Goal: Transaction & Acquisition: Book appointment/travel/reservation

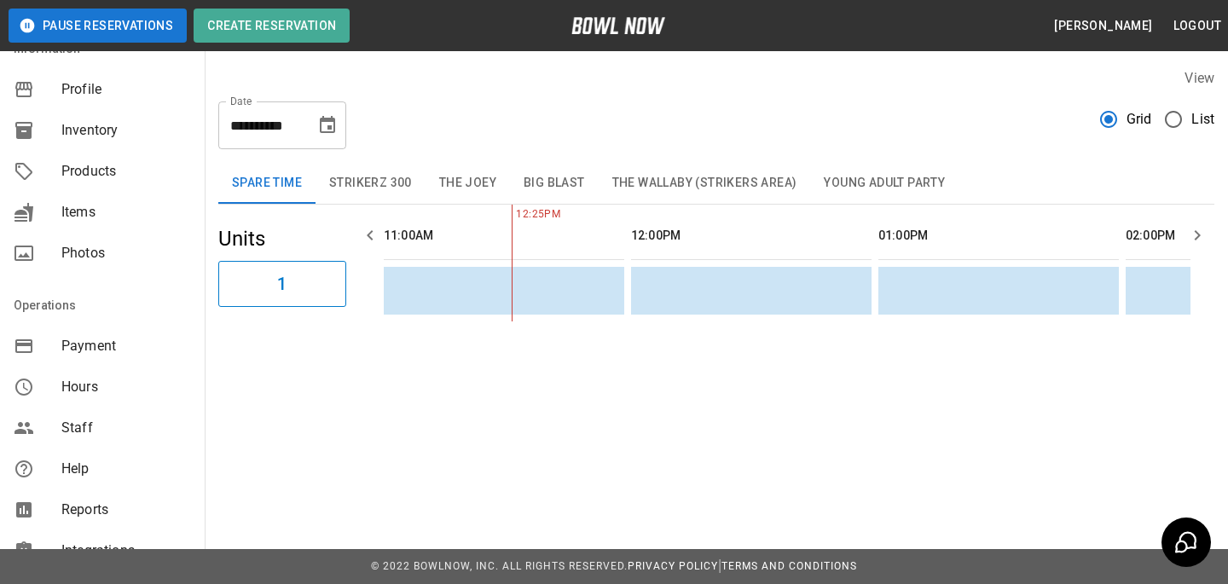
scroll to position [337, 0]
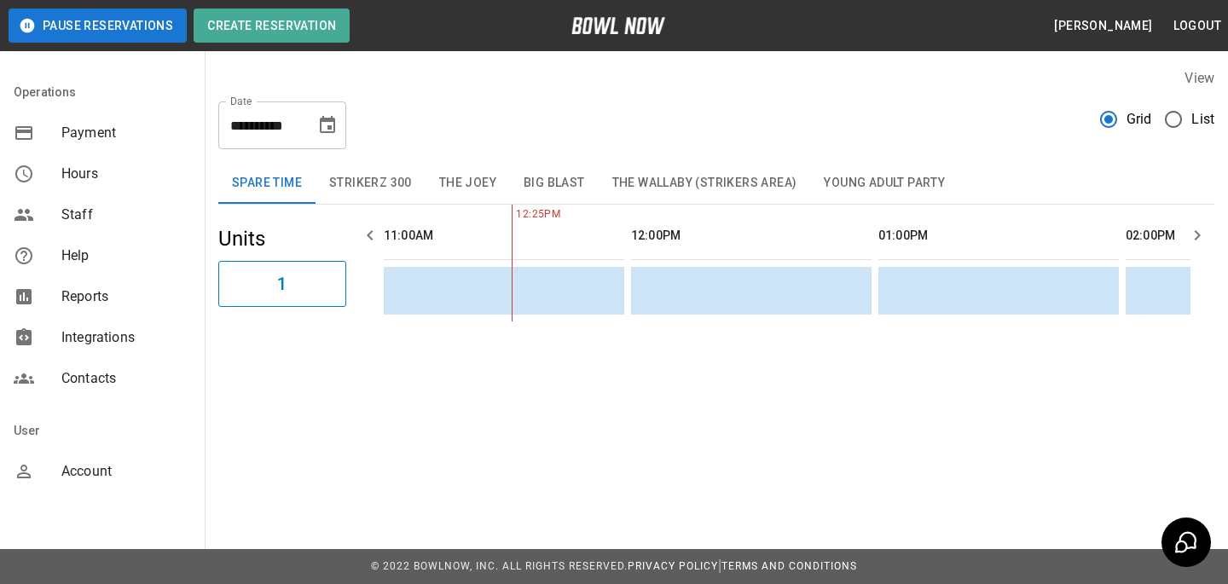
click at [141, 350] on div "Integrations" at bounding box center [102, 337] width 205 height 41
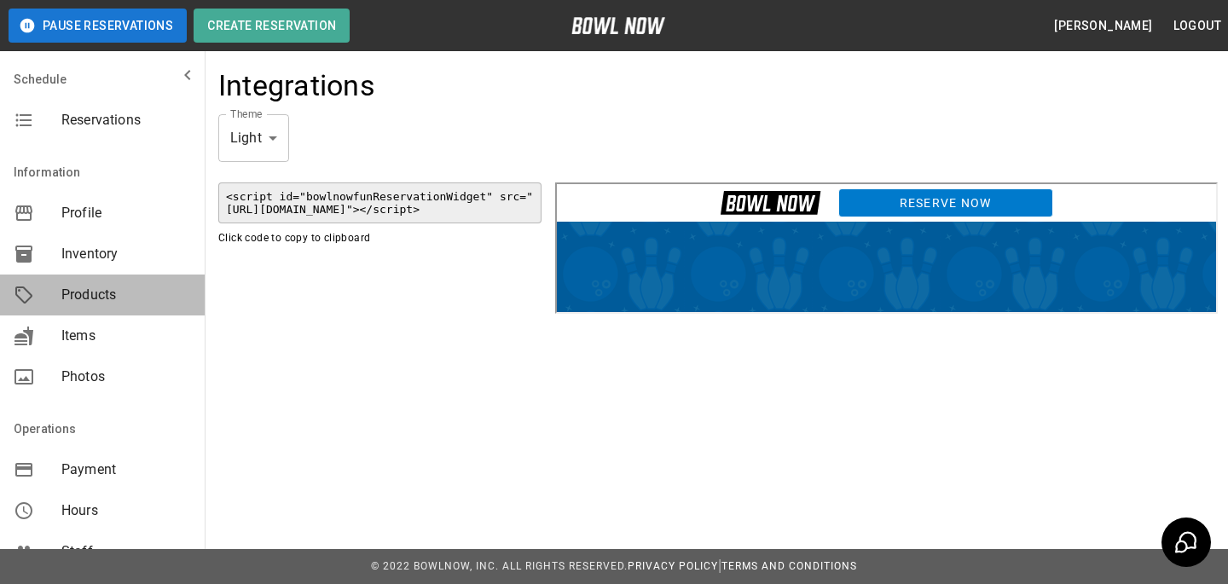
click at [56, 307] on div "Products" at bounding box center [102, 295] width 205 height 41
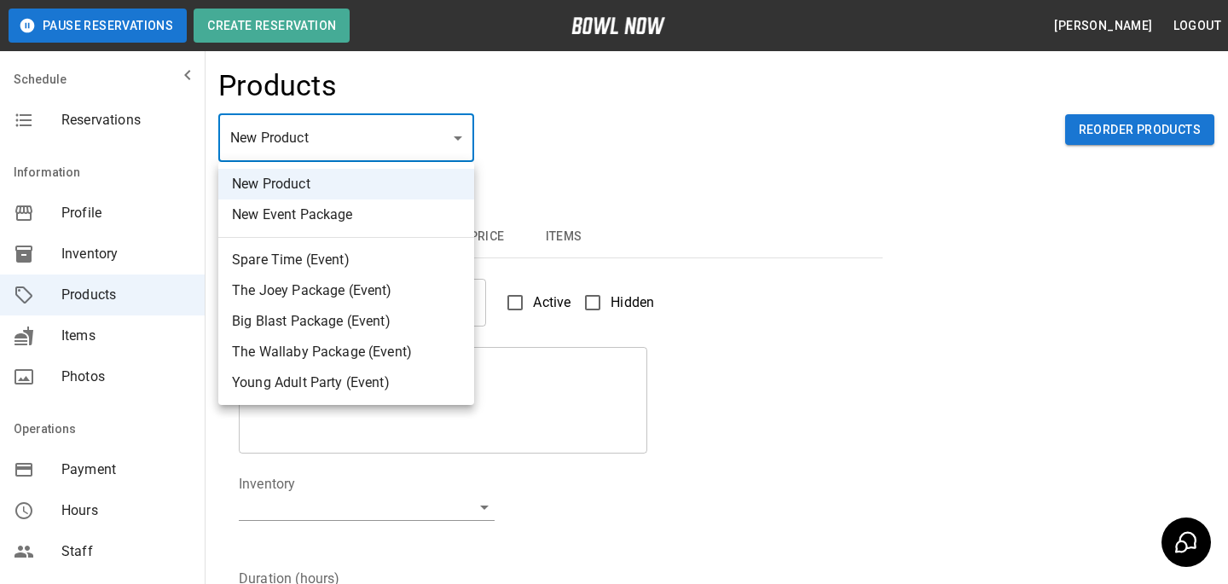
click at [295, 119] on body "Pause Reservations Create Reservation [PERSON_NAME] Logout Schedule Reservation…" at bounding box center [614, 549] width 1228 height 1099
click at [646, 153] on div at bounding box center [614, 292] width 1228 height 584
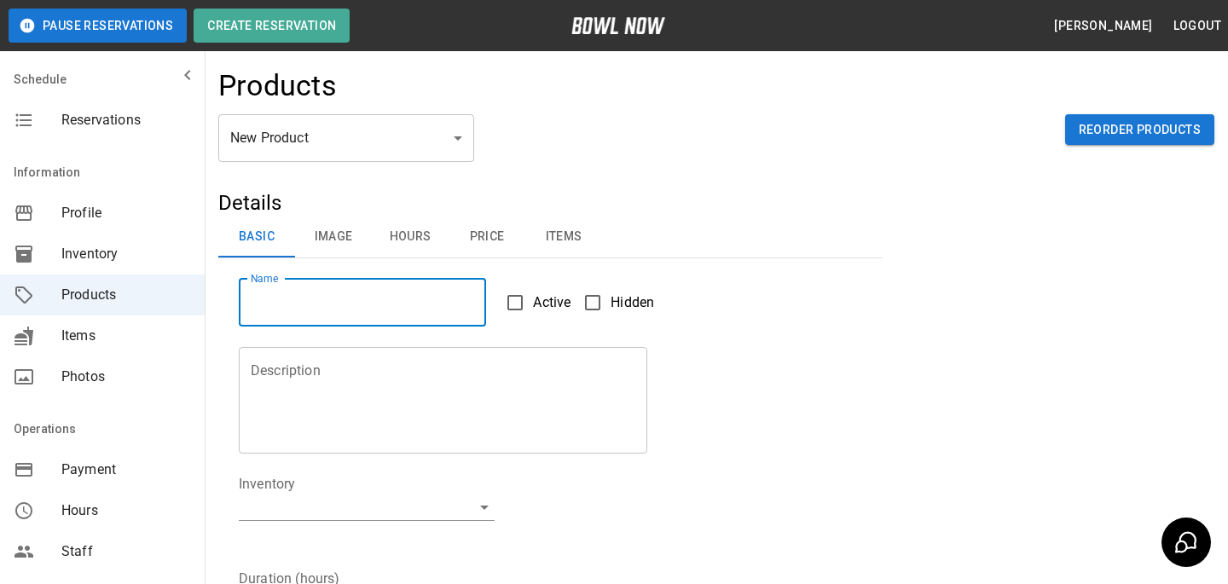
click at [373, 309] on input "Name" at bounding box center [362, 303] width 247 height 48
type input "****"
click at [361, 427] on textarea "Description" at bounding box center [443, 400] width 385 height 78
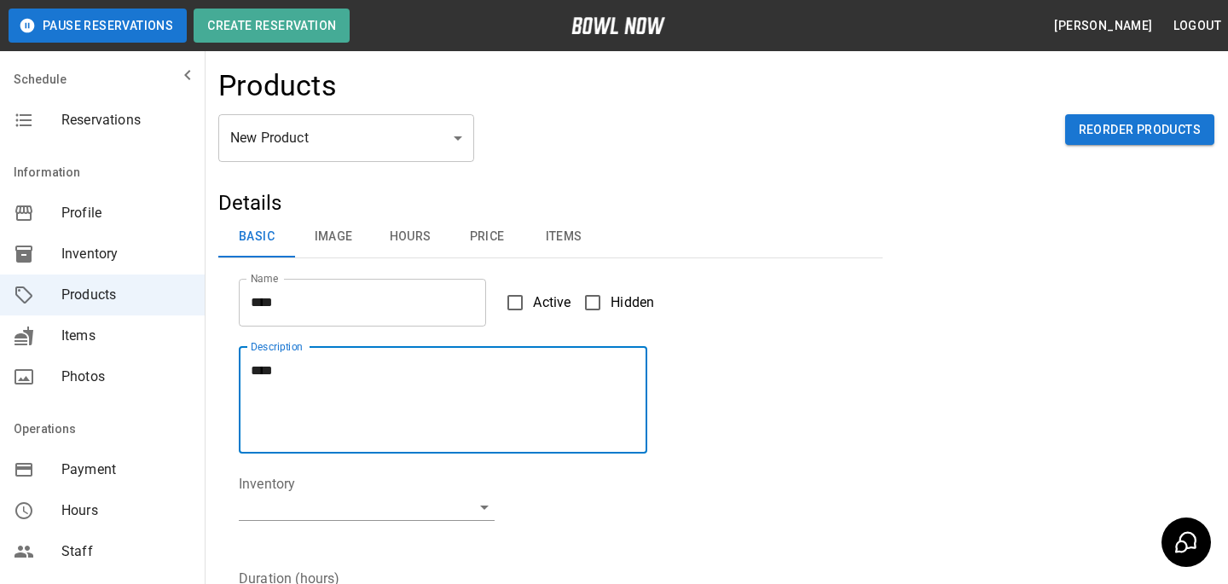
type textarea "****"
click at [338, 513] on body "Pause Reservations Create Reservation Bradey Powell Logout Schedule Reservation…" at bounding box center [614, 549] width 1228 height 1099
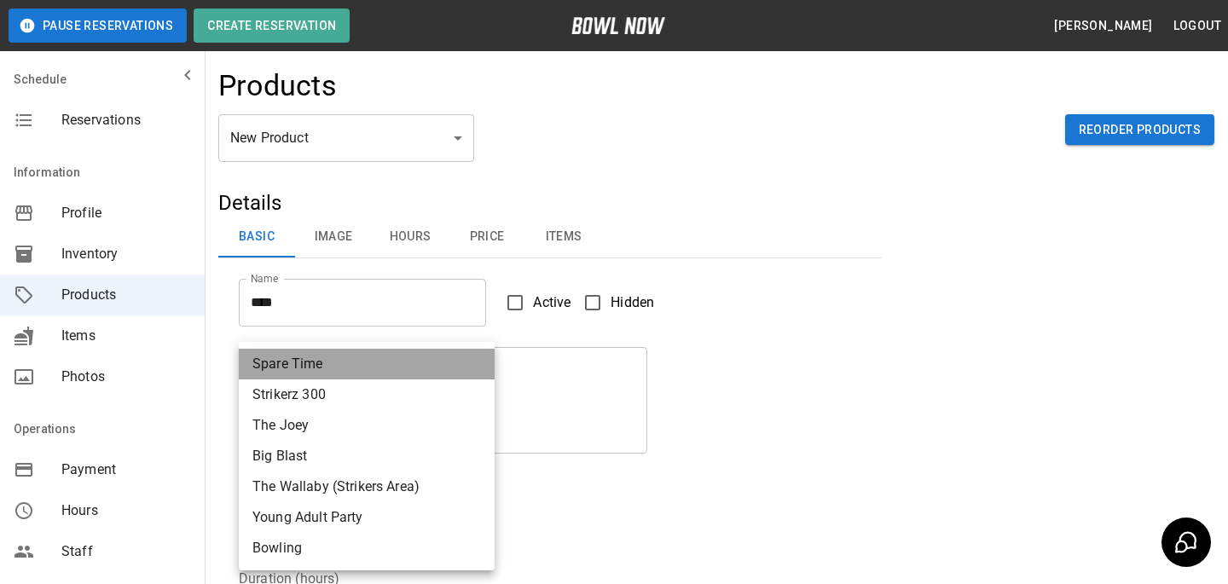
click at [352, 363] on li "Spare Time" at bounding box center [367, 364] width 256 height 31
type input "**********"
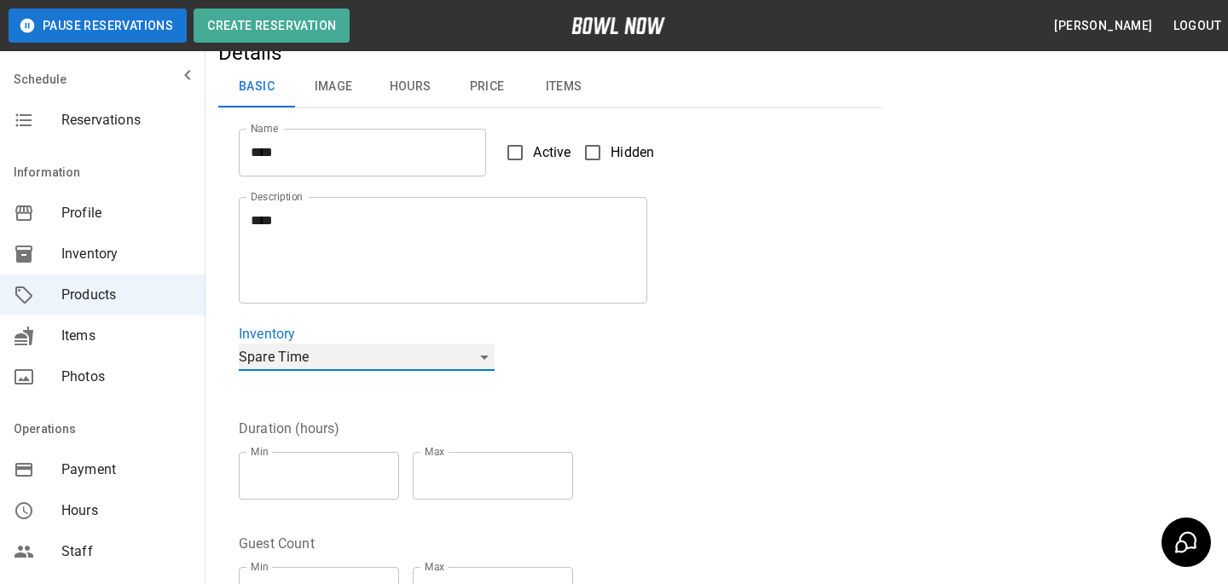
scroll to position [215, 0]
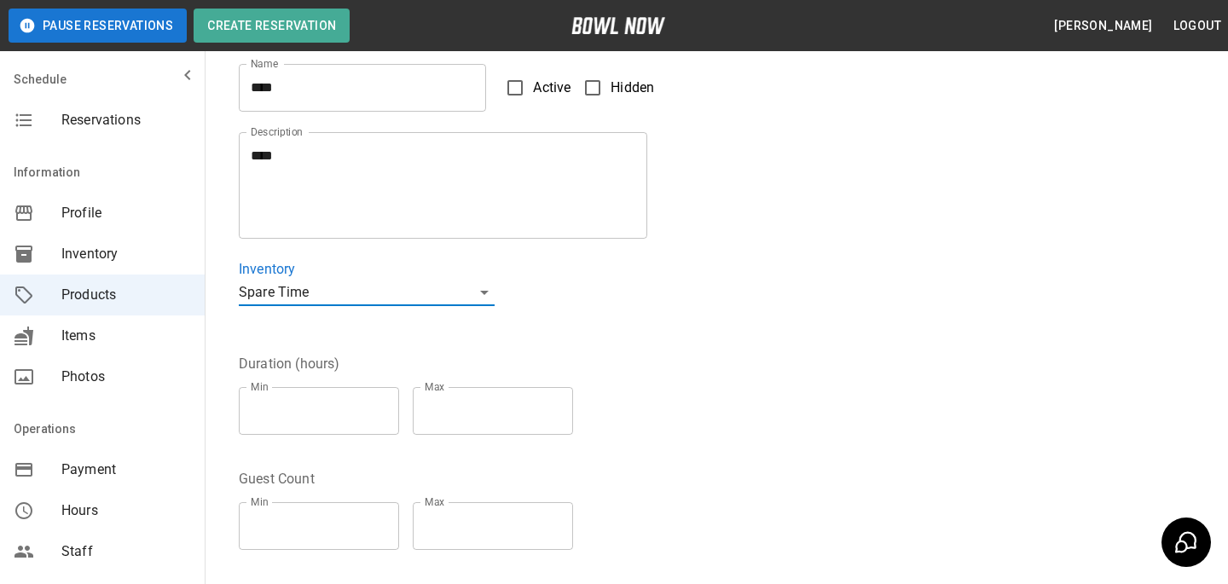
type input "*"
click at [385, 408] on input "*" at bounding box center [319, 411] width 160 height 48
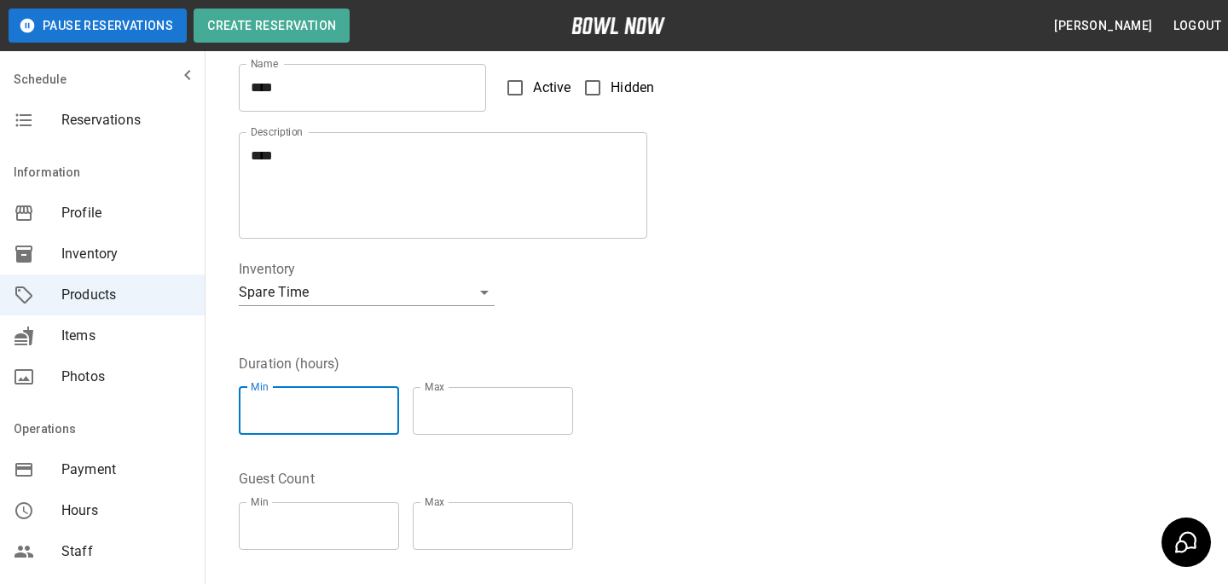
type input "*"
click at [565, 404] on input "*" at bounding box center [493, 411] width 160 height 48
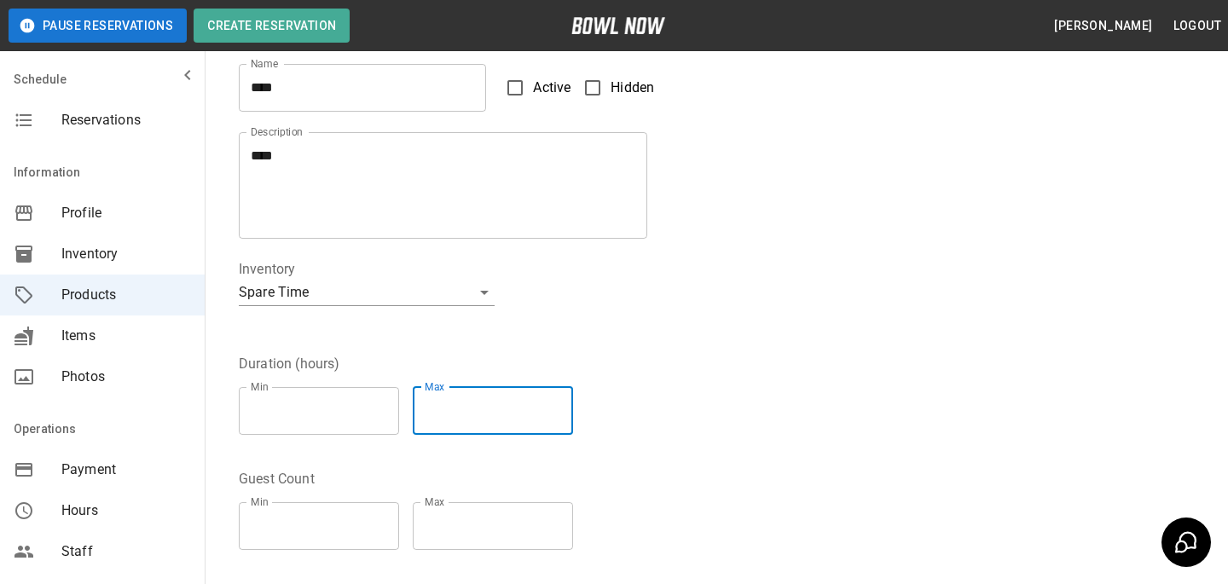
click at [570, 374] on div "Min * Min Max * Max" at bounding box center [413, 410] width 348 height 75
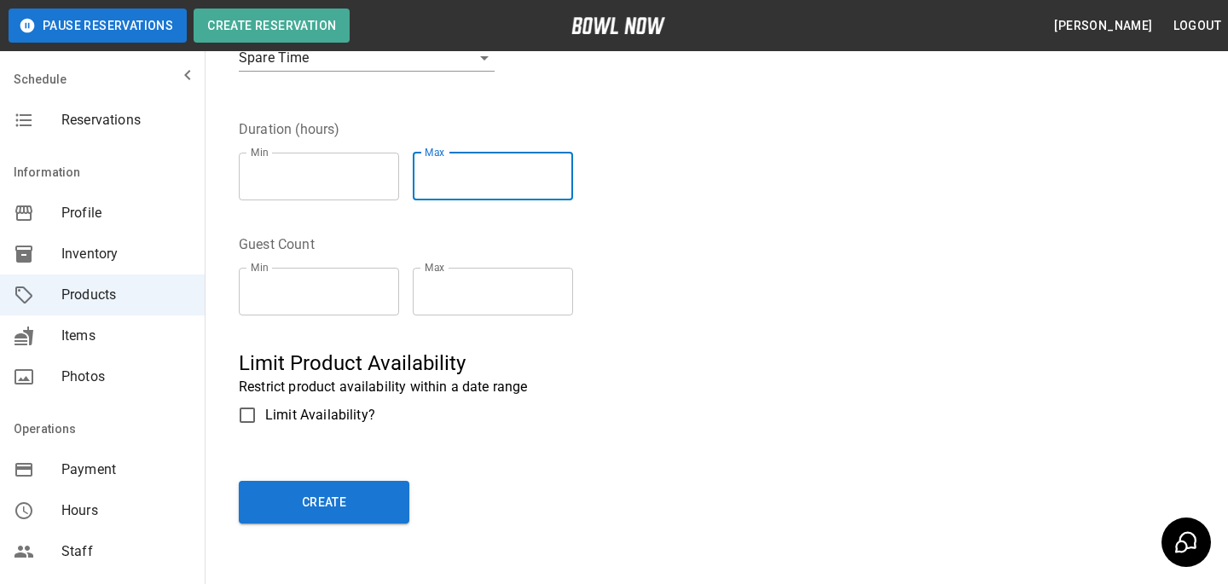
scroll to position [515, 0]
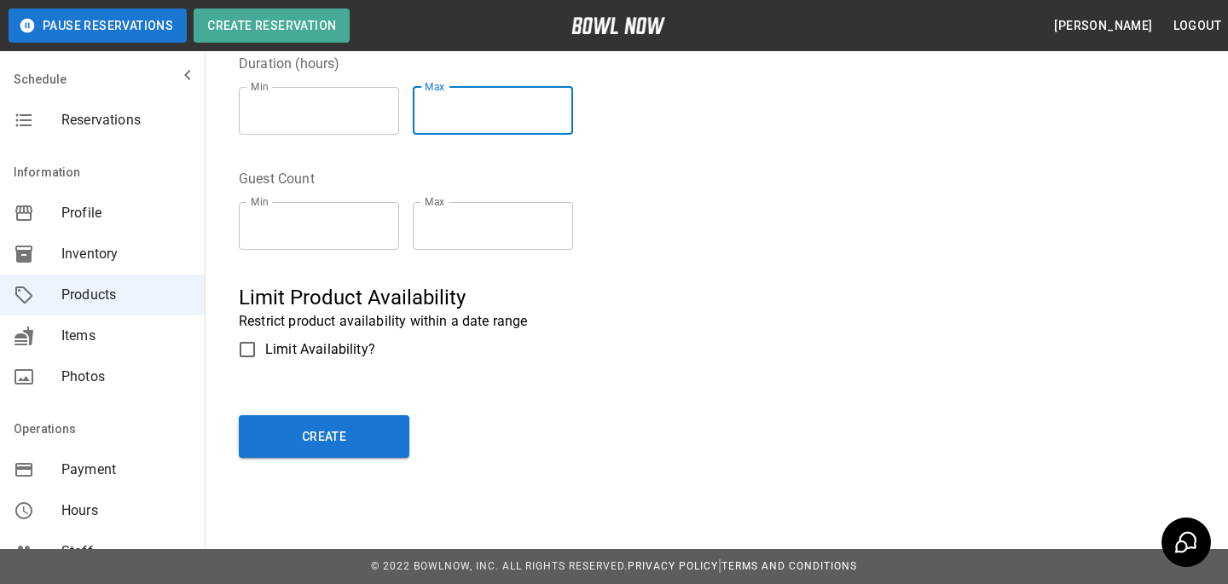
type input "*"
click at [385, 219] on input "*" at bounding box center [319, 226] width 160 height 48
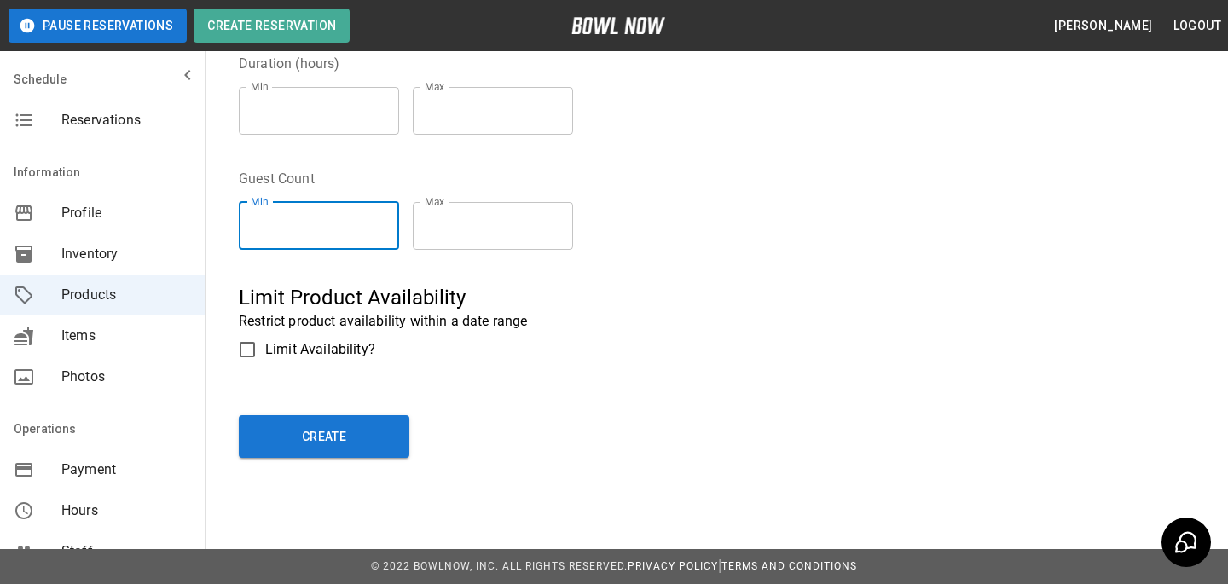
type input "*"
click at [569, 218] on input "*" at bounding box center [493, 226] width 160 height 48
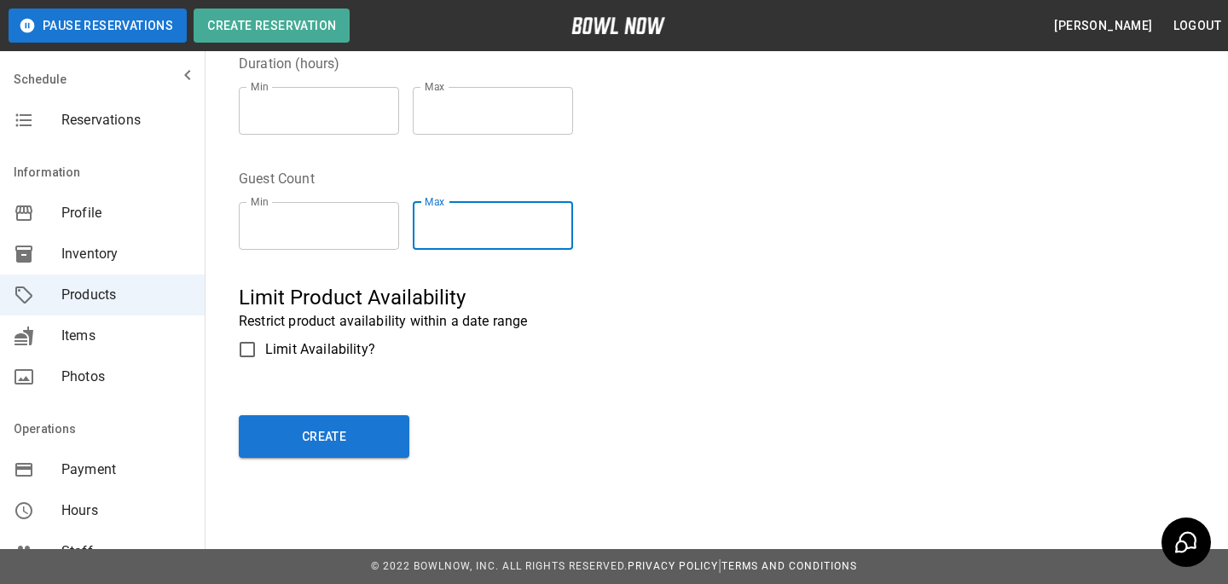
click at [608, 194] on div "Guest Count Min * Min Max * Max" at bounding box center [540, 205] width 644 height 115
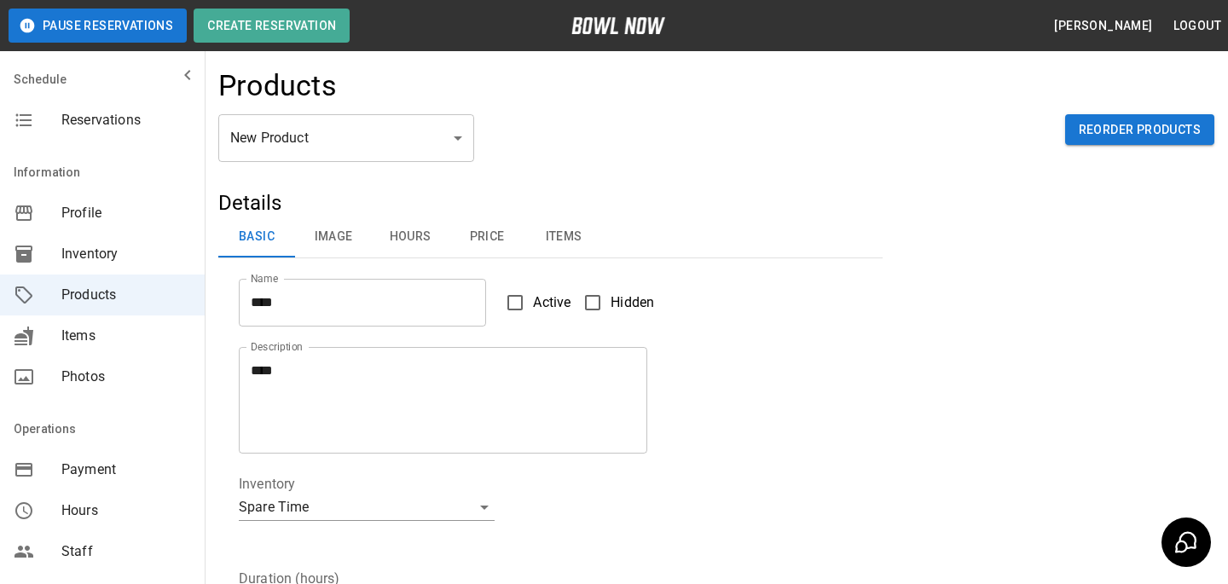
click at [533, 290] on label "Active" at bounding box center [533, 303] width 73 height 36
click at [333, 237] on button "Image" at bounding box center [333, 237] width 77 height 41
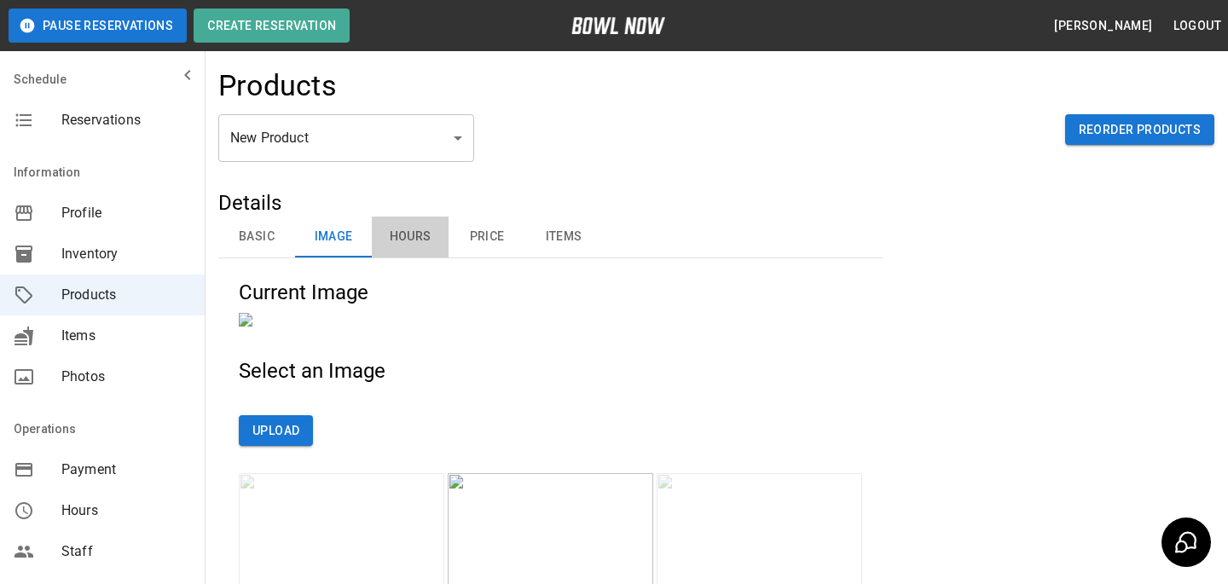
click at [417, 235] on button "Hours" at bounding box center [410, 237] width 77 height 41
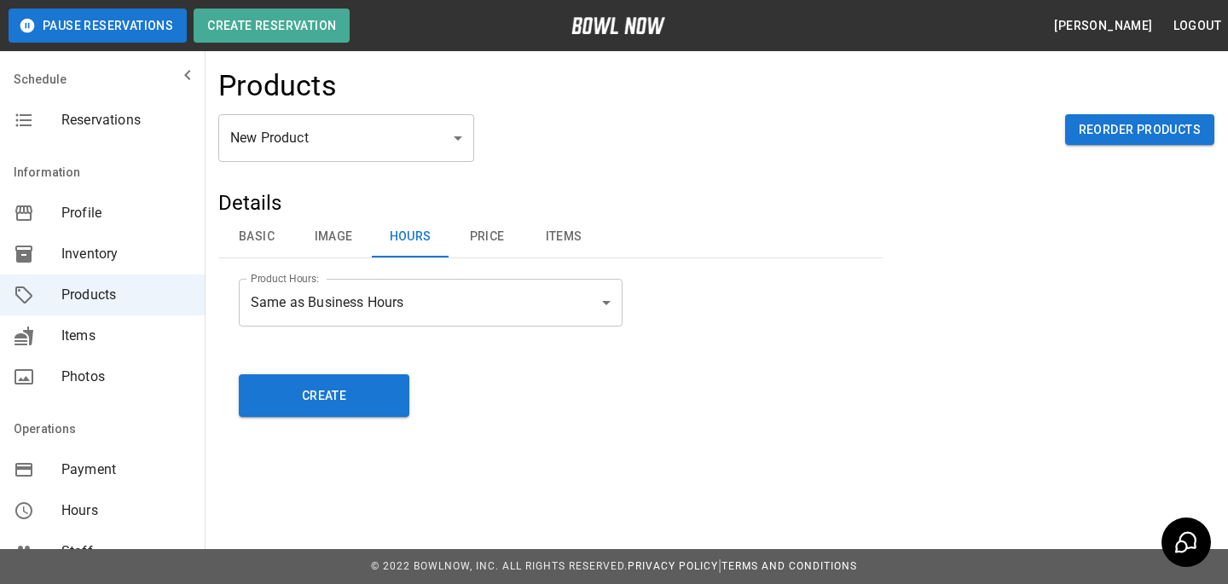
click at [473, 235] on button "Price" at bounding box center [487, 237] width 77 height 41
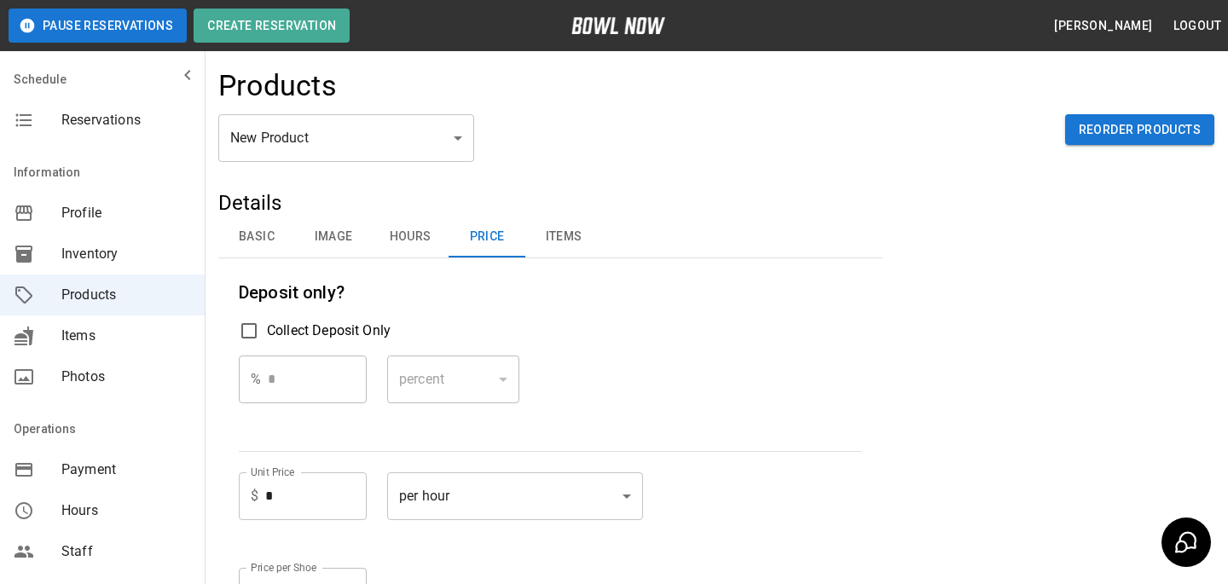
click at [292, 501] on input "*" at bounding box center [315, 496] width 101 height 48
type input "*"
click at [663, 331] on label "Collect Deposit Only" at bounding box center [550, 331] width 623 height 36
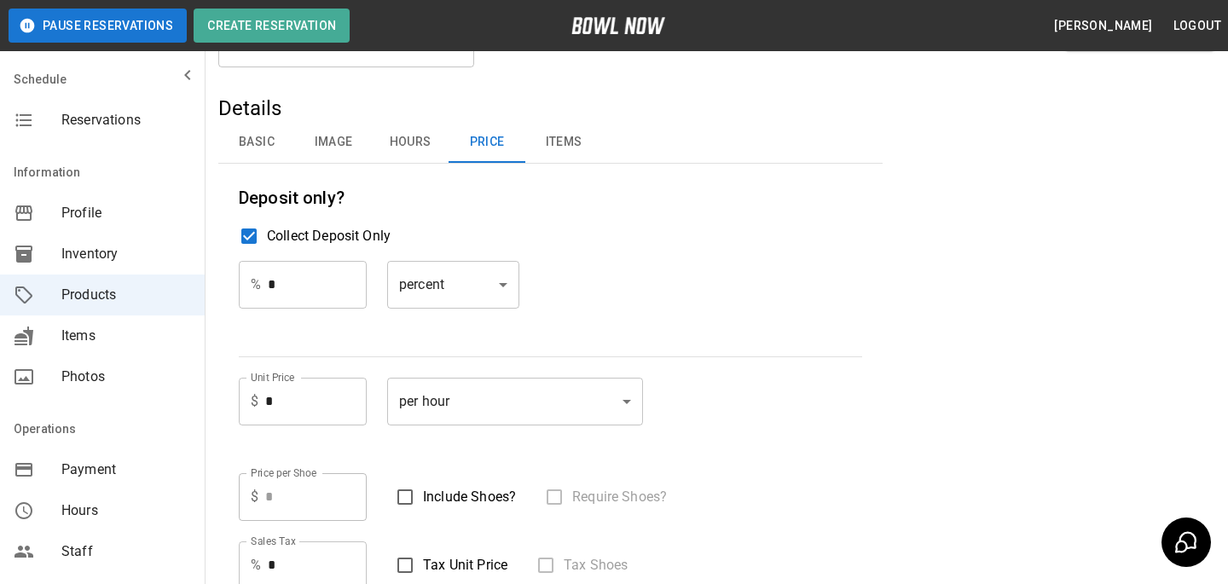
click at [297, 240] on span "Collect Deposit Only" at bounding box center [329, 236] width 124 height 20
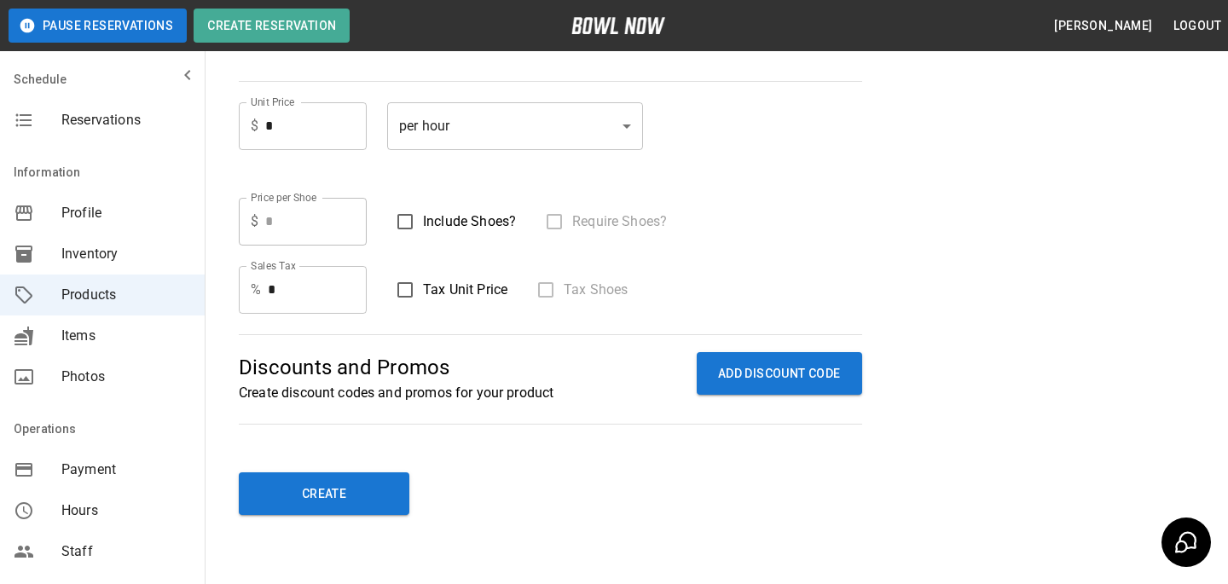
scroll to position [371, 0]
click at [370, 536] on div "**********" at bounding box center [716, 116] width 1023 height 865
click at [370, 502] on button "Create" at bounding box center [324, 493] width 171 height 43
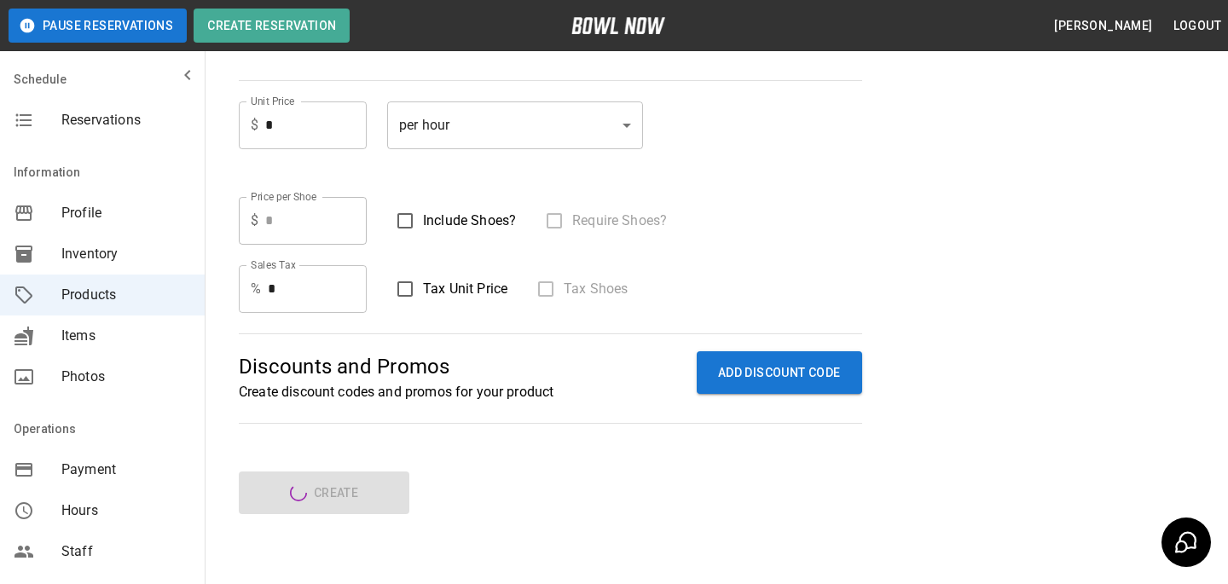
type input "*"
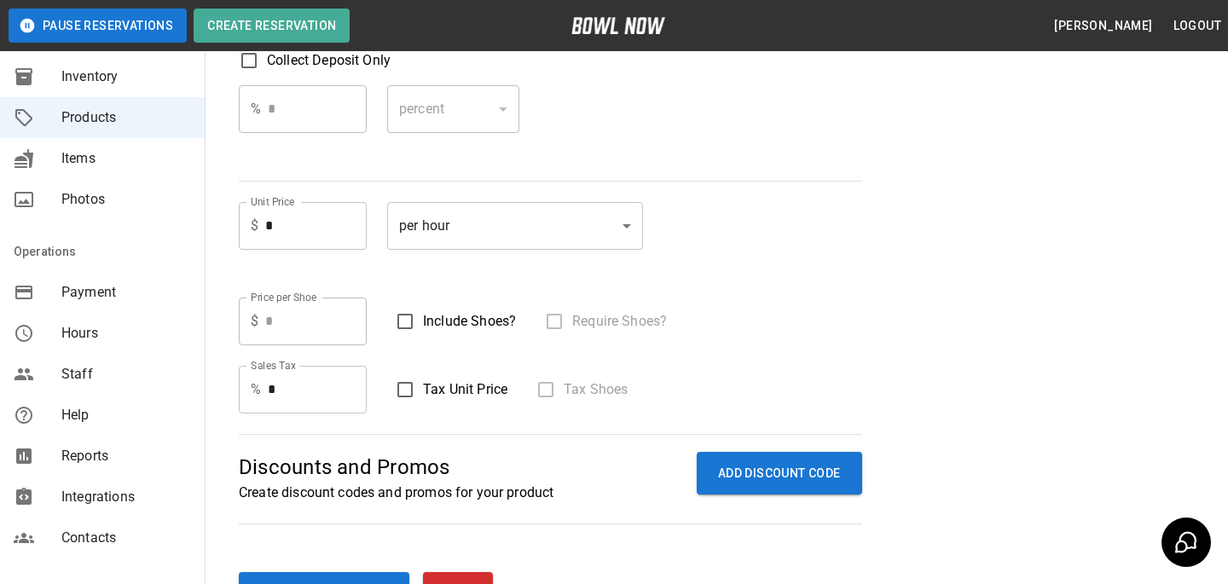
scroll to position [337, 0]
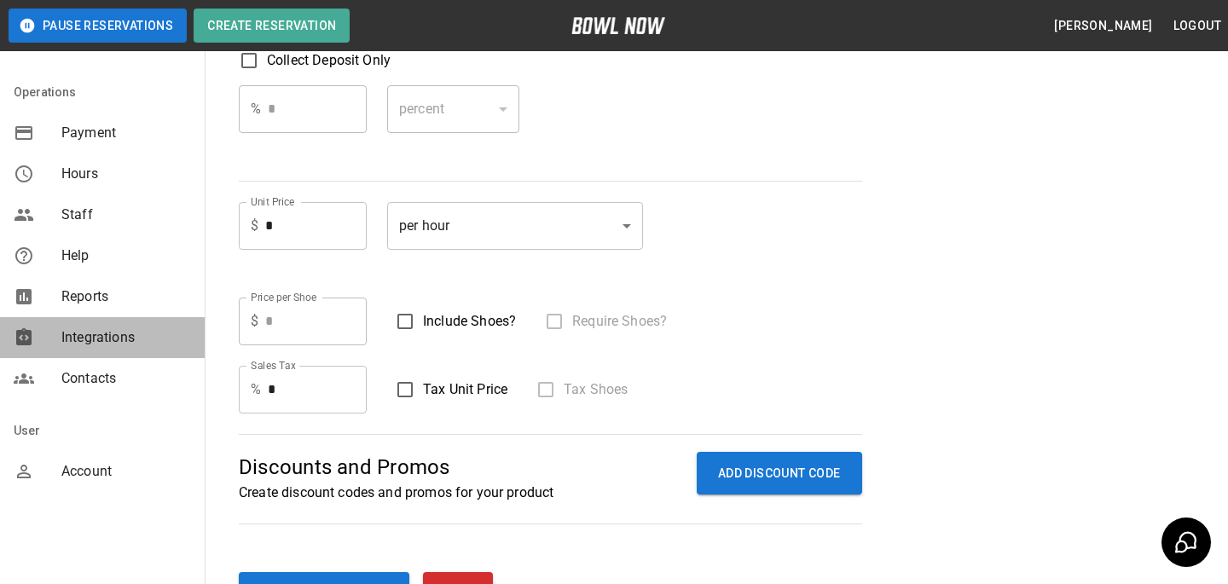
click at [80, 343] on span "Integrations" at bounding box center [126, 337] width 130 height 20
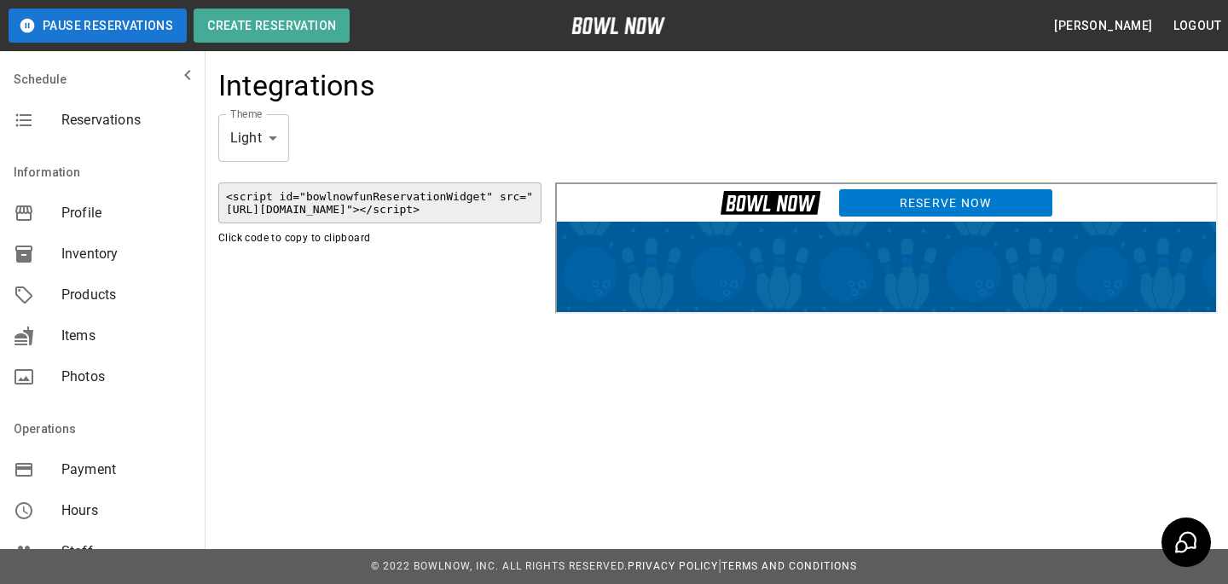
click at [905, 200] on link "Reserve Now" at bounding box center [943, 200] width 215 height 29
click at [100, 314] on div "Products" at bounding box center [102, 295] width 205 height 41
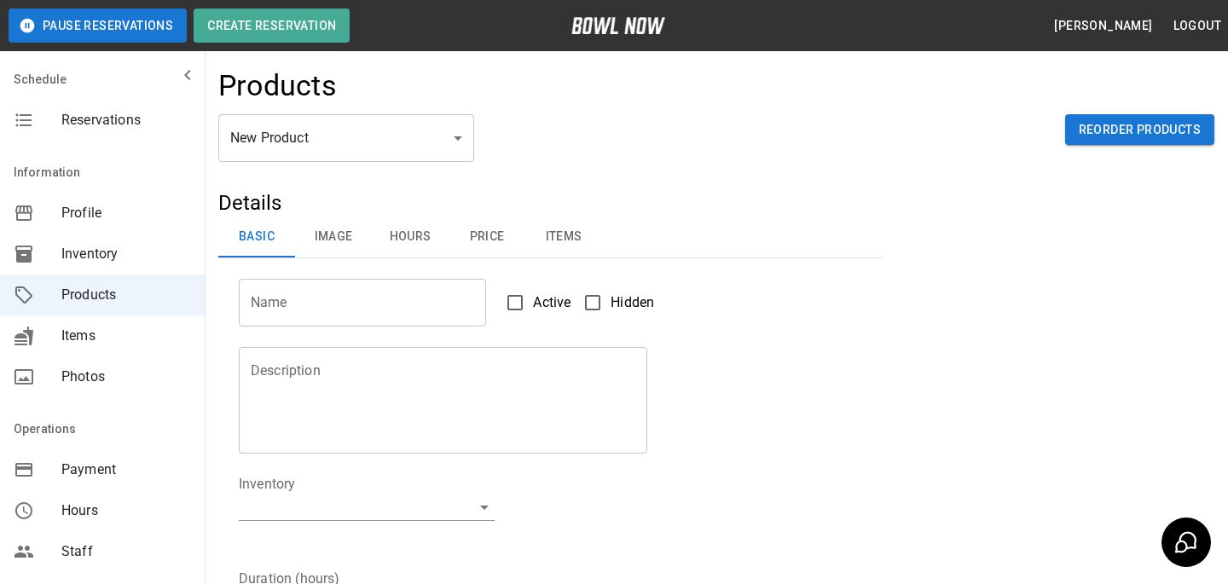
click at [379, 126] on body "Pause Reservations Create Reservation Bradey Powell Logout Schedule Reservation…" at bounding box center [614, 549] width 1228 height 1099
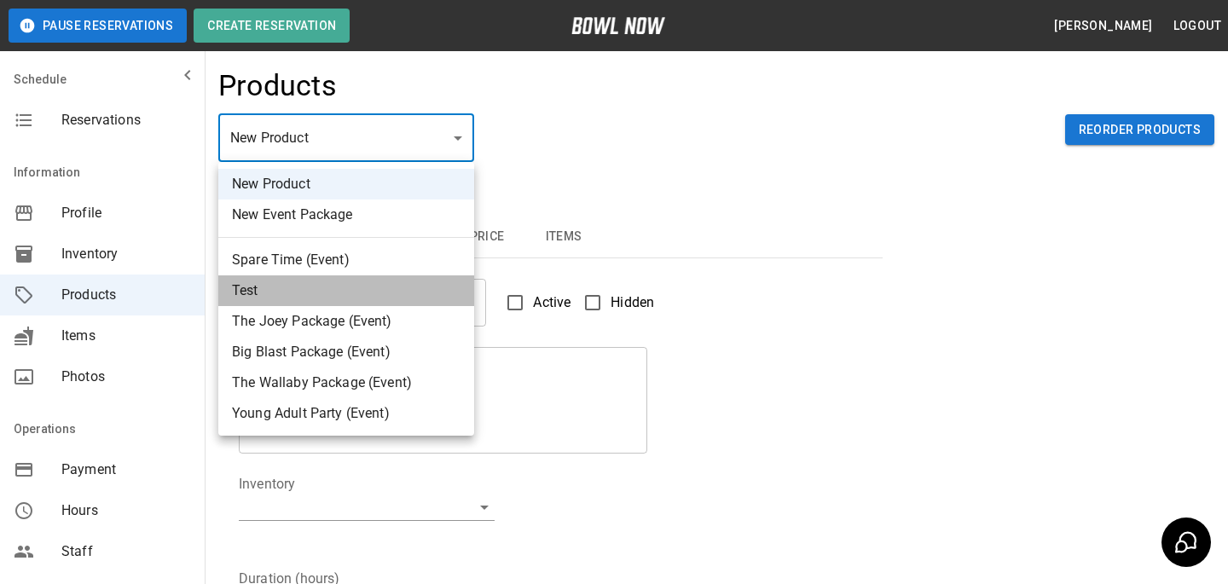
click at [327, 293] on li "Test" at bounding box center [346, 290] width 256 height 31
type input "*"
type input "****"
type textarea "****"
type input "**********"
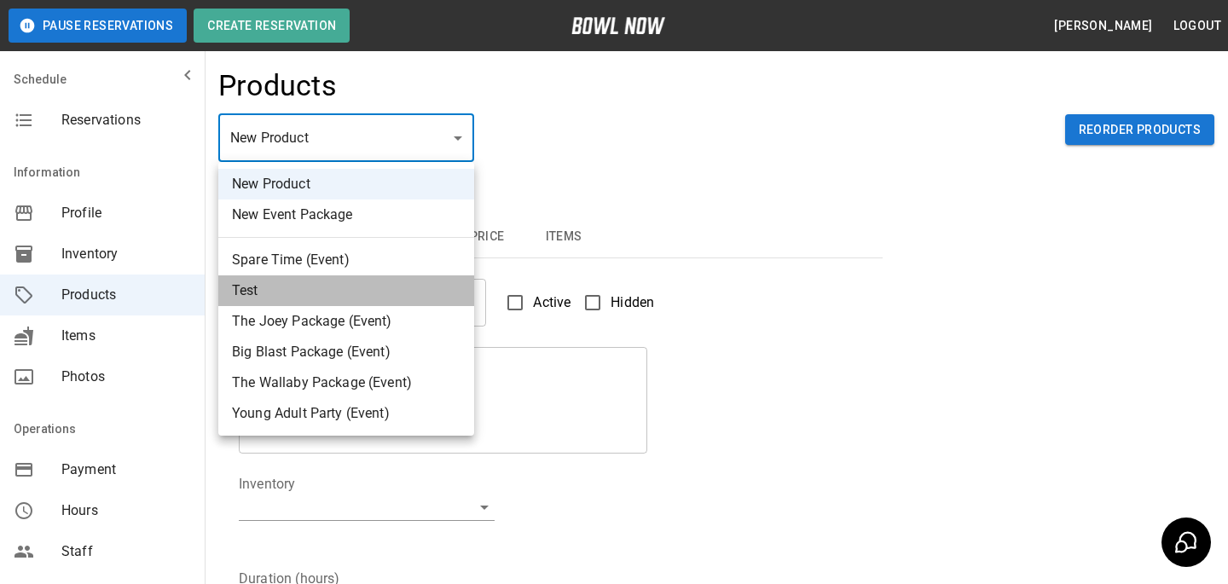
type input "*"
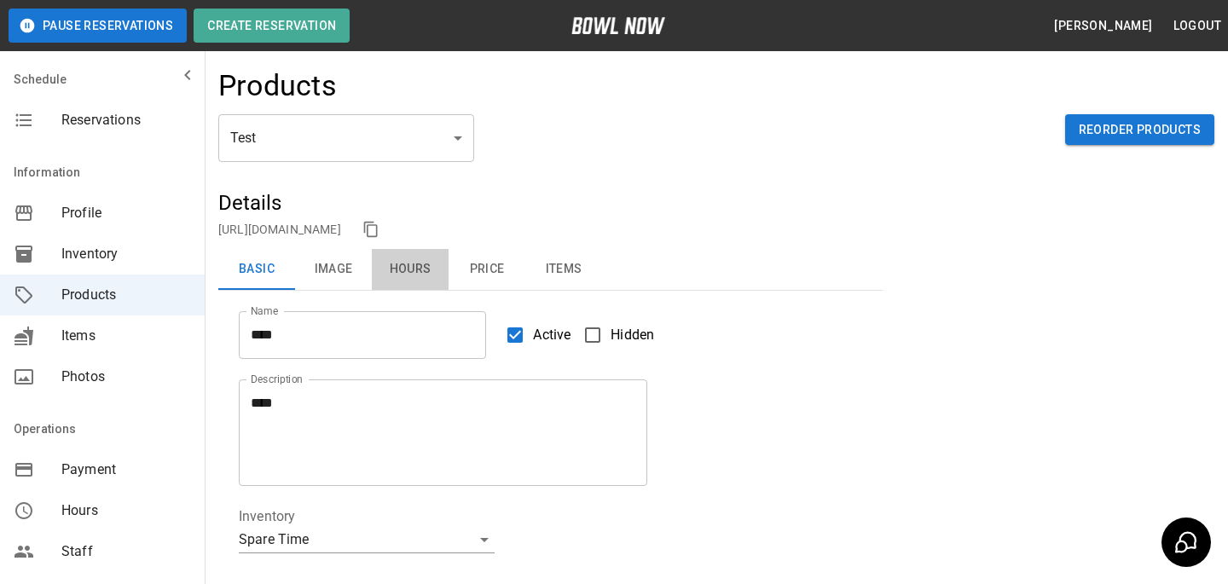
click at [426, 277] on button "Hours" at bounding box center [410, 269] width 77 height 41
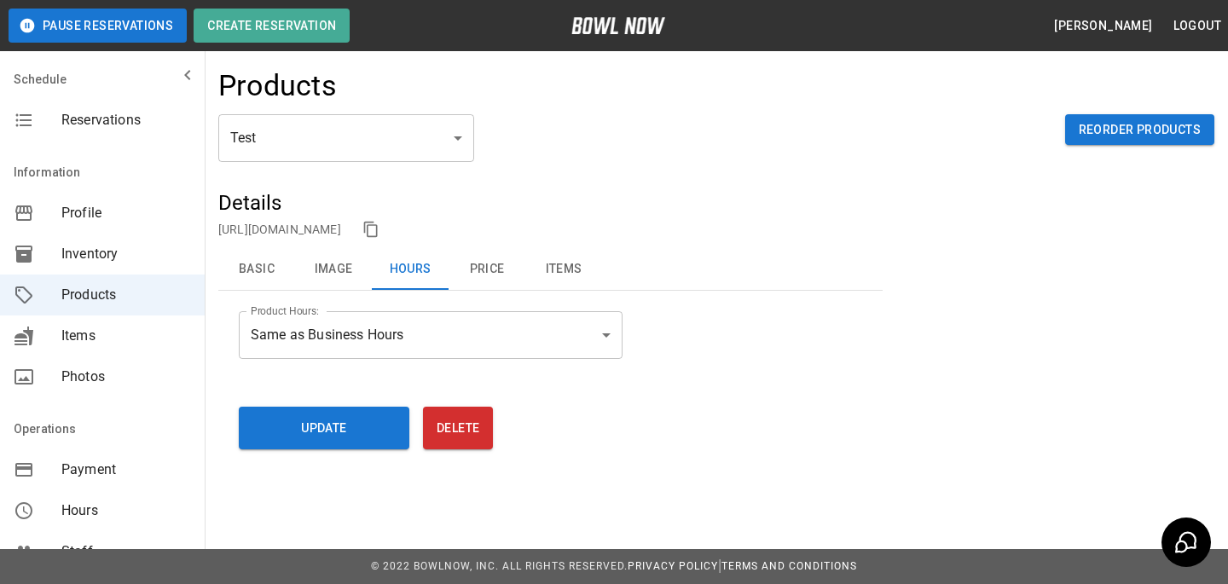
click at [487, 277] on button "Price" at bounding box center [487, 269] width 77 height 41
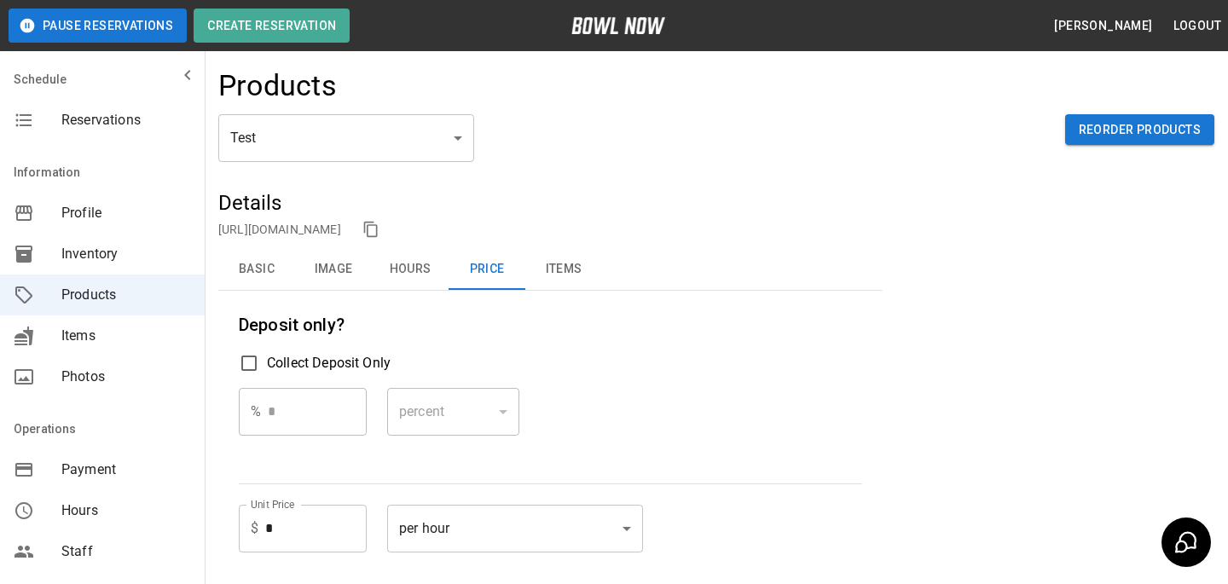
click at [437, 270] on button "Hours" at bounding box center [410, 269] width 77 height 41
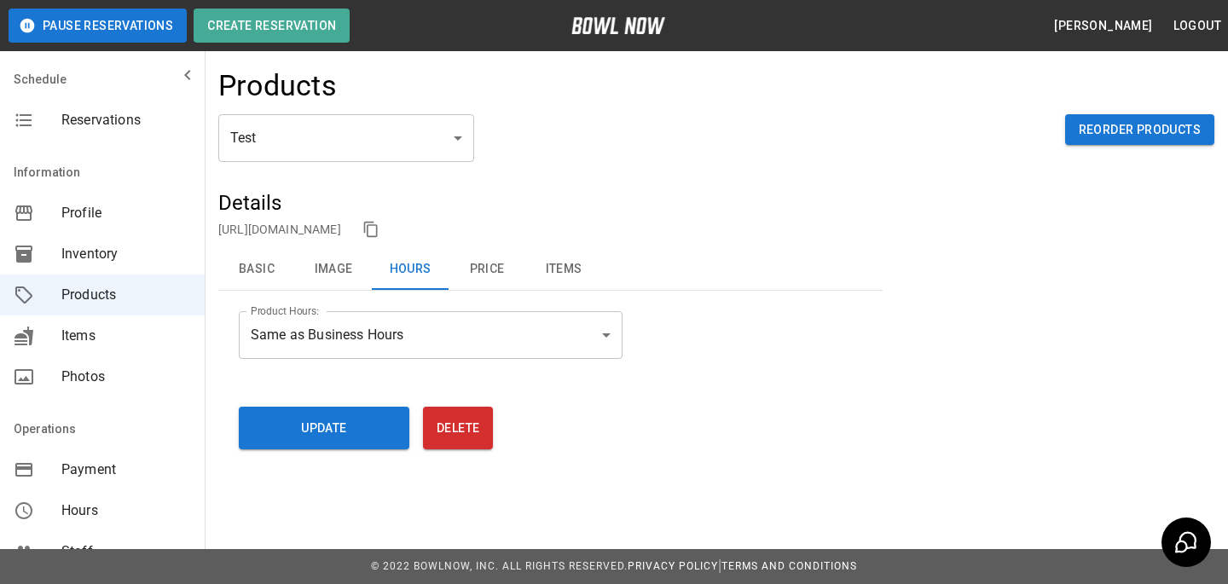
click at [395, 345] on body "**********" at bounding box center [614, 292] width 1228 height 584
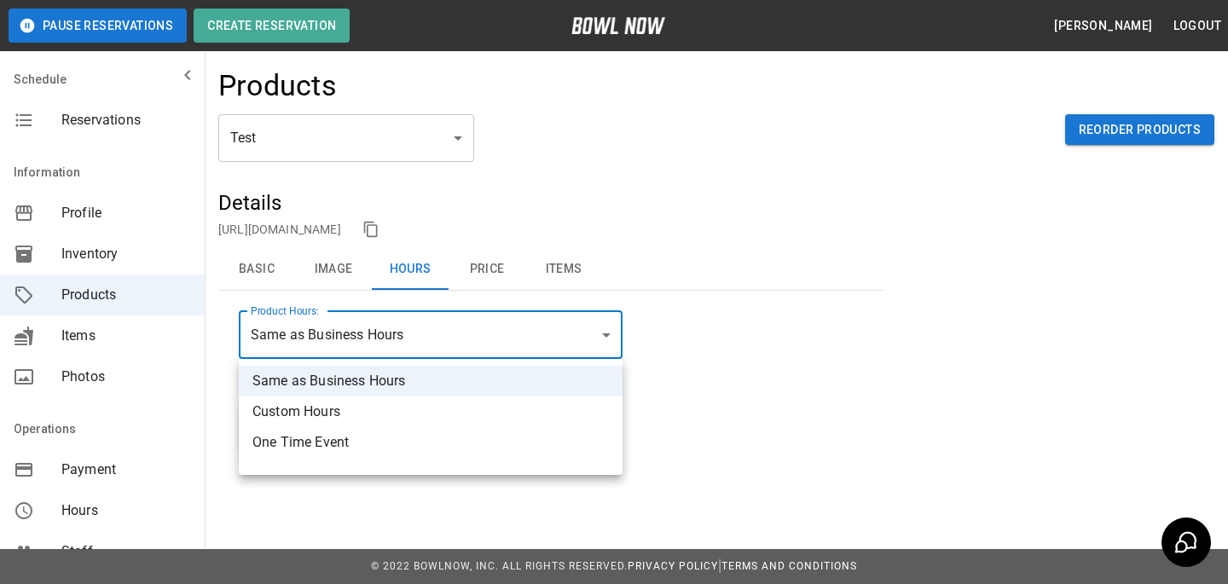
click at [368, 409] on li "Custom Hours" at bounding box center [431, 412] width 384 height 31
type input "******"
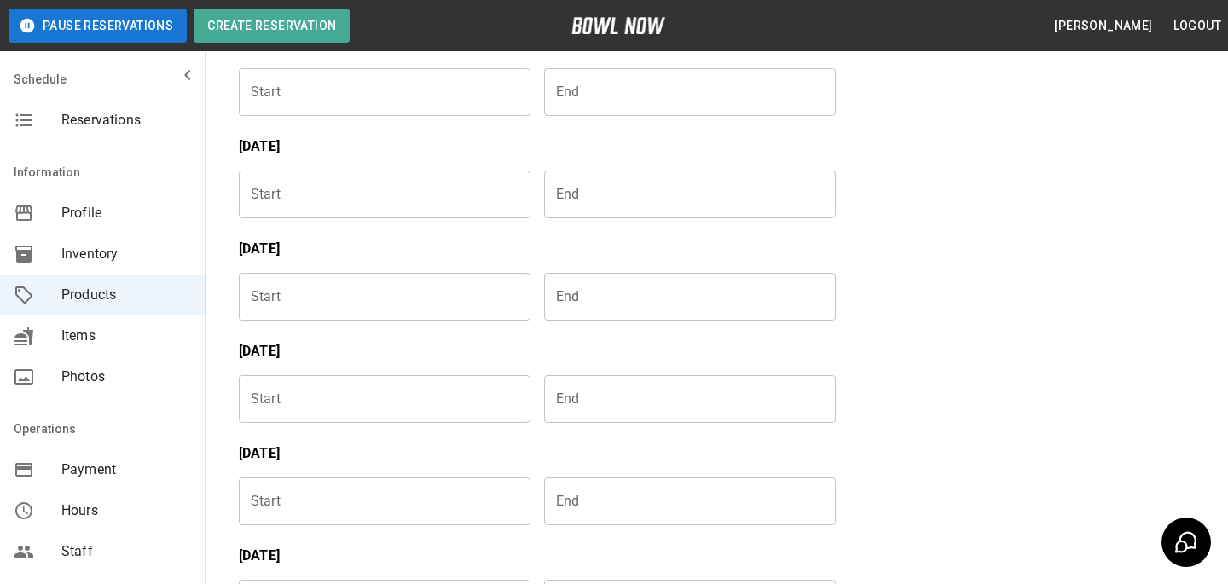
scroll to position [372, 0]
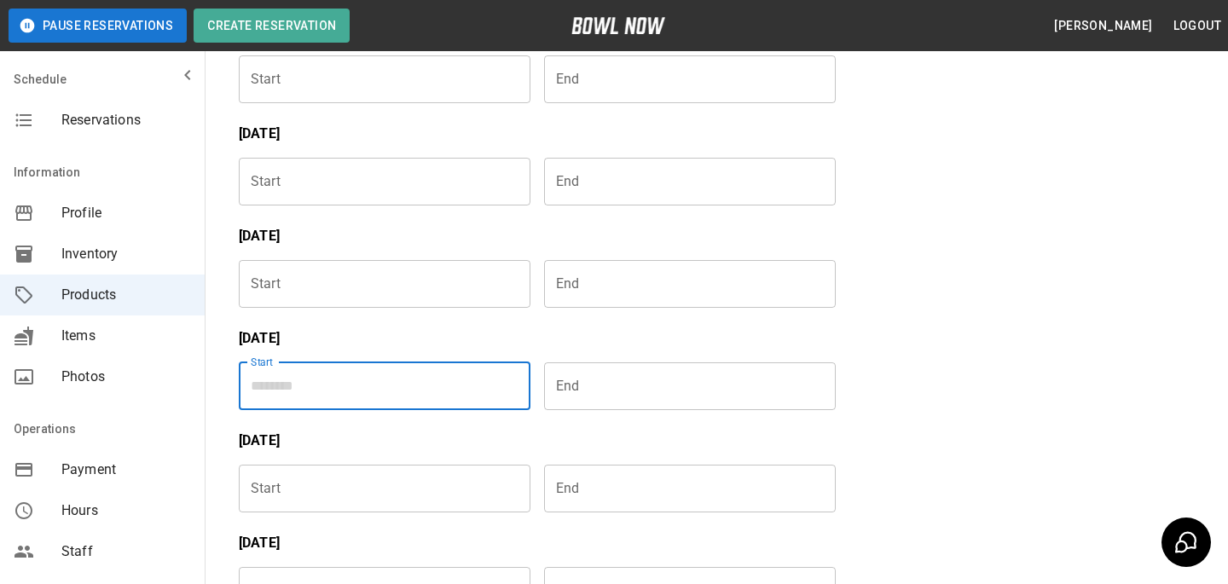
click at [360, 379] on input "Choose time" at bounding box center [379, 386] width 280 height 48
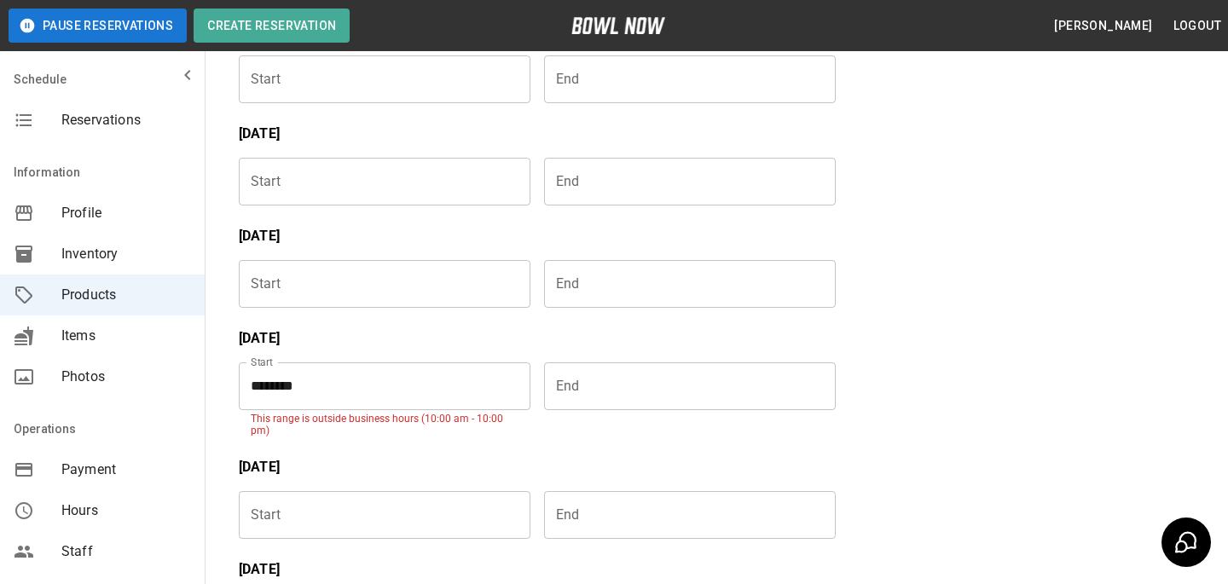
click at [486, 368] on input "********" at bounding box center [379, 386] width 280 height 48
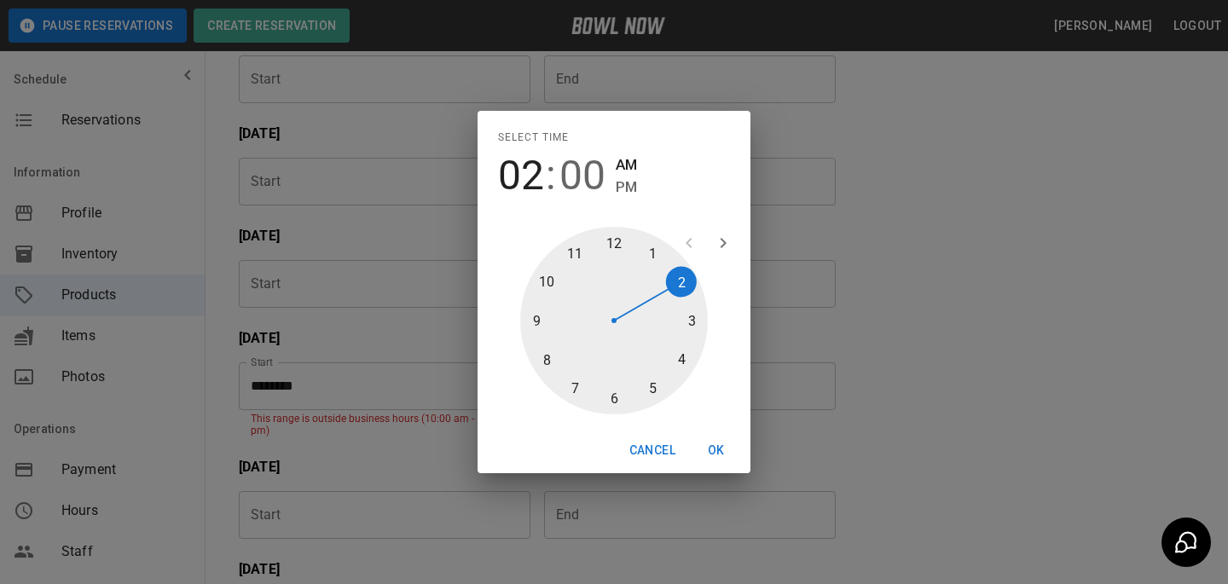
click at [623, 190] on span "PM" at bounding box center [626, 187] width 21 height 23
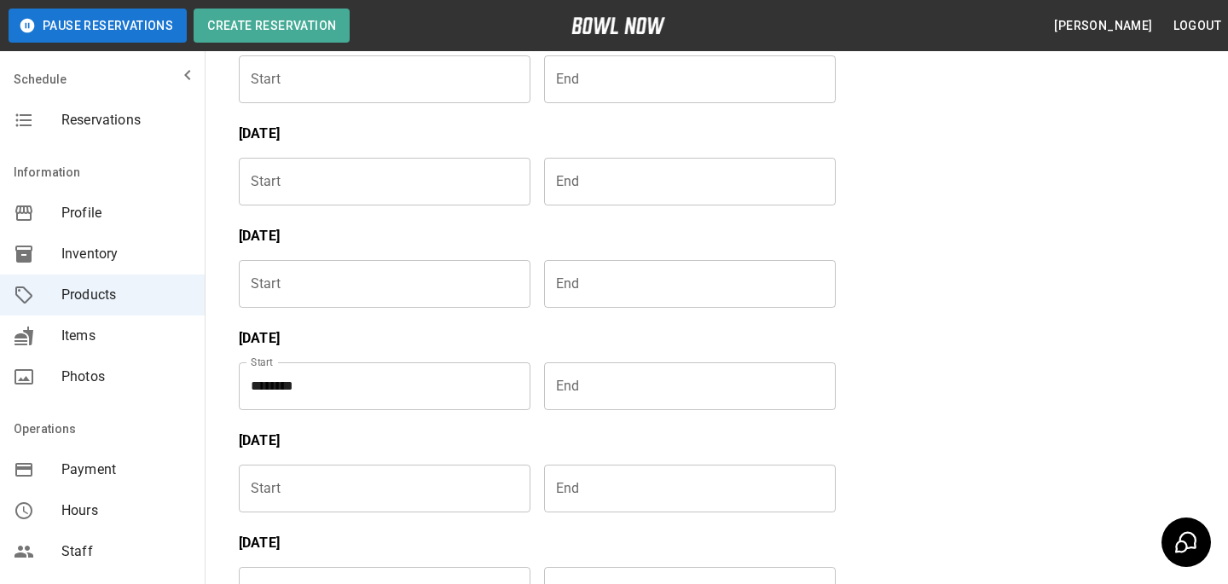
click at [605, 411] on div "Thursday" at bounding box center [530, 430] width 611 height 41
click at [605, 406] on input "Choose time" at bounding box center [684, 386] width 280 height 48
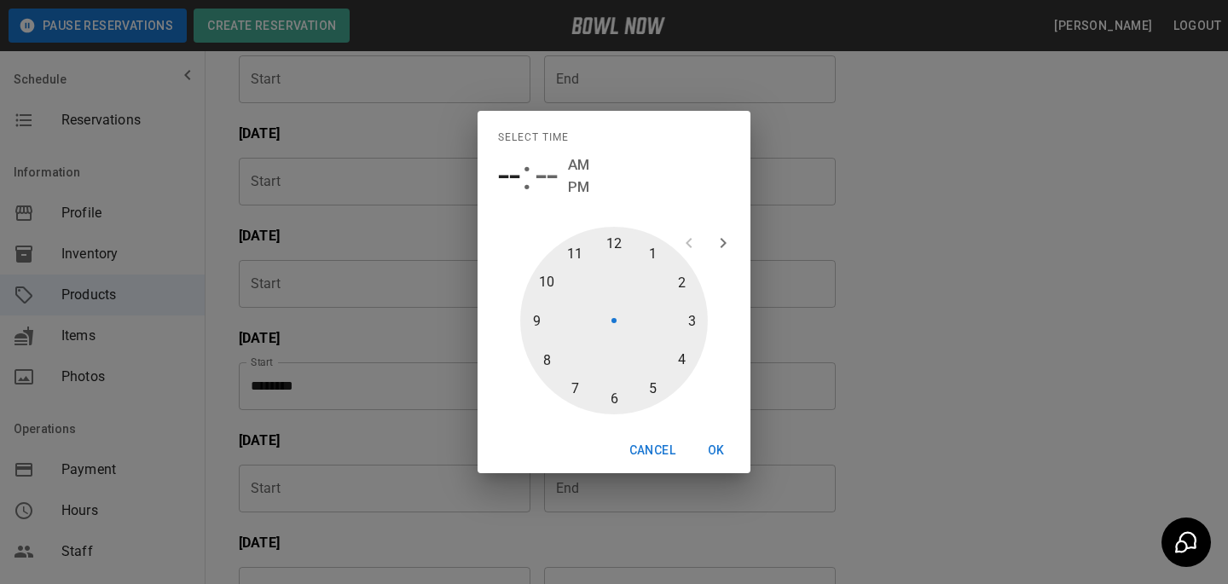
type input "********"
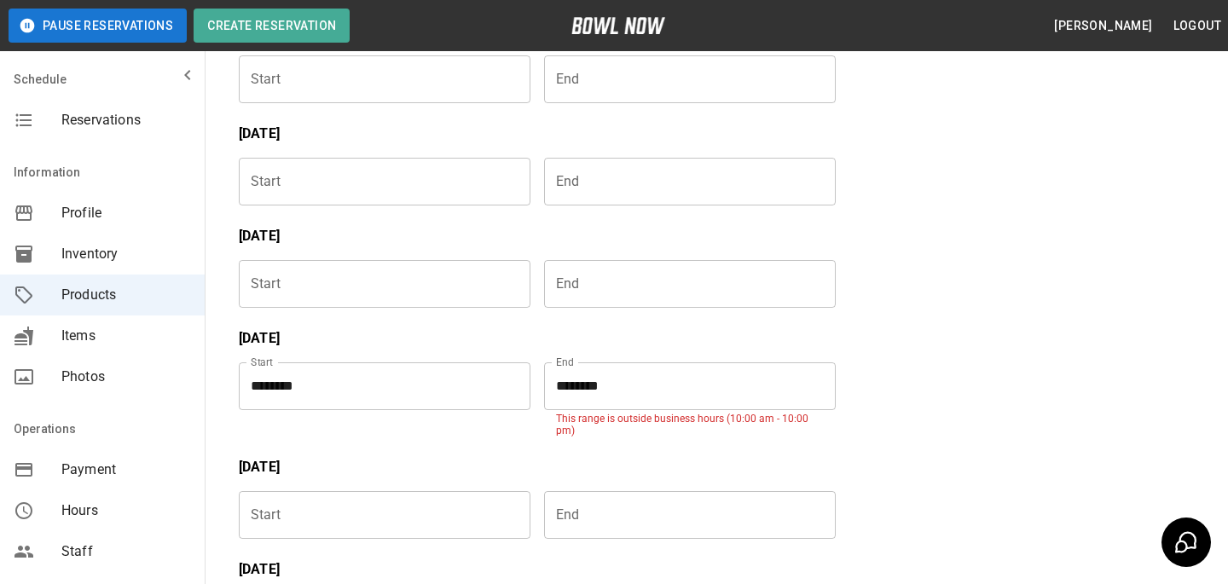
click at [672, 379] on input "********" at bounding box center [684, 386] width 280 height 48
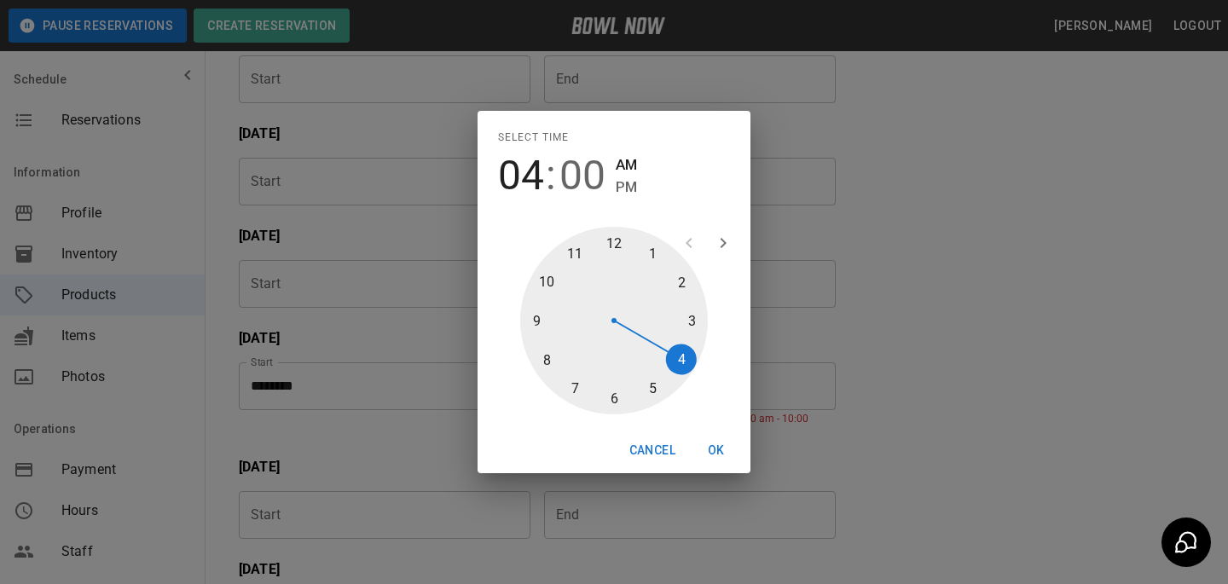
click at [625, 185] on span "PM" at bounding box center [626, 187] width 21 height 23
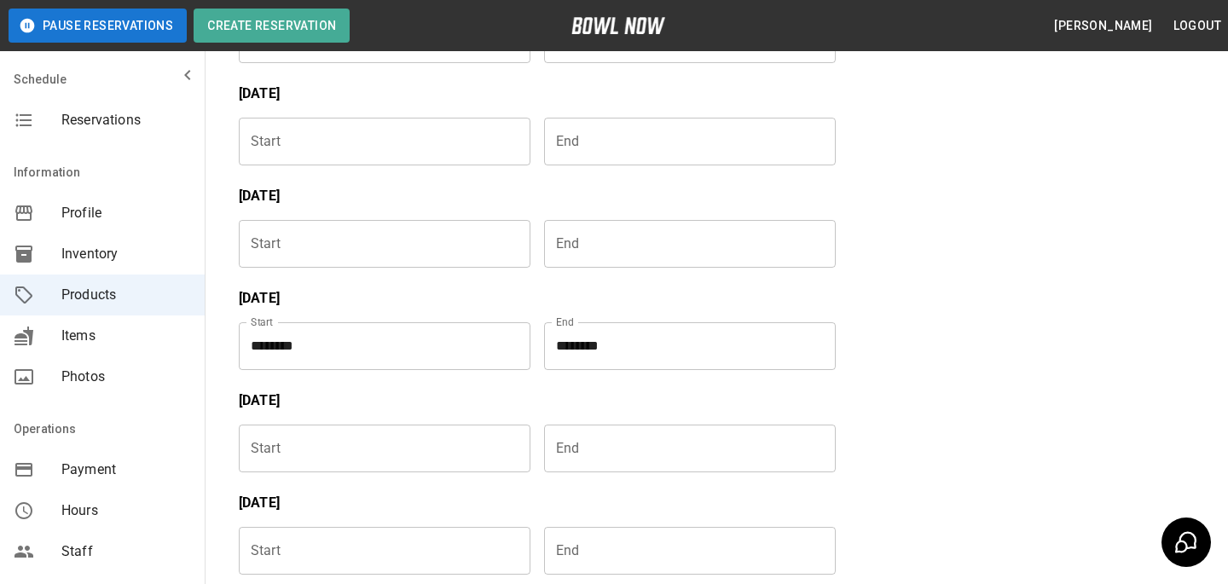
scroll to position [728, 0]
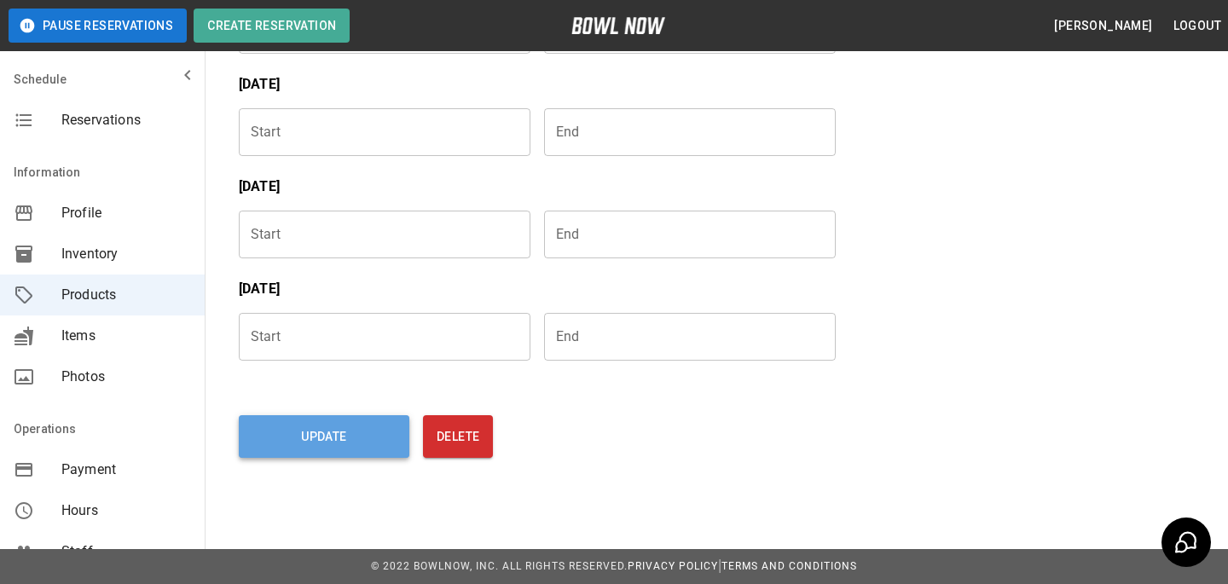
click at [402, 434] on button "Update" at bounding box center [324, 436] width 171 height 43
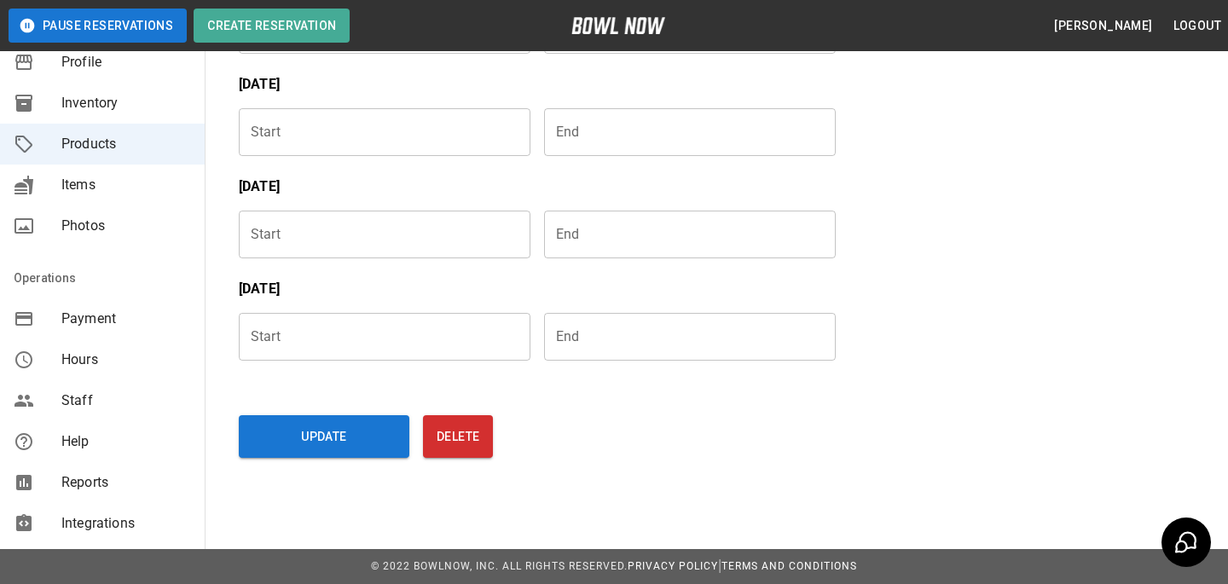
scroll to position [171, 0]
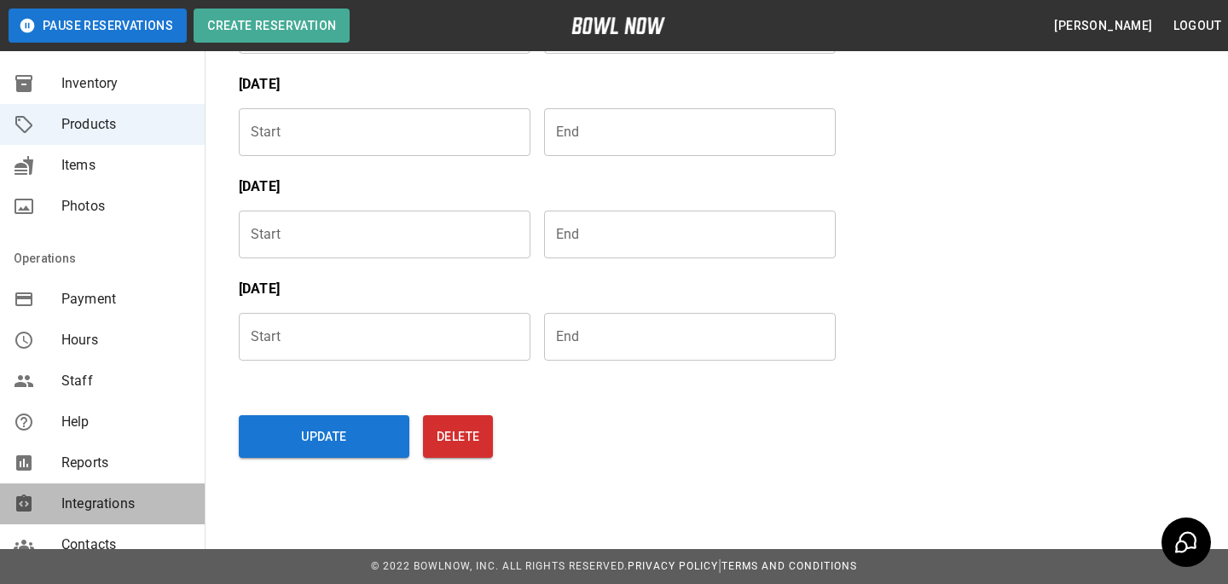
click at [73, 487] on div "Integrations" at bounding box center [102, 503] width 205 height 41
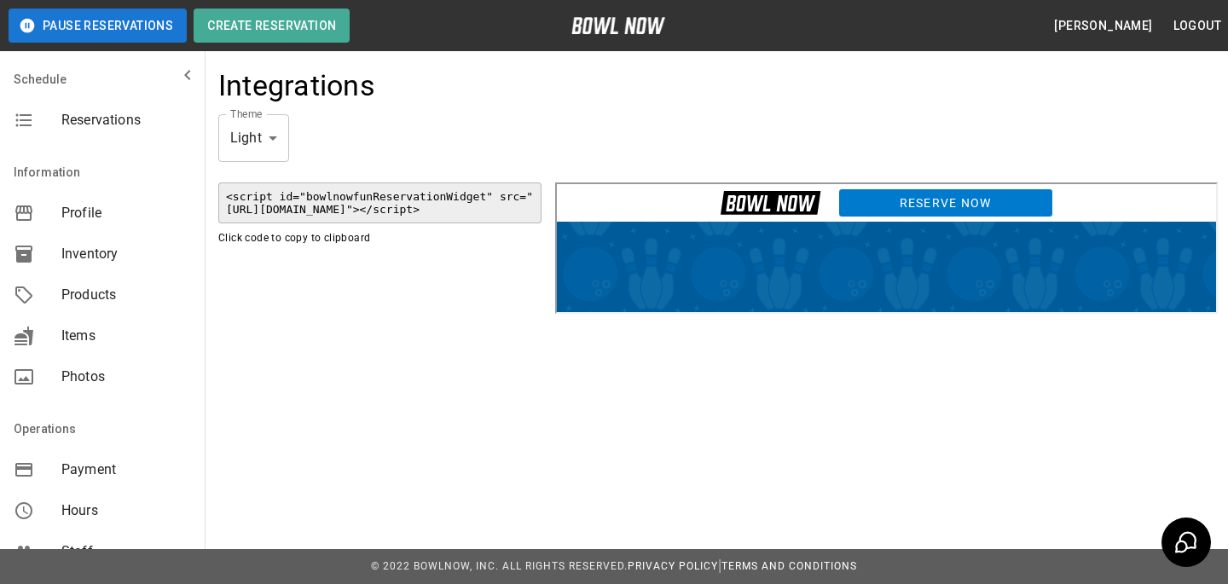
click at [842, 193] on link "Reserve Now" at bounding box center [943, 200] width 215 height 29
click at [967, 191] on link "Reserve Now" at bounding box center [943, 200] width 215 height 29
click at [966, 195] on link "Reserve Now" at bounding box center [943, 200] width 215 height 29
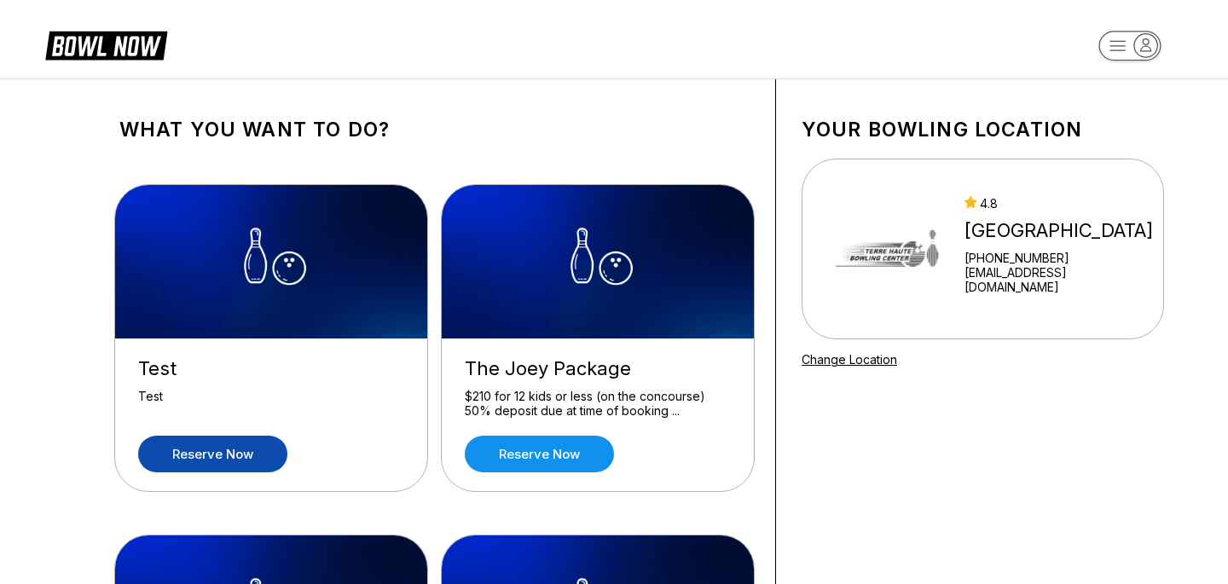
click at [219, 449] on link "Reserve now" at bounding box center [212, 454] width 149 height 37
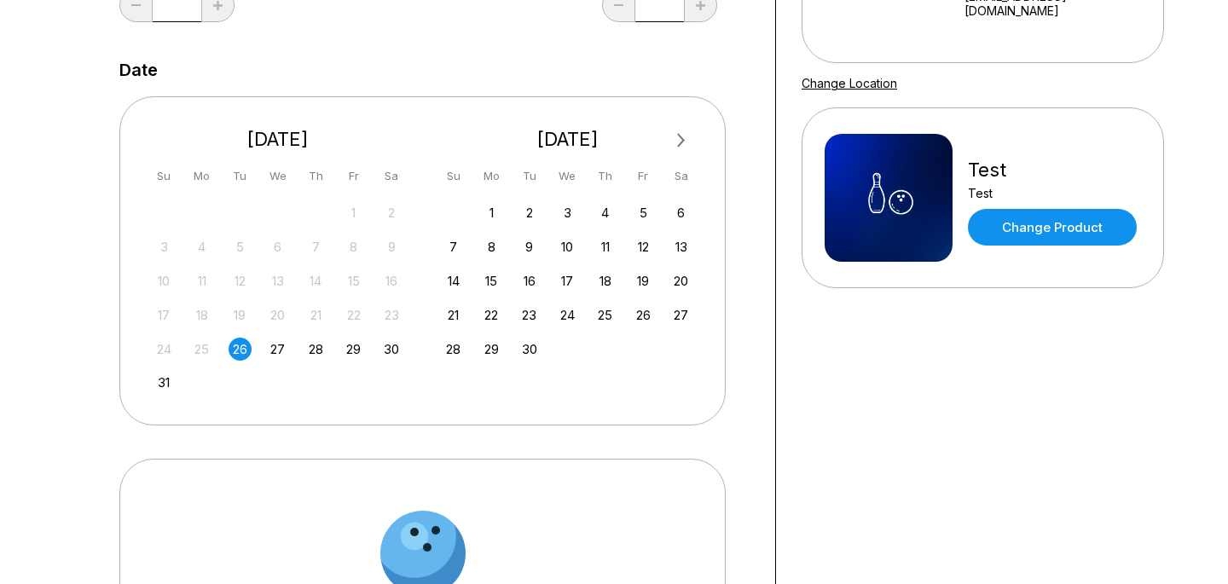
scroll to position [282, 0]
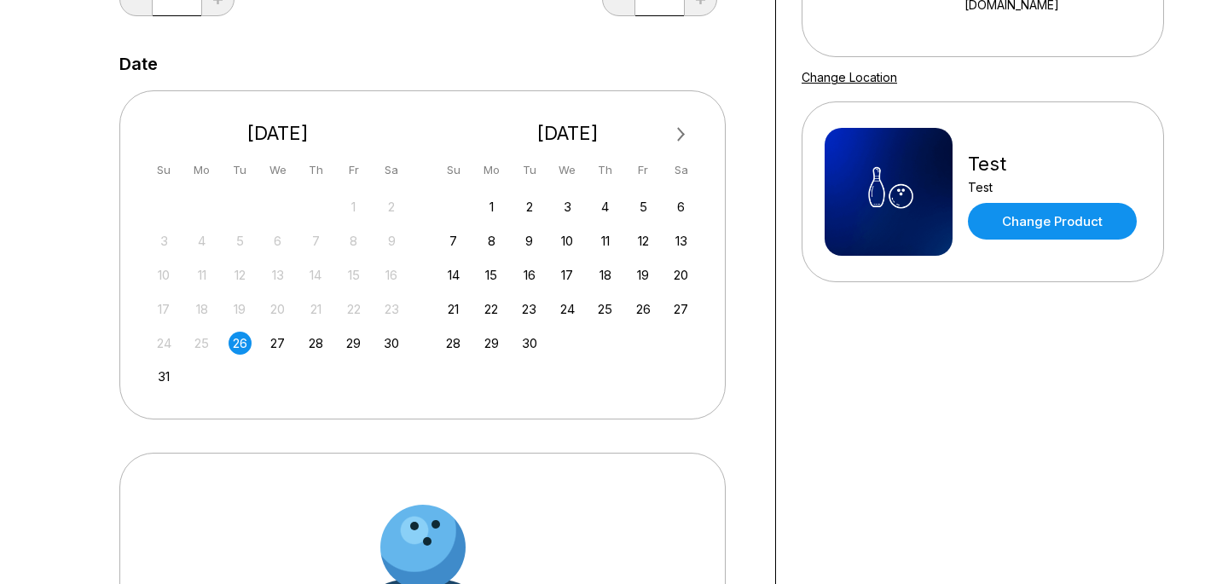
click at [263, 352] on div "24 25 26 27 28 29 30" at bounding box center [278, 342] width 256 height 26
click at [293, 347] on div "24 25 26 27 28 29 30" at bounding box center [278, 342] width 256 height 26
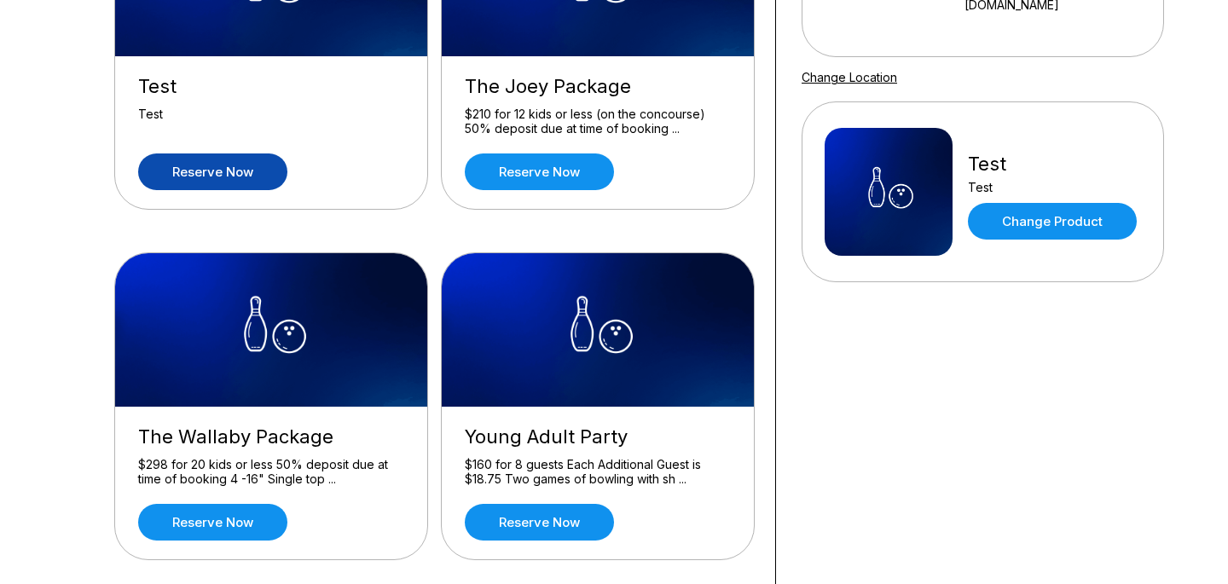
scroll to position [0, 0]
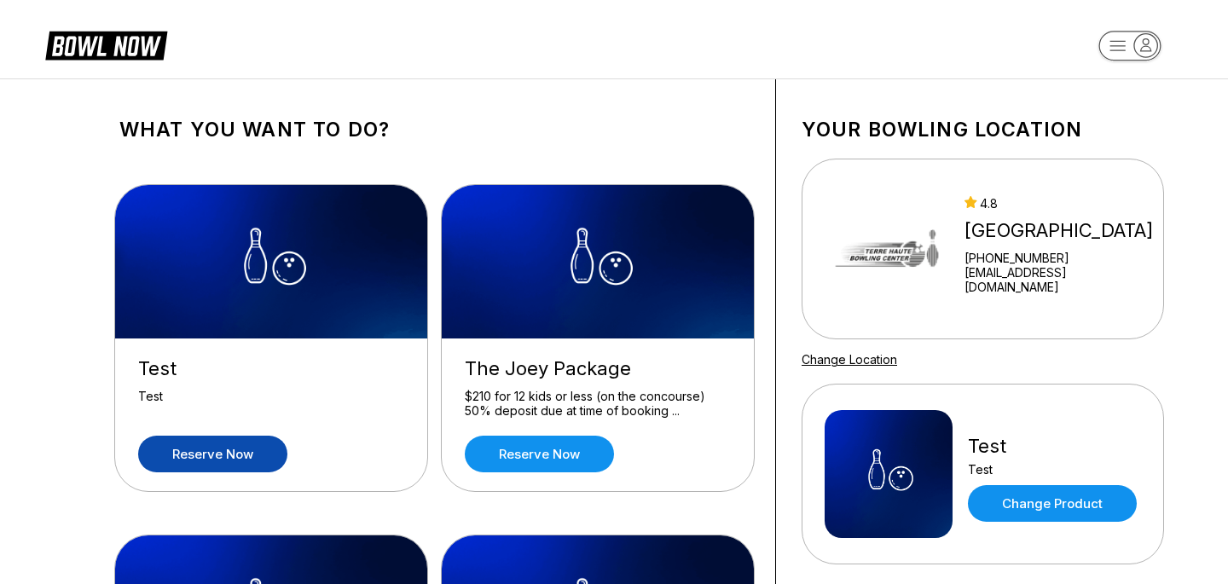
click at [267, 444] on link "Reserve now" at bounding box center [212, 454] width 149 height 37
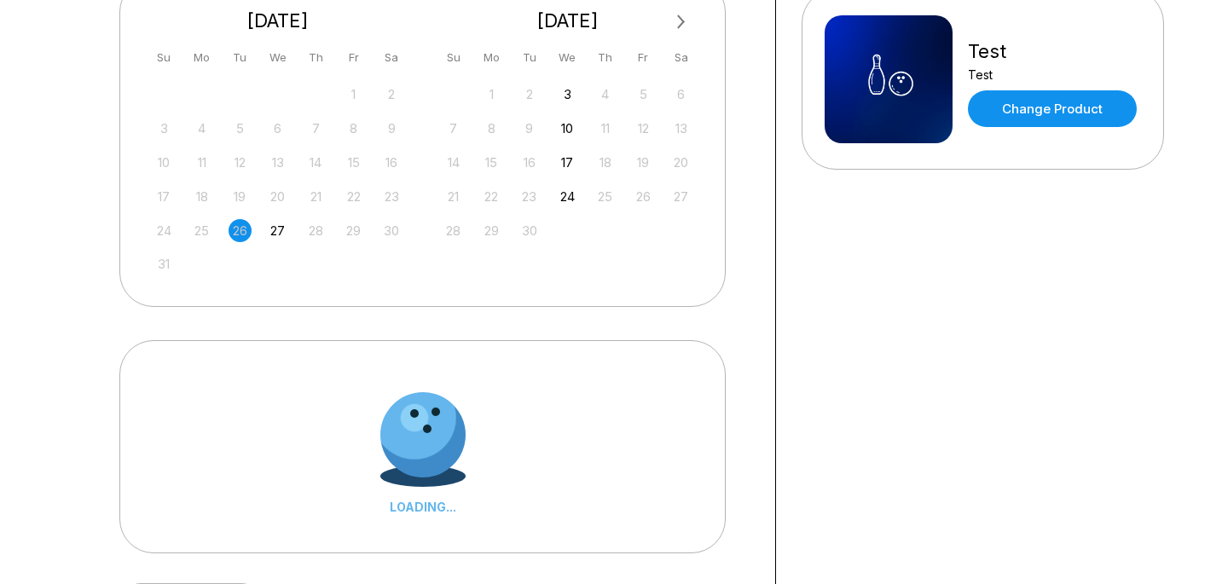
scroll to position [424, 0]
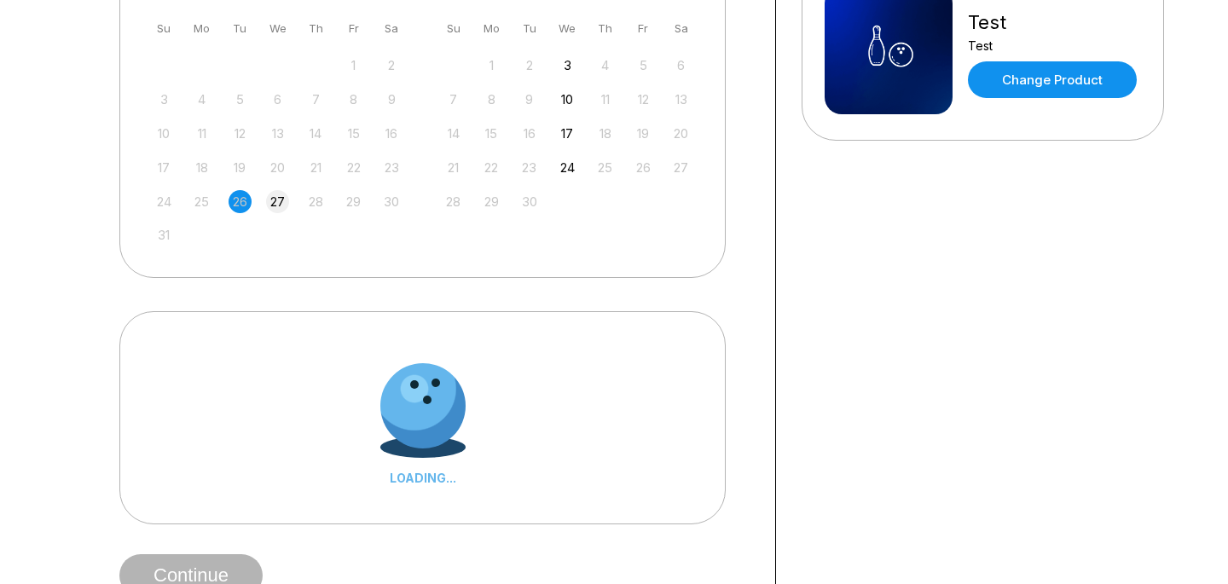
click at [274, 211] on div "27" at bounding box center [277, 201] width 23 height 23
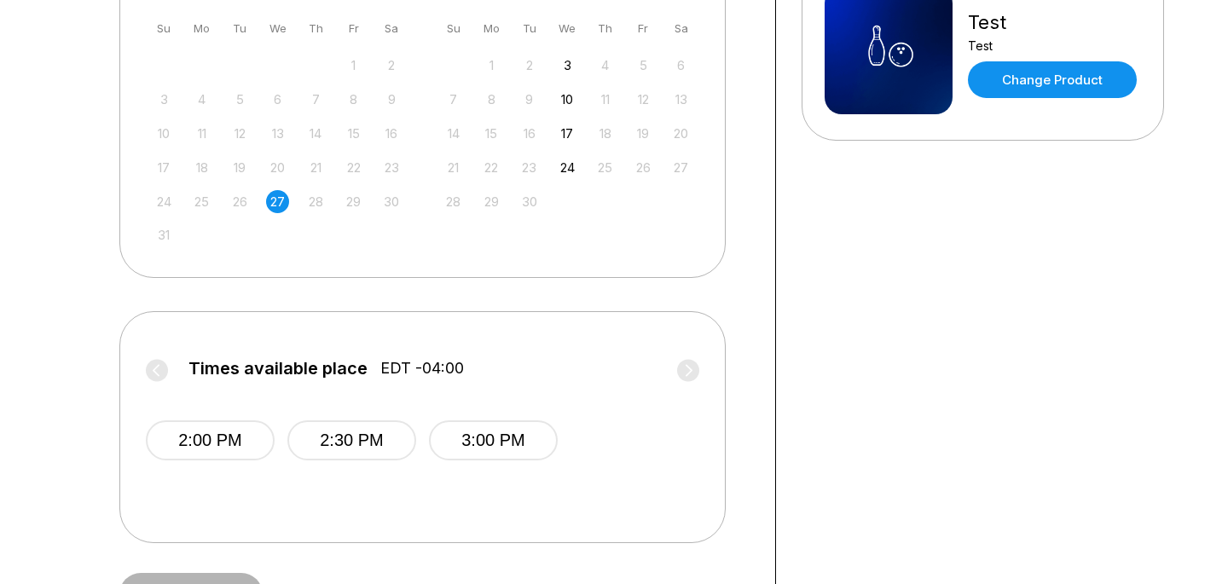
click at [182, 461] on span "2:00 PM" at bounding box center [210, 454] width 129 height 68
click at [187, 455] on button "2:00 PM" at bounding box center [210, 440] width 129 height 40
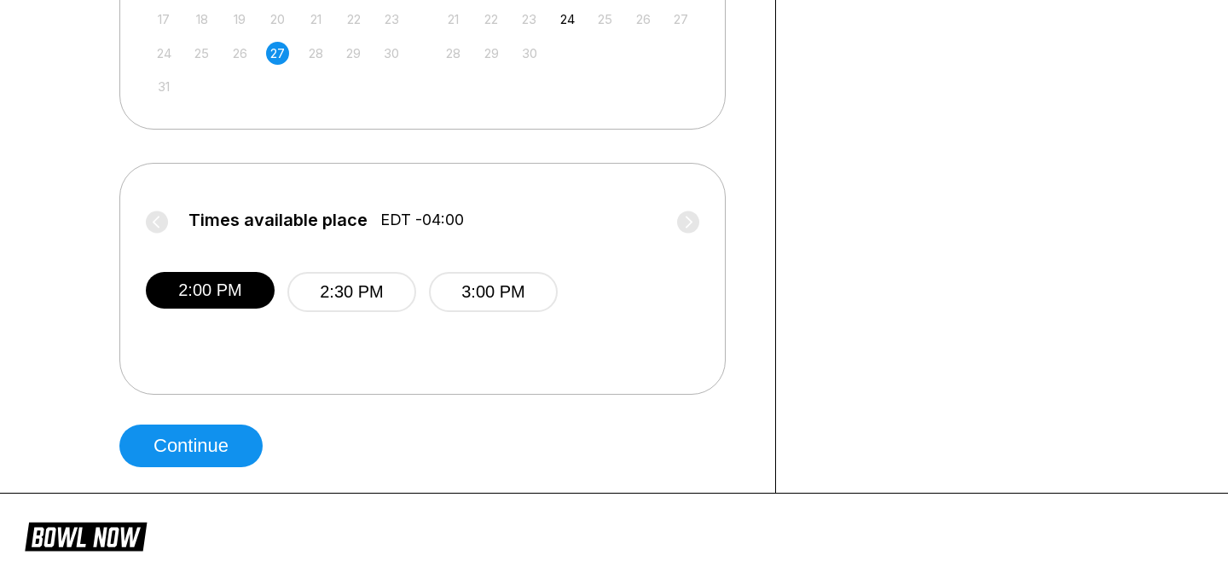
scroll to position [590, 0]
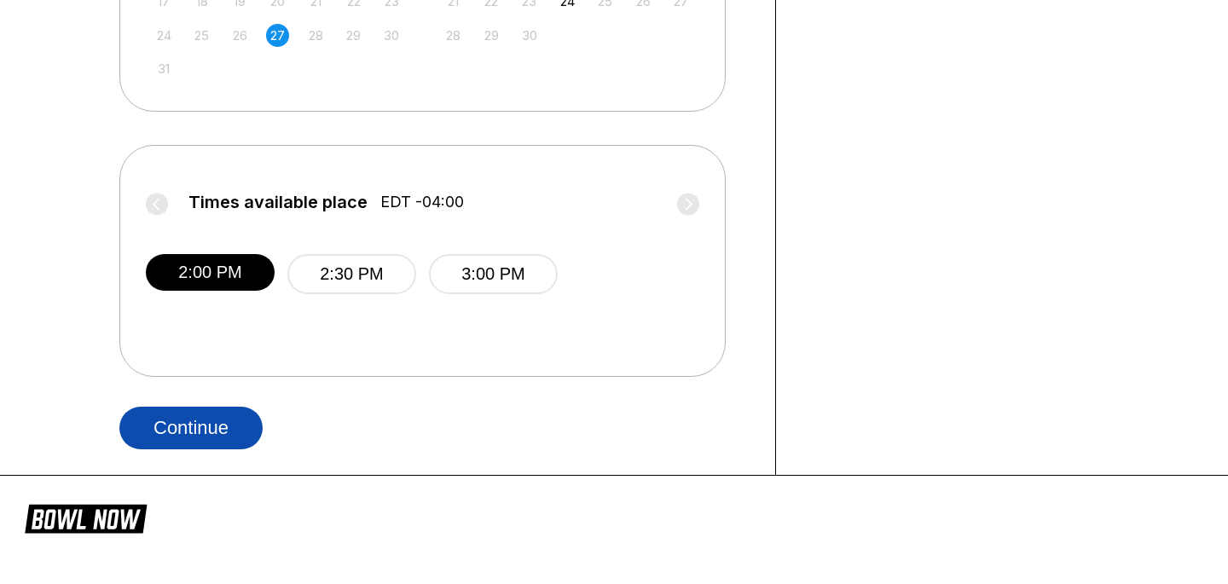
click at [194, 431] on button "Continue" at bounding box center [190, 428] width 143 height 43
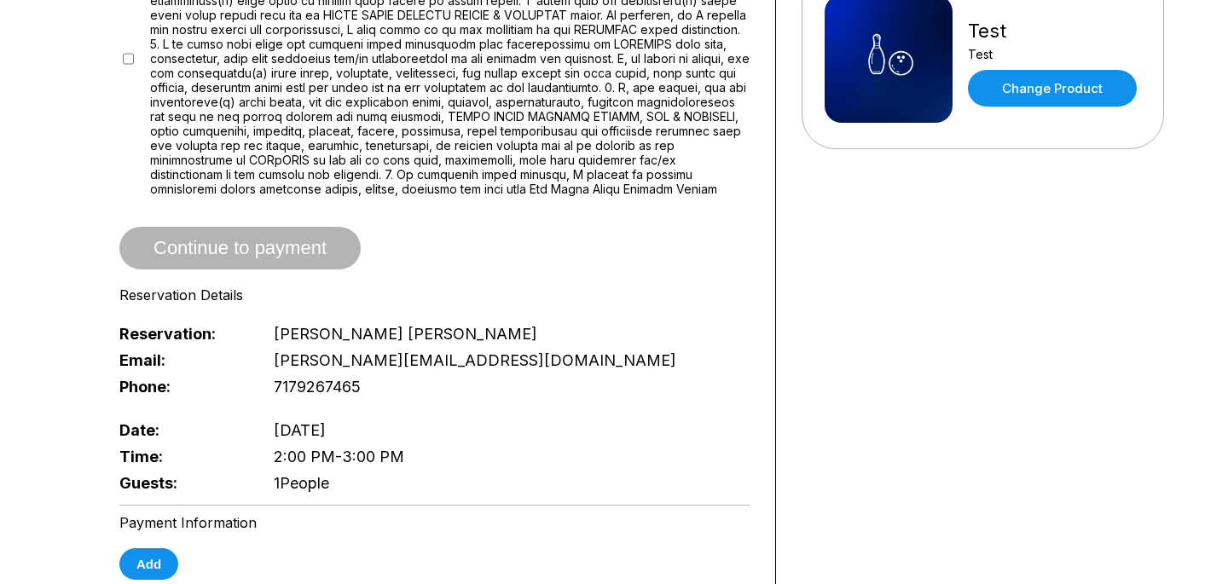
scroll to position [508, 0]
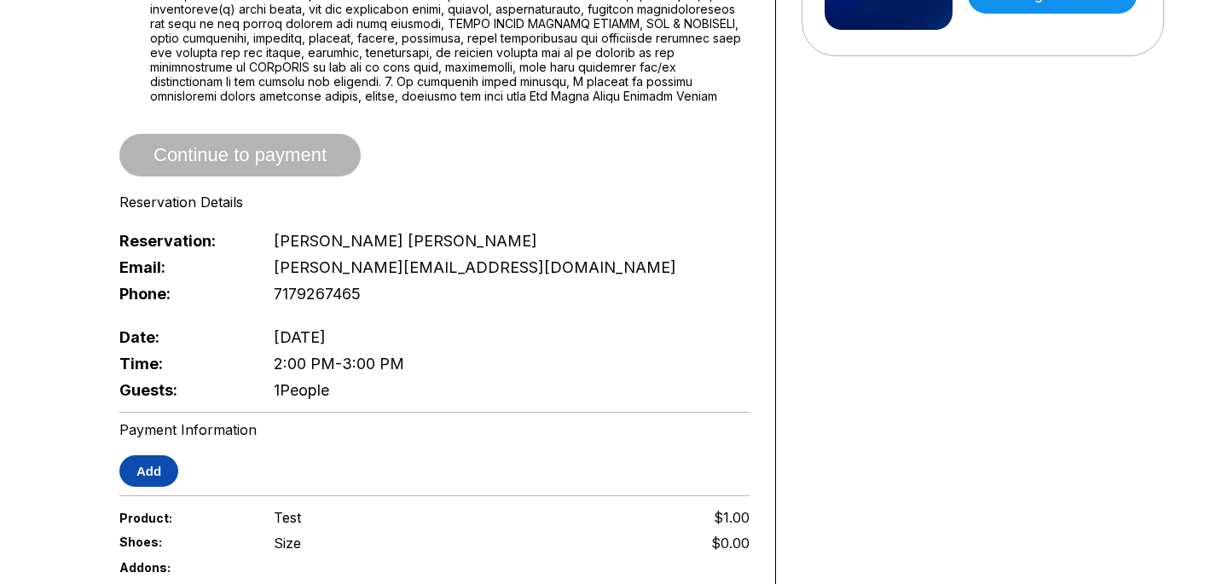
click at [159, 470] on button "Add" at bounding box center [148, 471] width 59 height 32
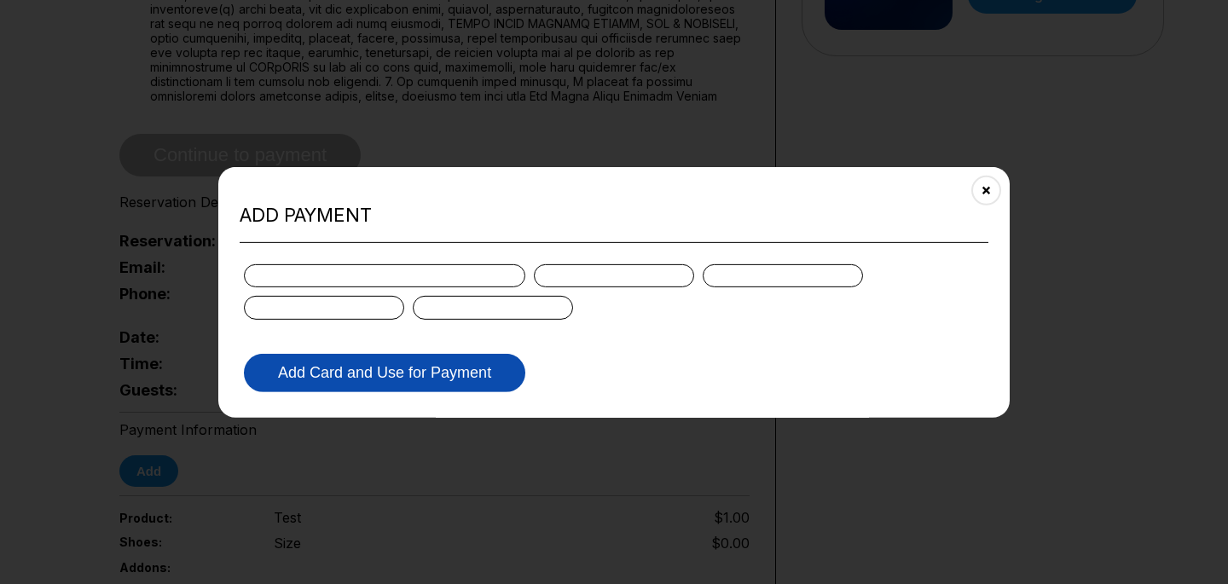
click at [505, 356] on button "Add Card and Use for Payment" at bounding box center [384, 373] width 281 height 38
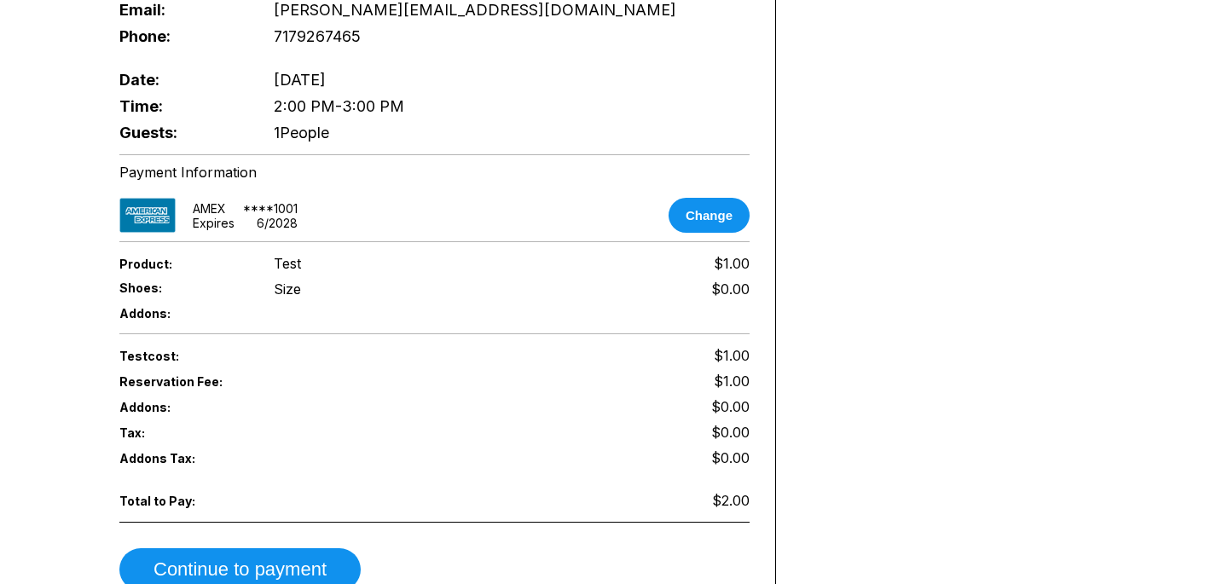
scroll to position [813, 0]
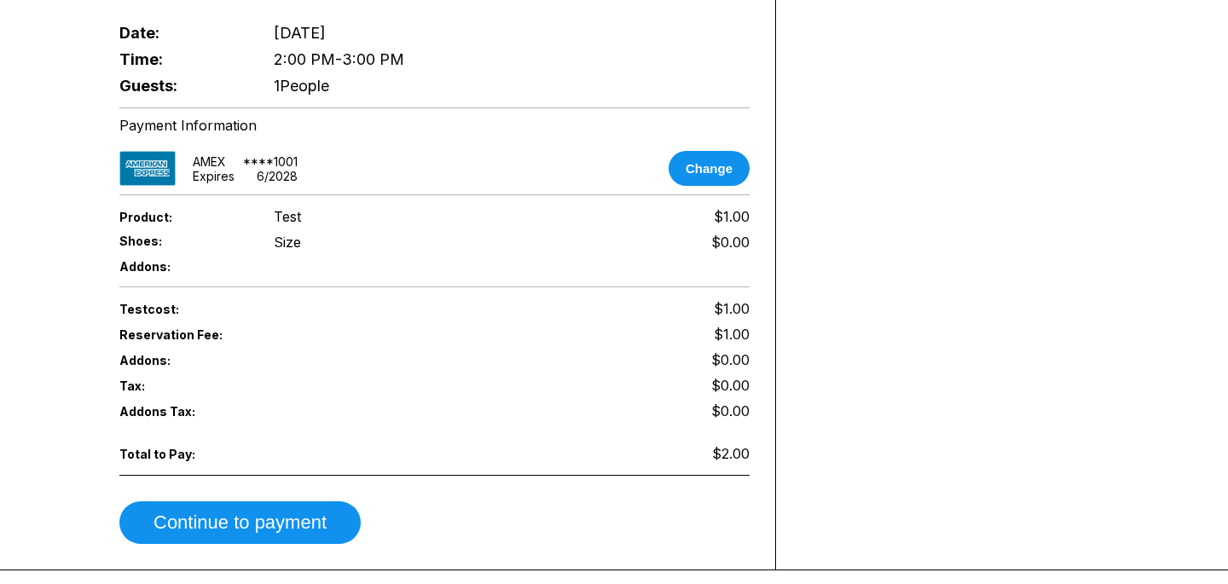
click at [324, 483] on div "Test cost: $1.00 Reservation Fee: $1.00 Addons: $0.00 Tax: $0.00 Addons Tax: $0…" at bounding box center [434, 420] width 630 height 248
click at [324, 486] on div "Test cost: $1.00 Reservation Fee: $1.00 Addons: $0.00 Tax: $0.00 Addons Tax: $0…" at bounding box center [434, 420] width 630 height 248
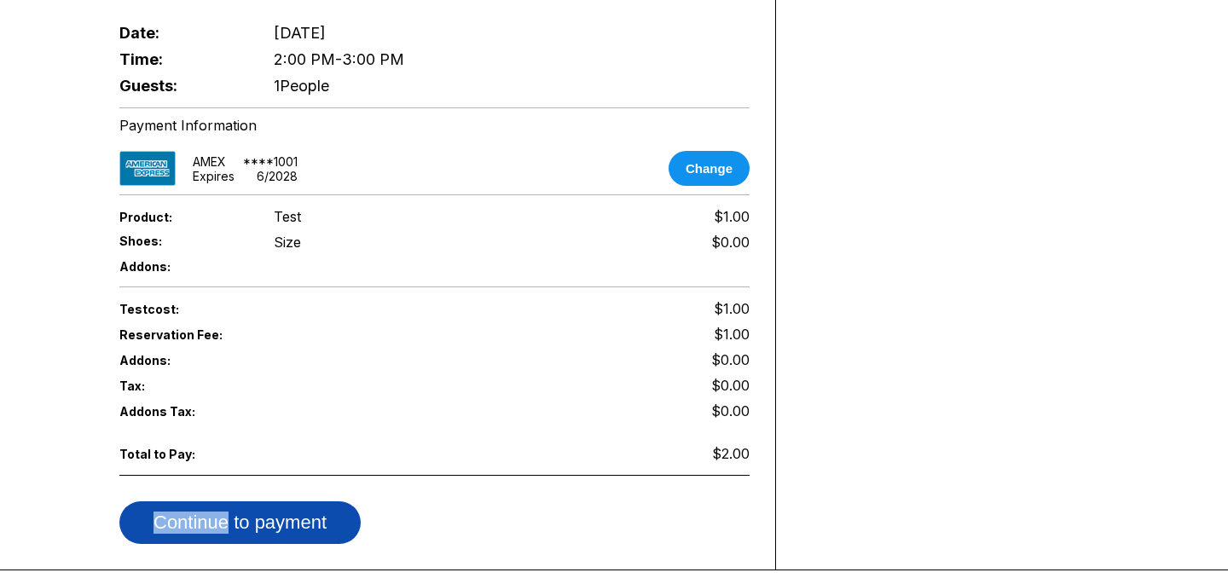
click at [324, 501] on button "Continue to payment" at bounding box center [239, 522] width 241 height 43
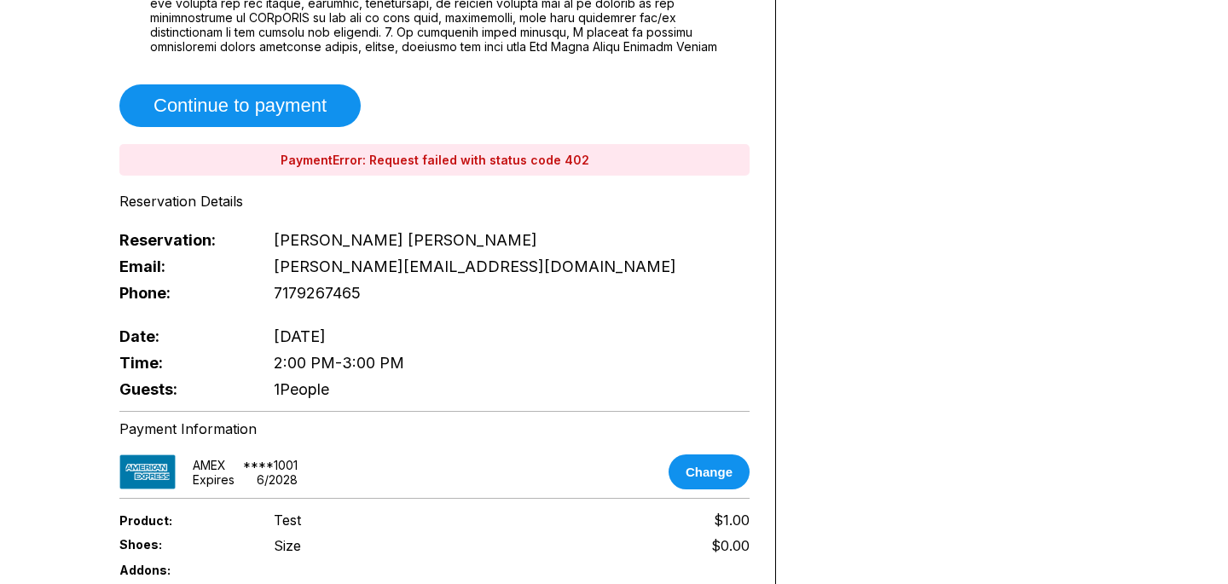
scroll to position [599, 0]
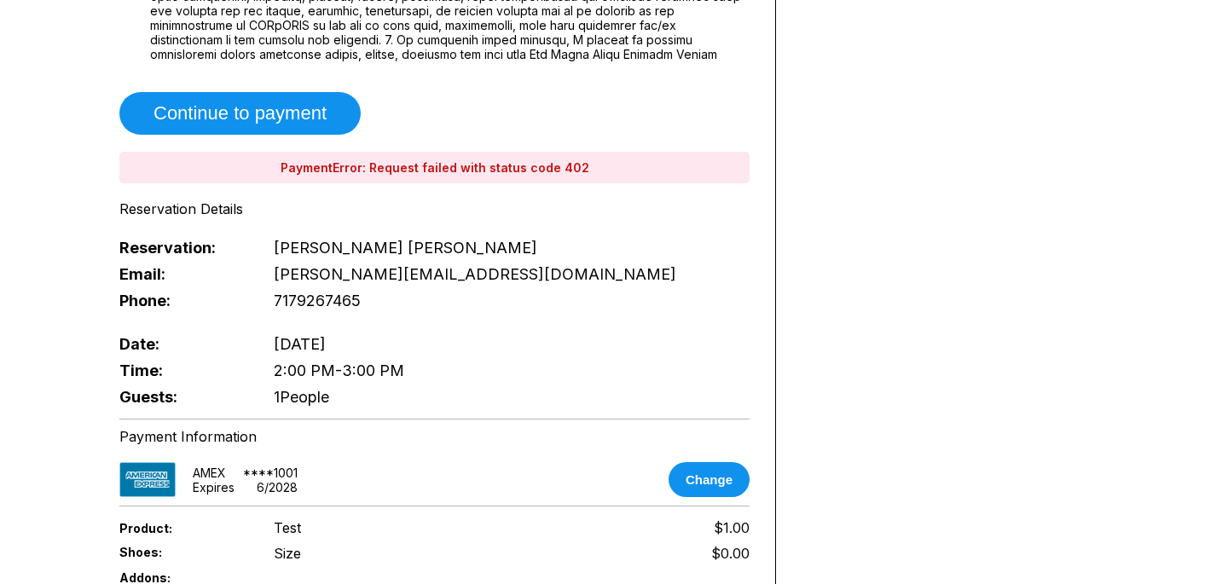
click at [344, 384] on div "Guests: 1 People" at bounding box center [434, 397] width 630 height 26
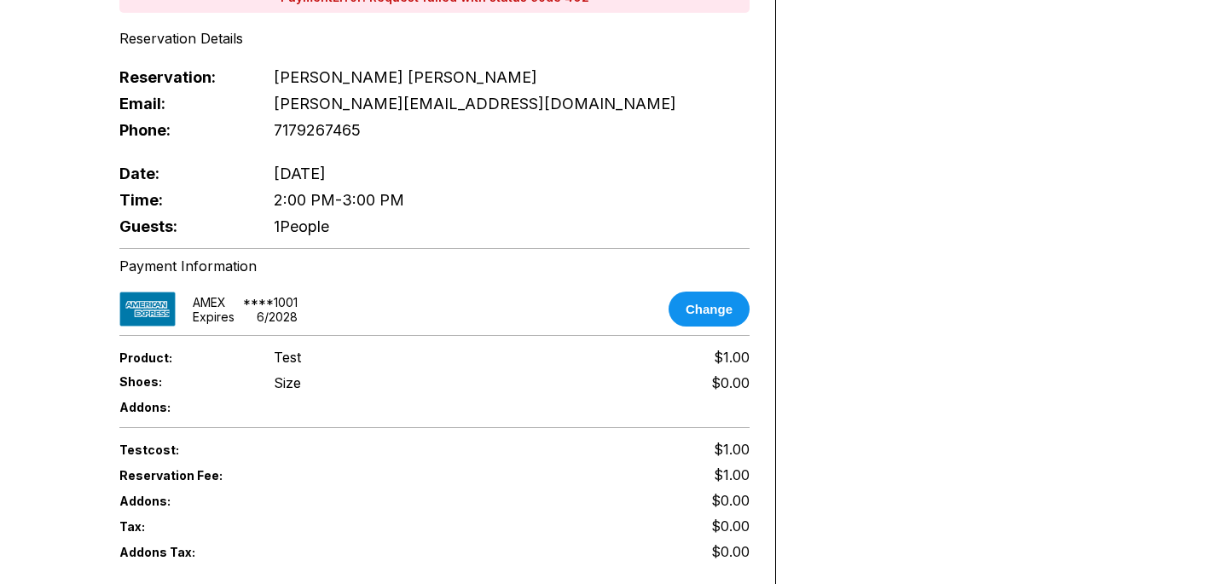
scroll to position [767, 0]
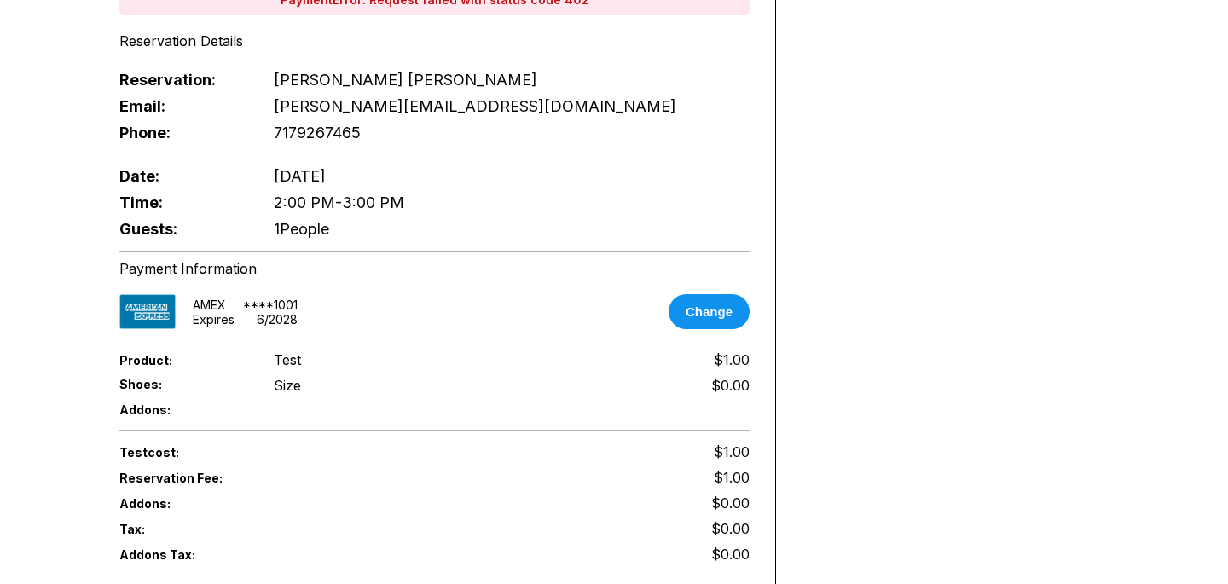
scroll to position [590, 0]
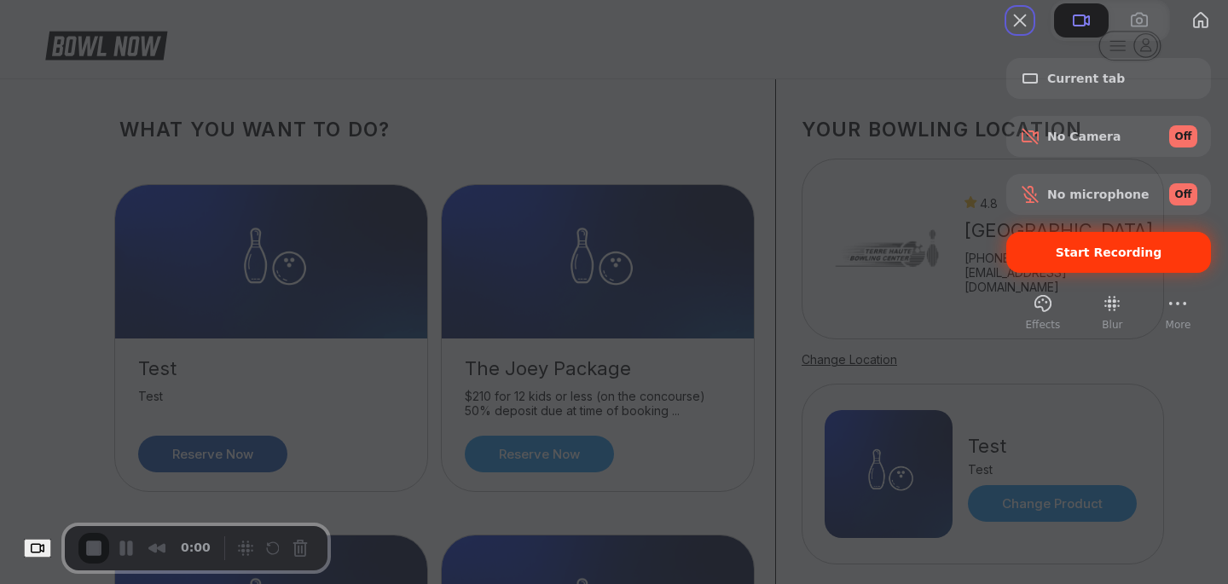
click at [1074, 259] on span "Start Recording" at bounding box center [1109, 253] width 107 height 14
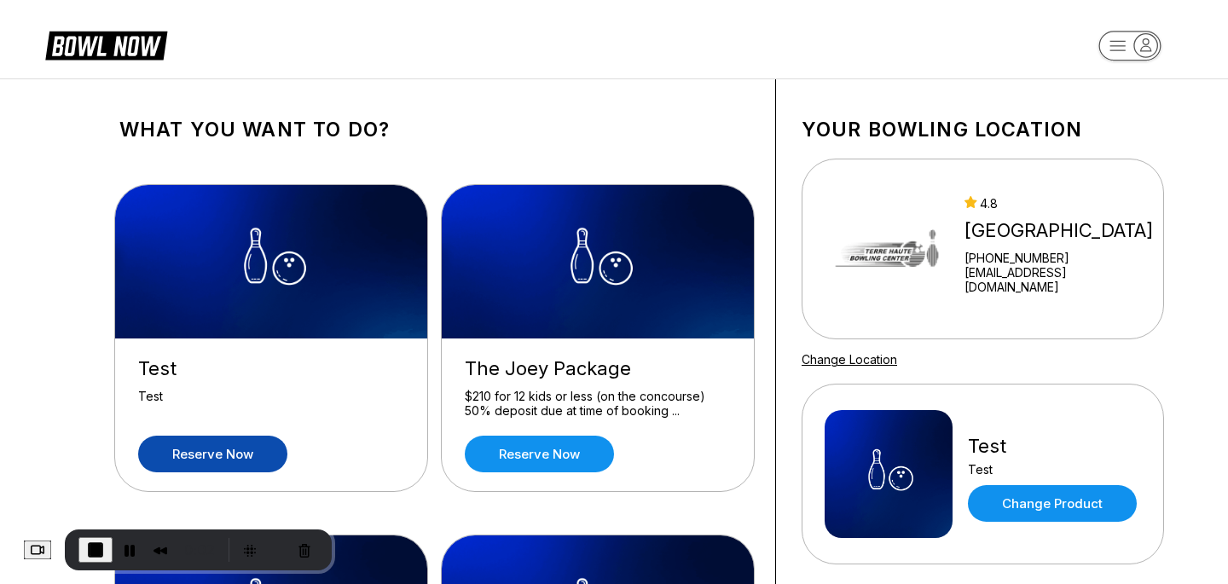
click at [258, 455] on link "Reserve now" at bounding box center [212, 454] width 149 height 37
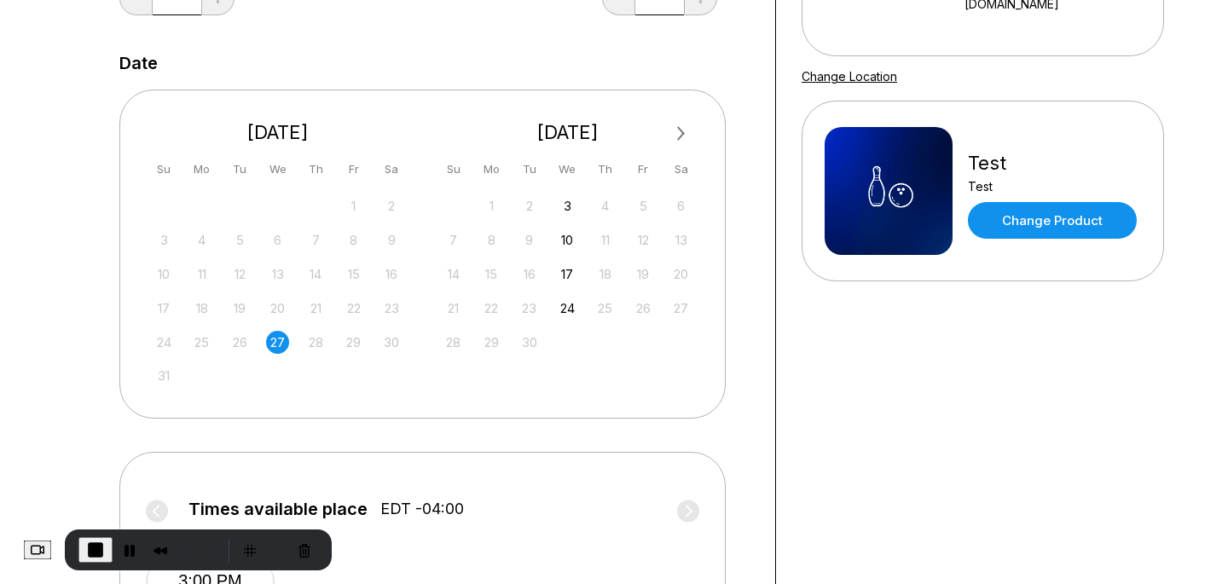
scroll to position [485, 0]
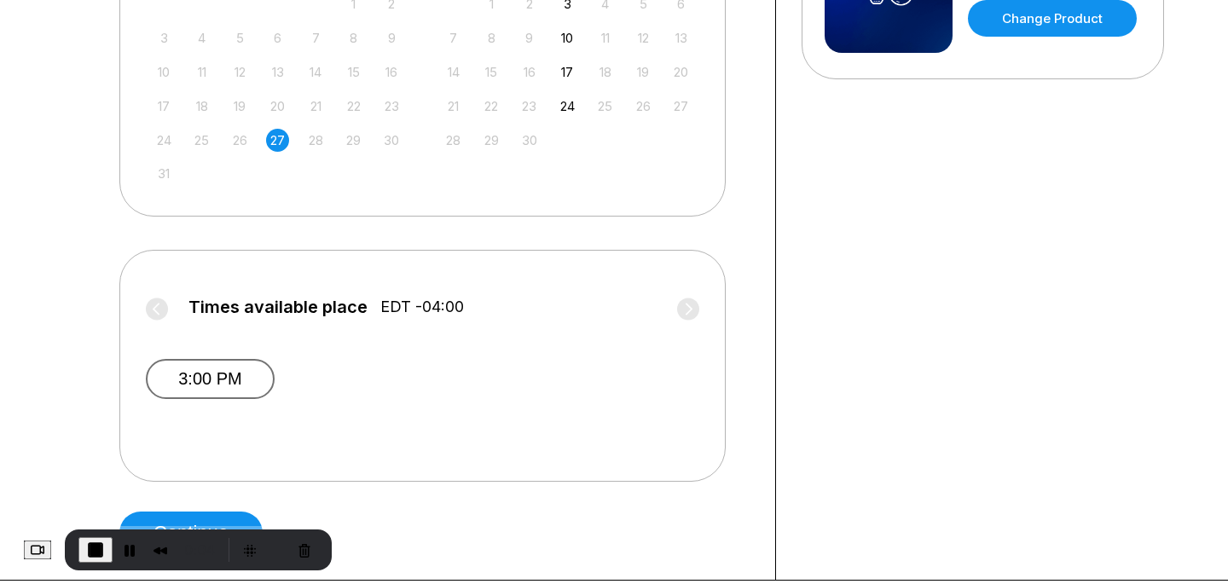
click at [229, 366] on button "3:00 PM" at bounding box center [210, 379] width 129 height 40
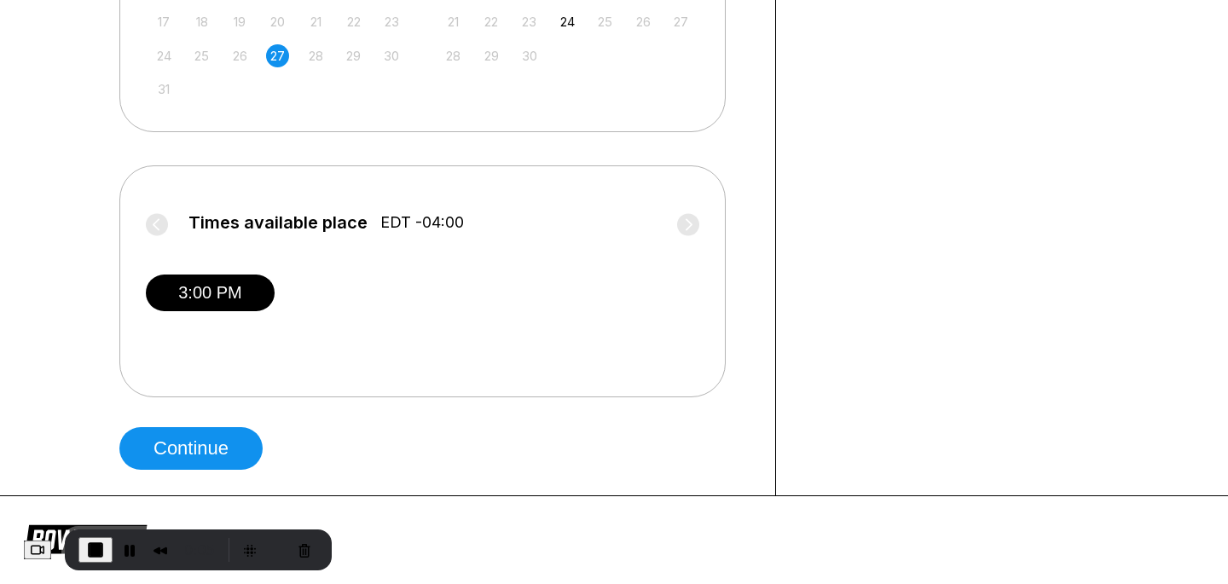
scroll to position [596, 0]
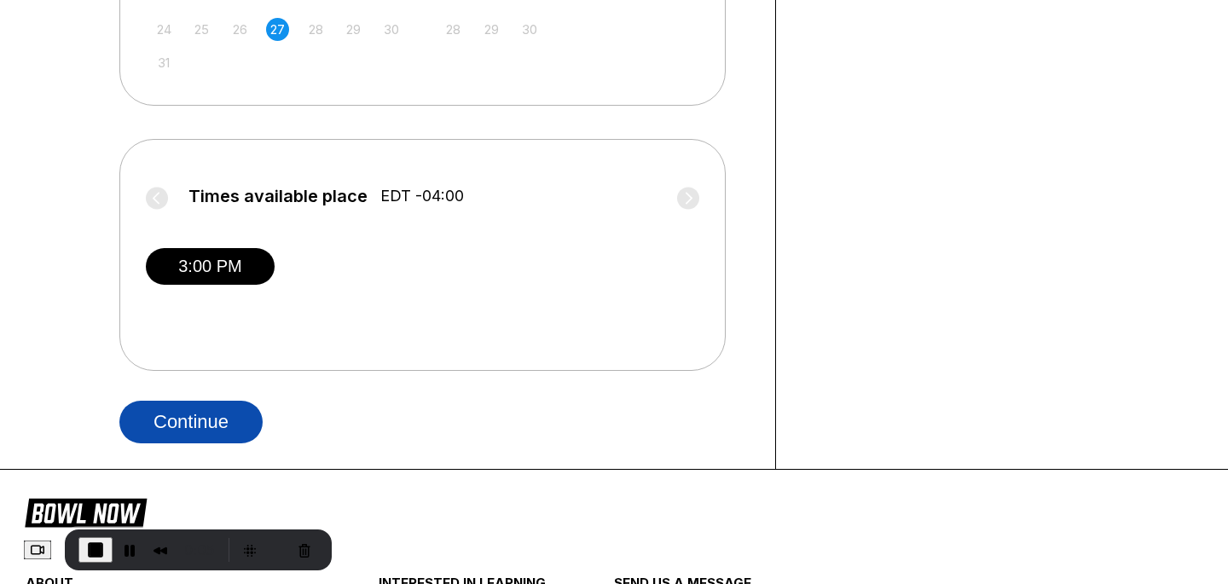
click at [251, 413] on button "Continue" at bounding box center [190, 422] width 143 height 43
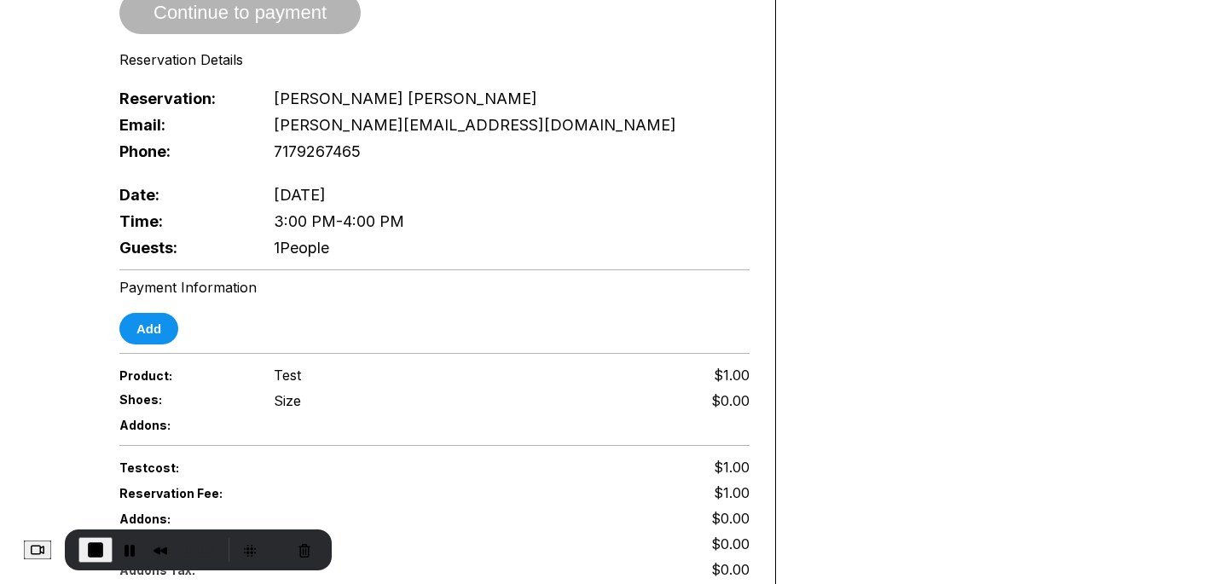
scroll to position [663, 0]
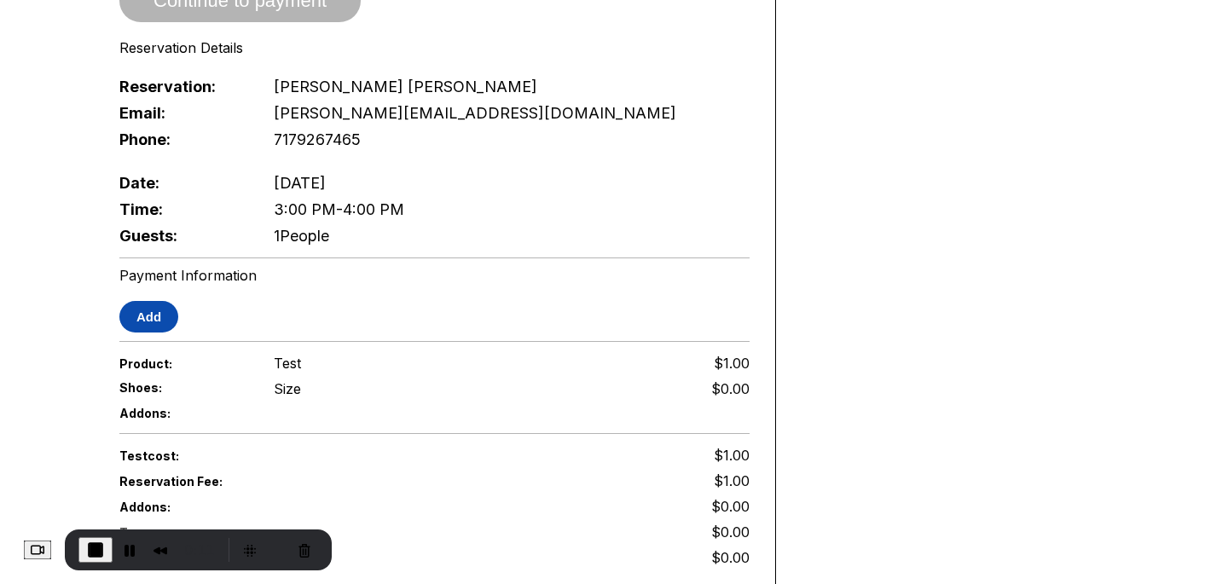
click at [165, 314] on button "Add" at bounding box center [148, 317] width 59 height 32
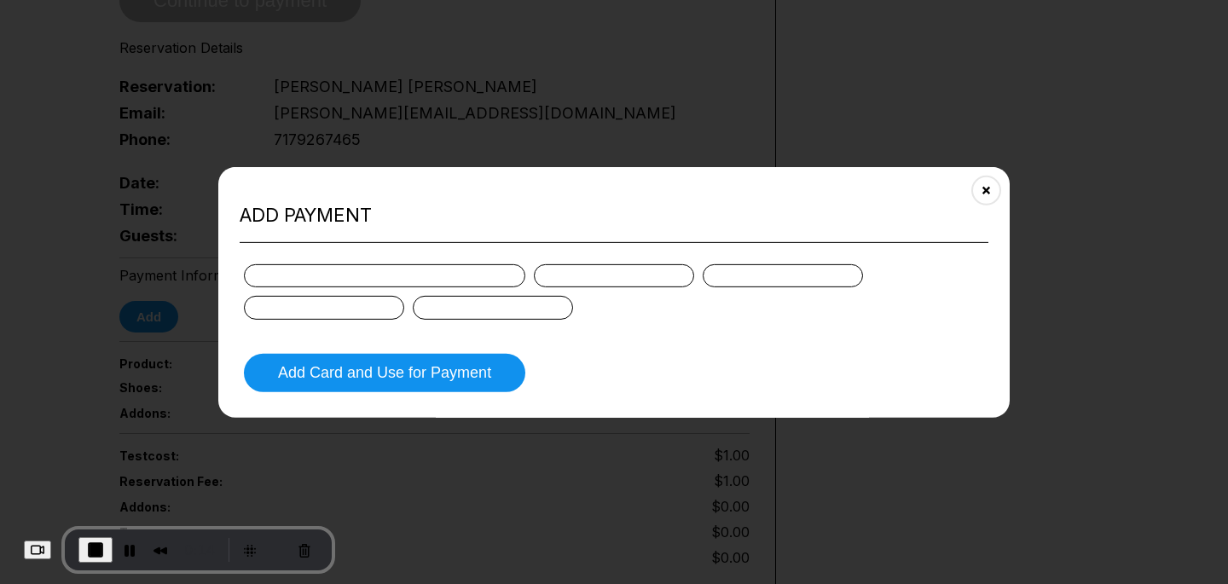
click at [363, 275] on div at bounding box center [384, 275] width 281 height 23
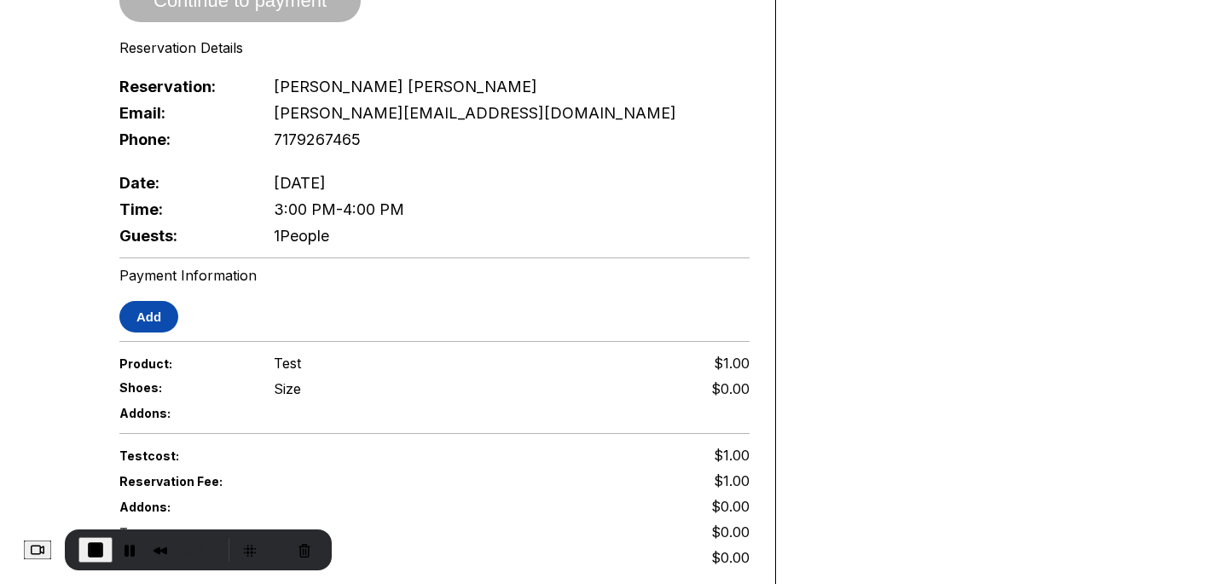
click at [142, 313] on button "Add" at bounding box center [148, 317] width 59 height 32
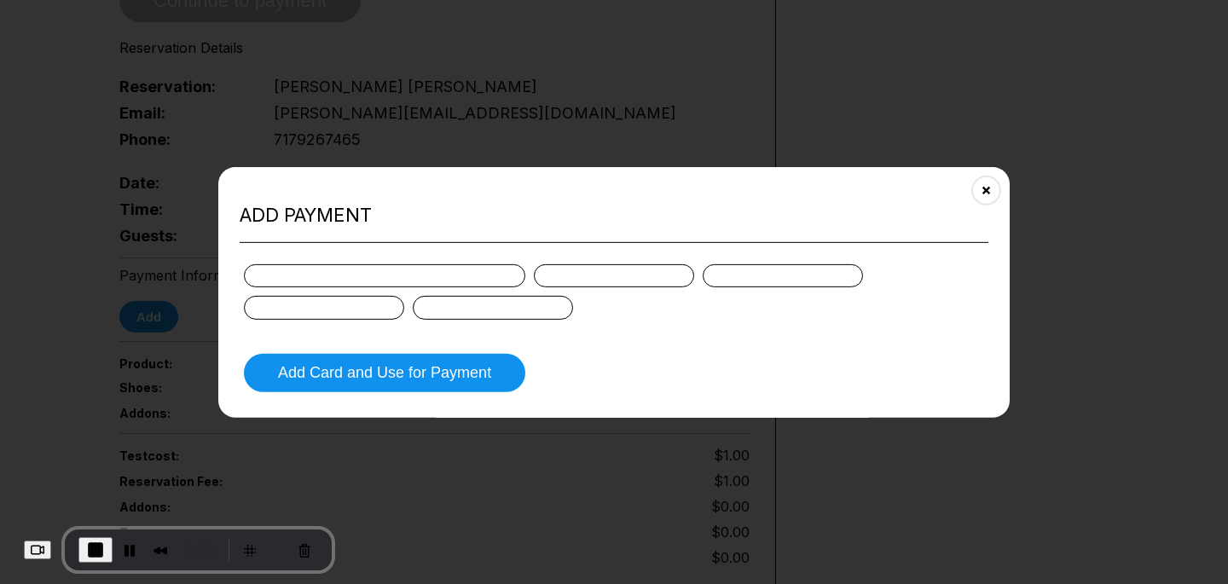
click at [357, 274] on div at bounding box center [384, 275] width 281 height 23
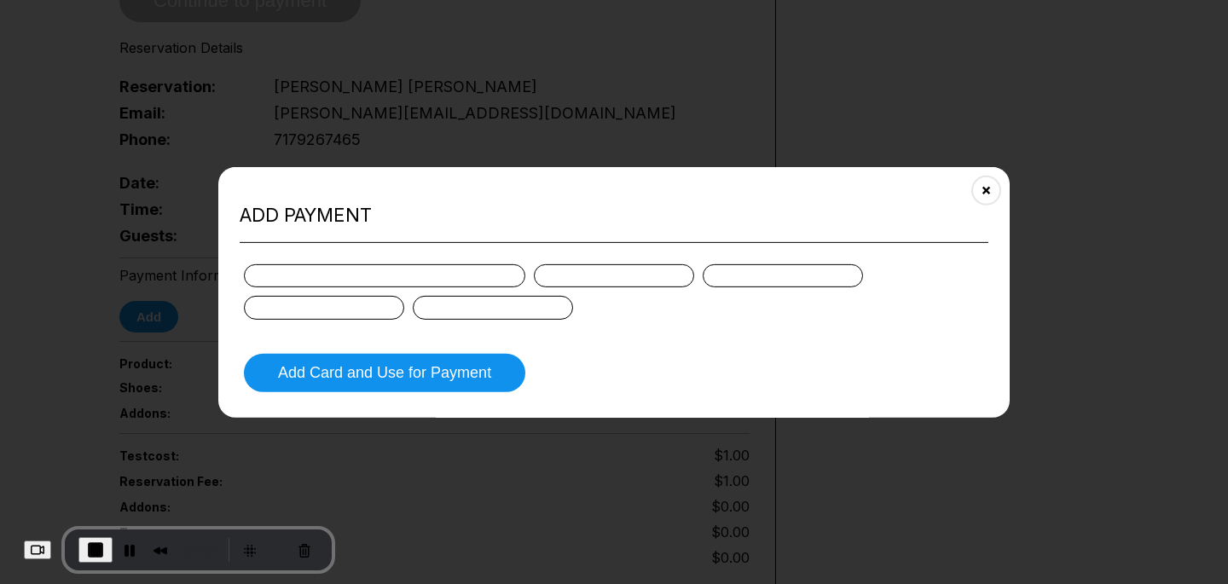
click at [357, 274] on div at bounding box center [384, 275] width 281 height 23
click at [982, 186] on icon "Close" at bounding box center [987, 190] width 14 height 14
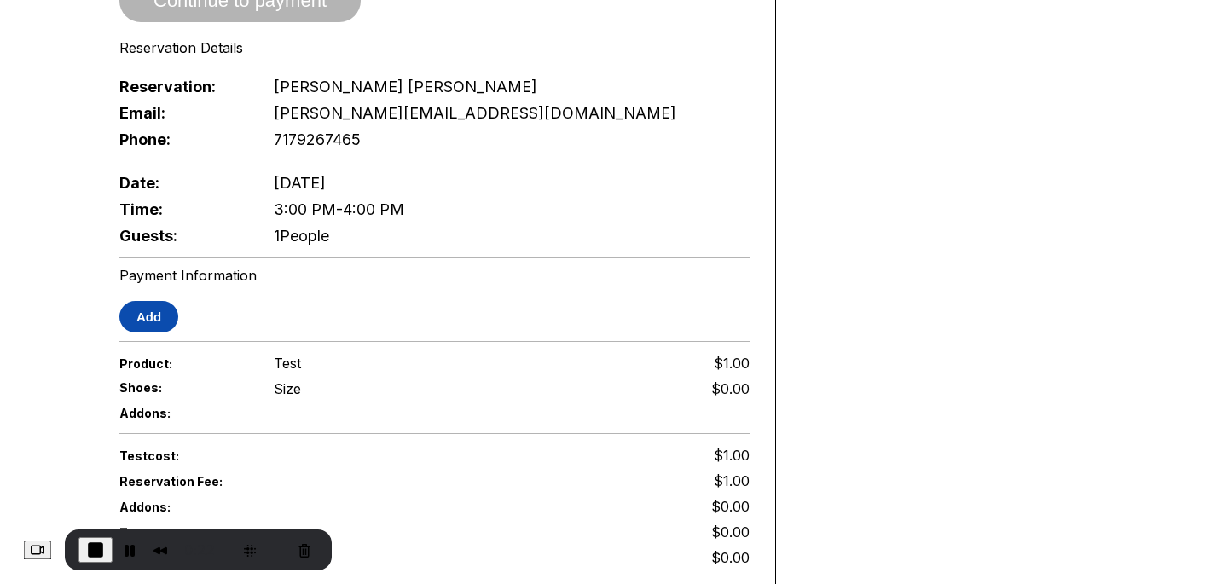
click at [143, 311] on button "Add" at bounding box center [148, 317] width 59 height 32
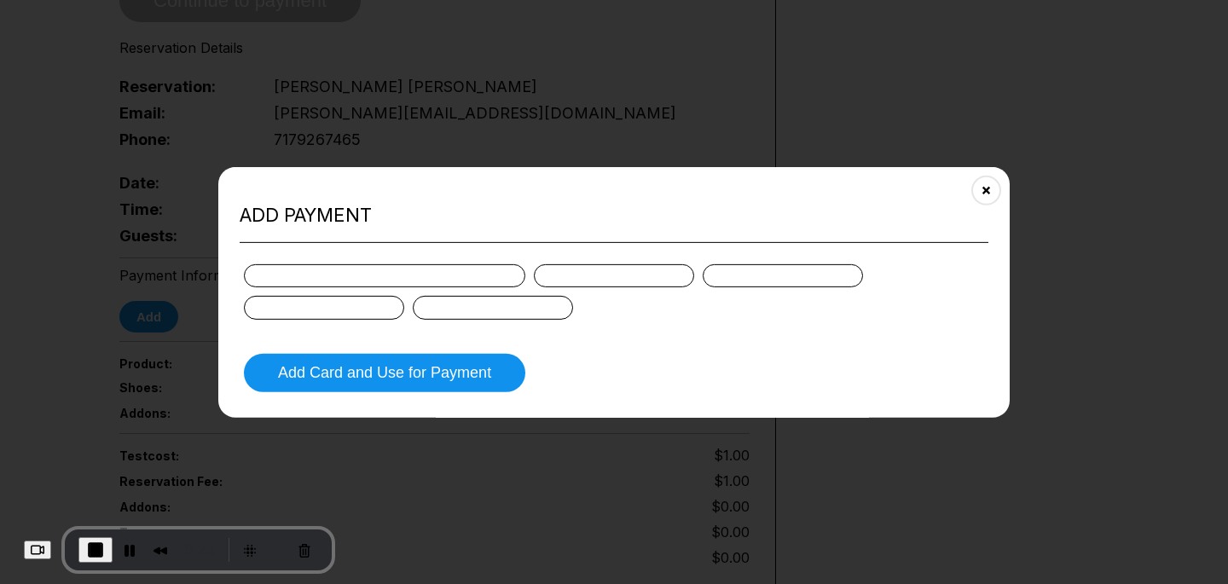
click at [402, 266] on div at bounding box center [384, 275] width 281 height 23
click at [468, 183] on div "Add payment Add Card and Use for Payment" at bounding box center [613, 291] width 791 height 251
click at [318, 539] on button "Cancel Recording" at bounding box center [304, 549] width 27 height 27
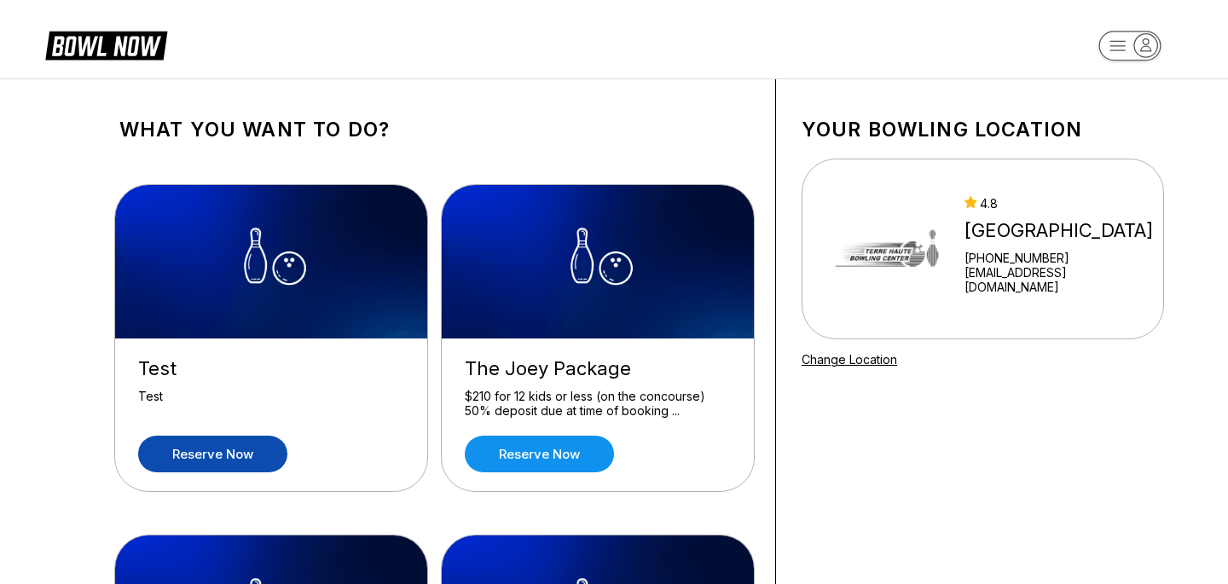
click at [202, 443] on link "Reserve now" at bounding box center [212, 454] width 149 height 37
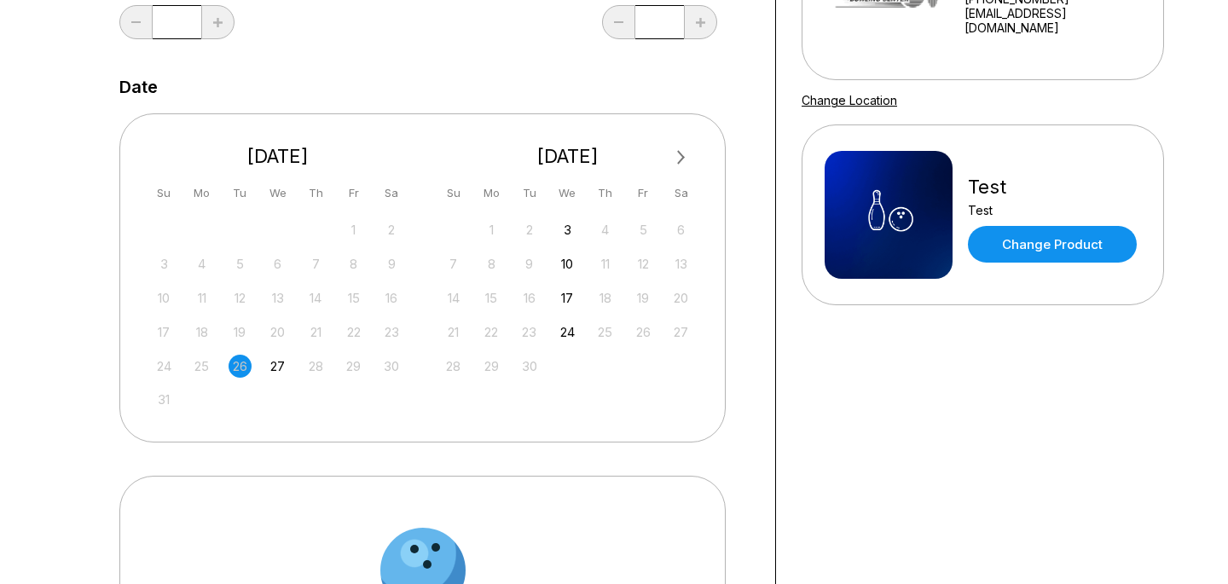
scroll to position [274, 0]
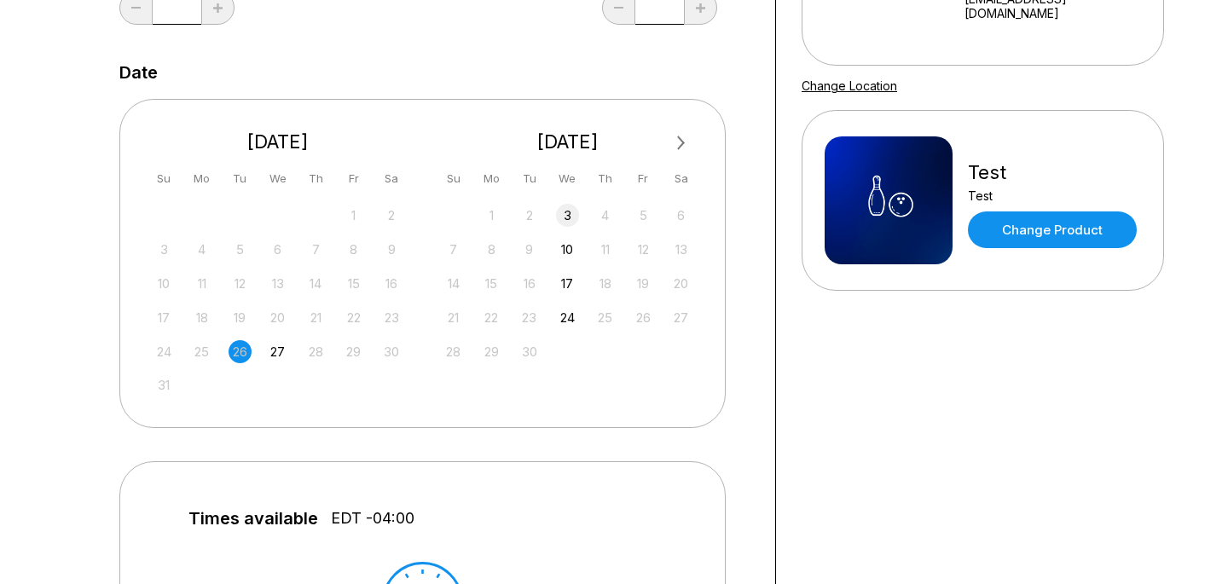
click at [565, 208] on div "3" at bounding box center [567, 215] width 23 height 23
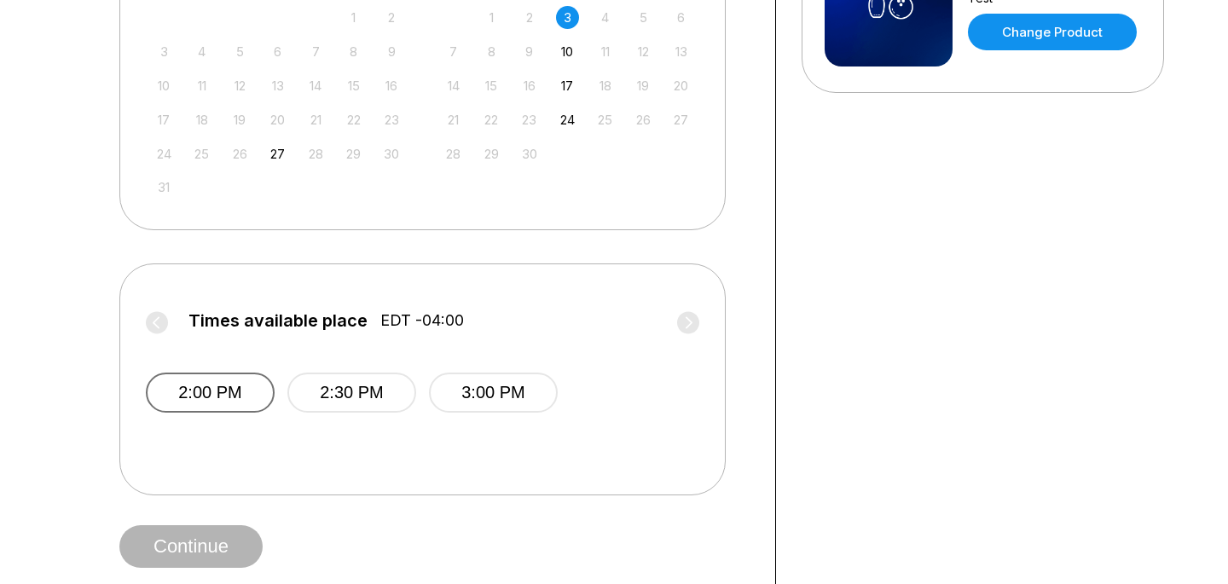
click at [238, 400] on button "2:00 PM" at bounding box center [210, 393] width 129 height 40
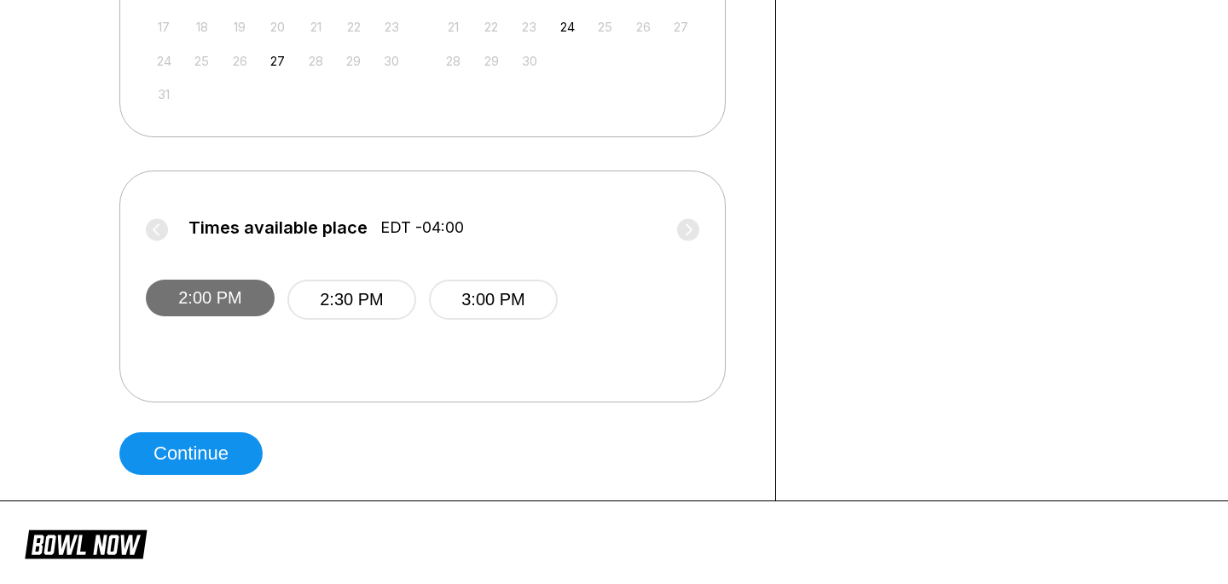
scroll to position [582, 0]
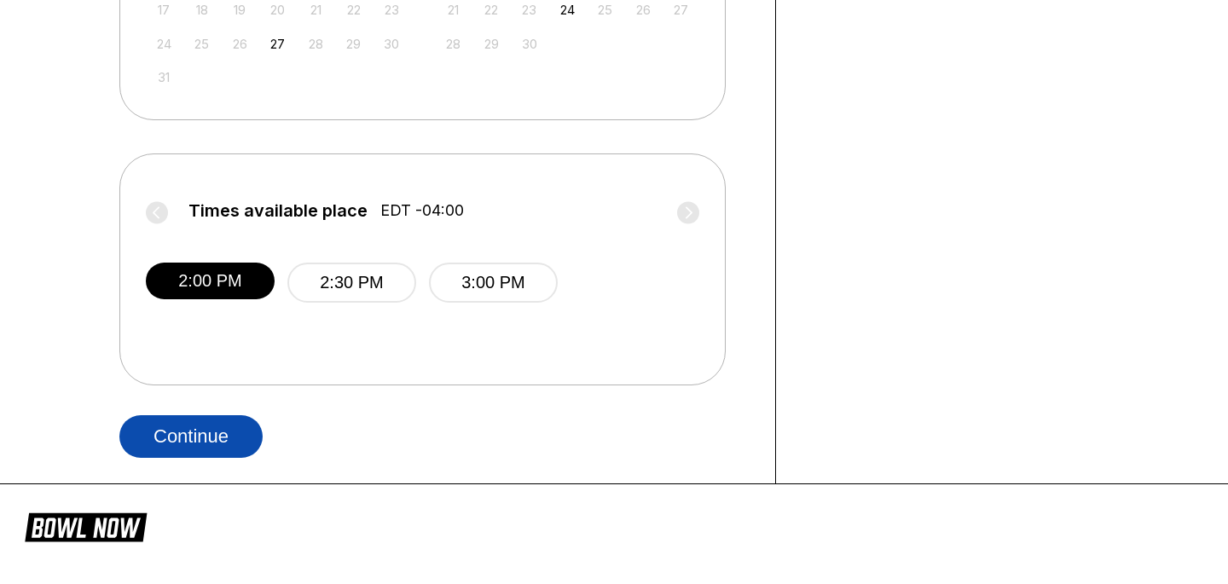
click at [216, 427] on button "Continue" at bounding box center [190, 436] width 143 height 43
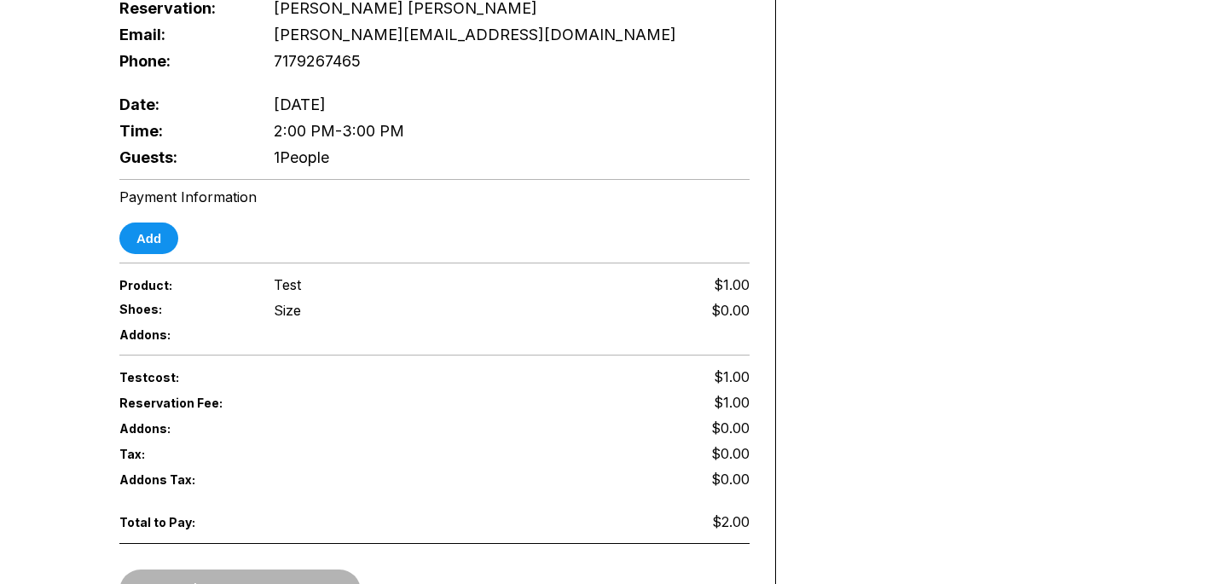
scroll to position [634, 0]
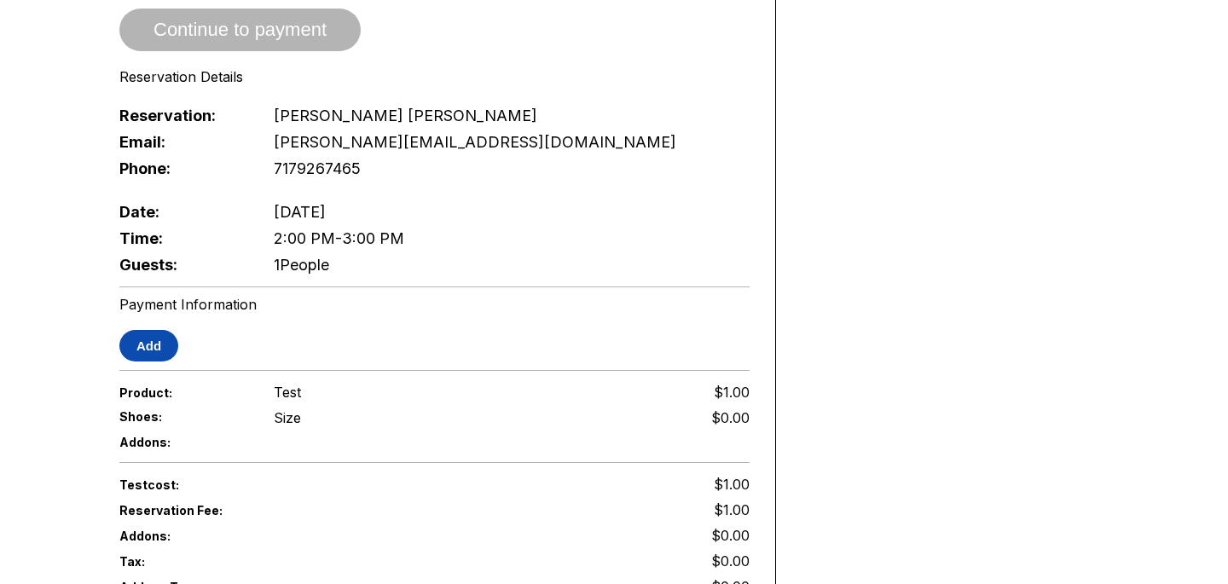
click at [155, 331] on button "Add" at bounding box center [148, 346] width 59 height 32
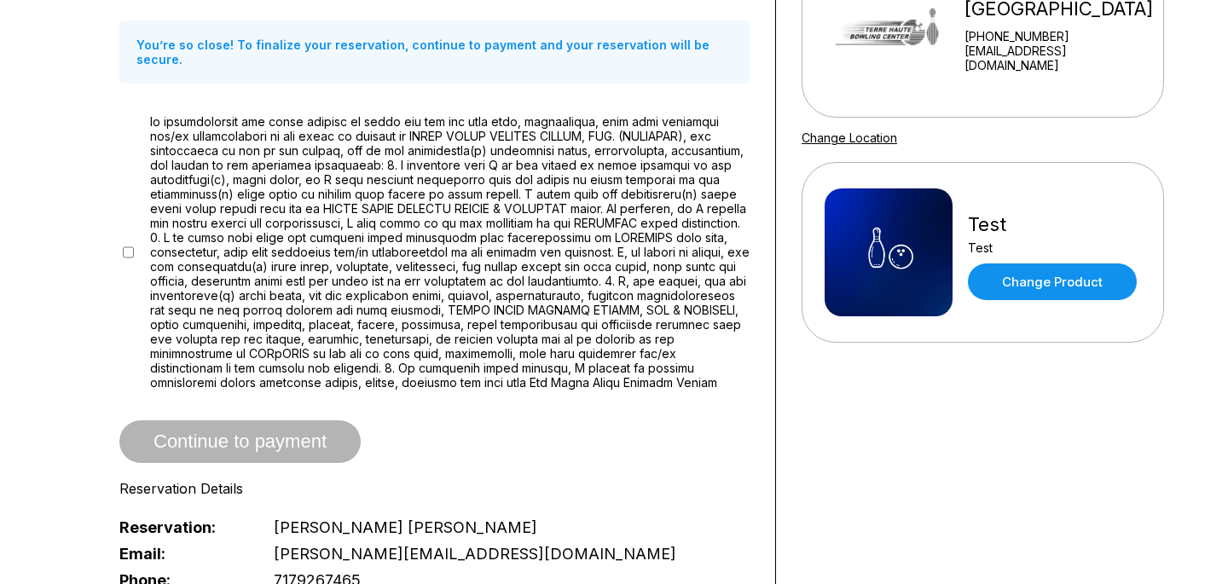
scroll to position [60, 0]
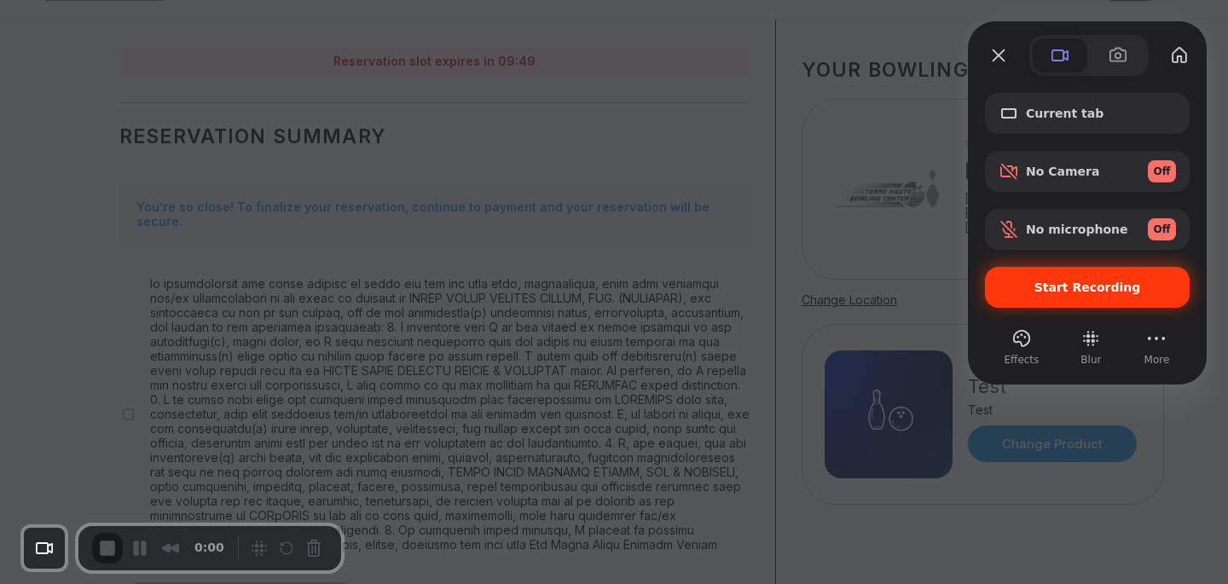
click at [1119, 283] on span "Start Recording" at bounding box center [1087, 288] width 107 height 14
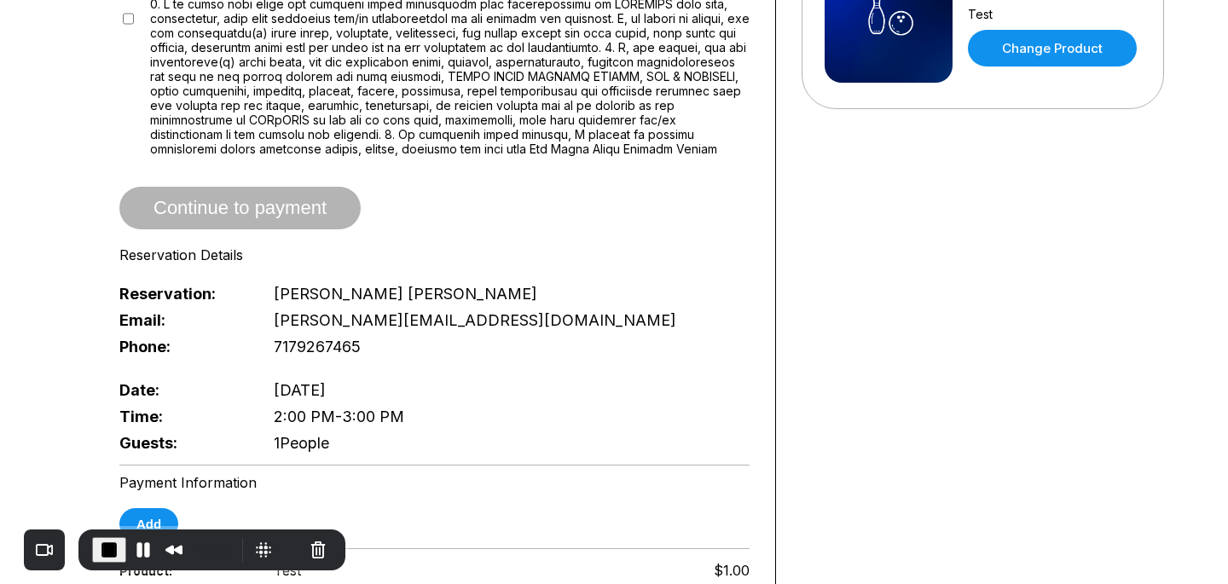
scroll to position [622, 0]
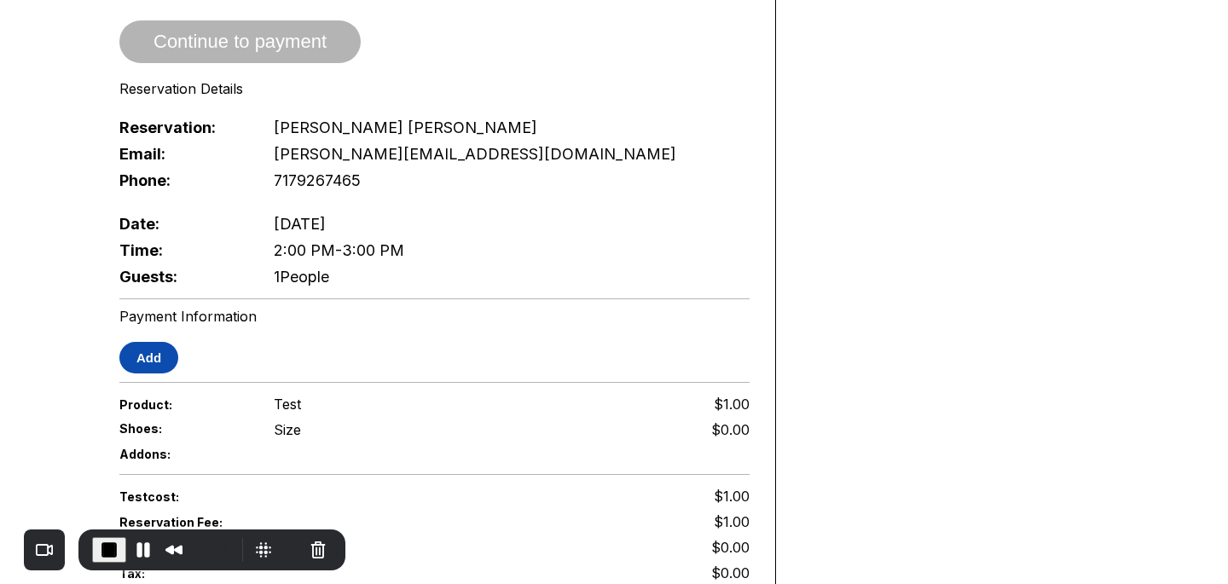
click at [156, 342] on button "Add" at bounding box center [148, 358] width 59 height 32
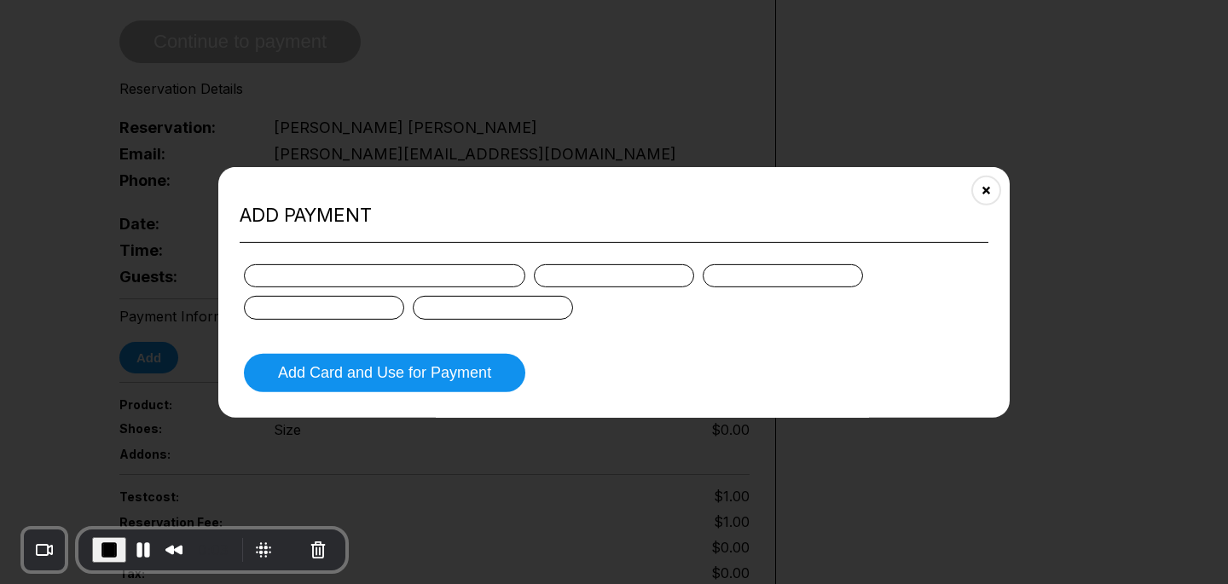
click at [352, 269] on div at bounding box center [384, 275] width 281 height 23
click at [351, 269] on div at bounding box center [384, 275] width 281 height 23
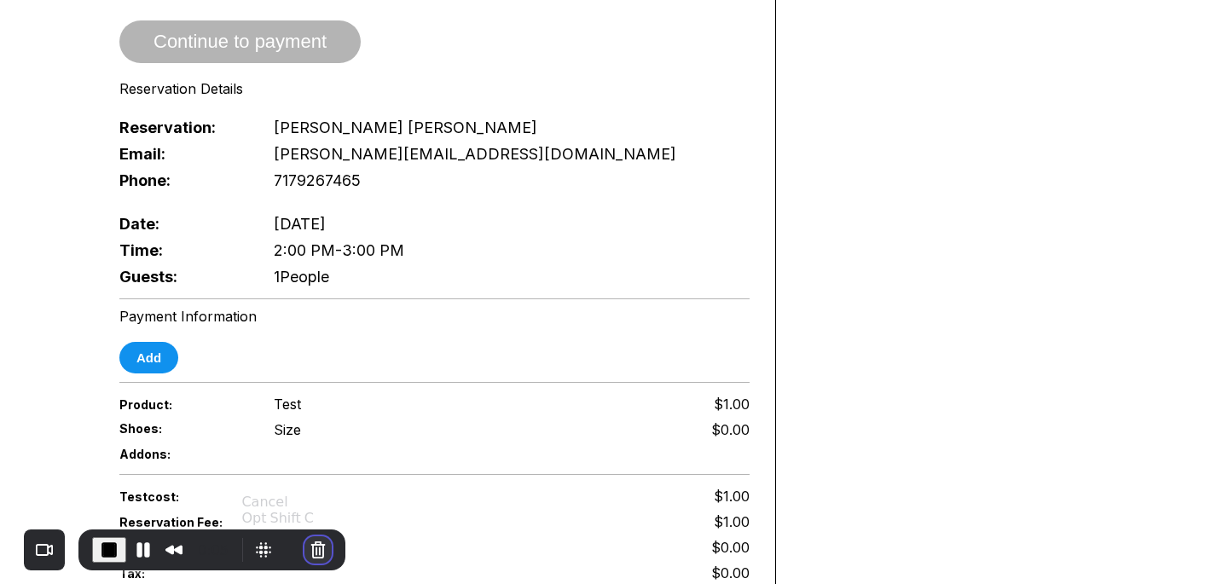
click at [314, 548] on button "Cancel Recording" at bounding box center [317, 549] width 27 height 27
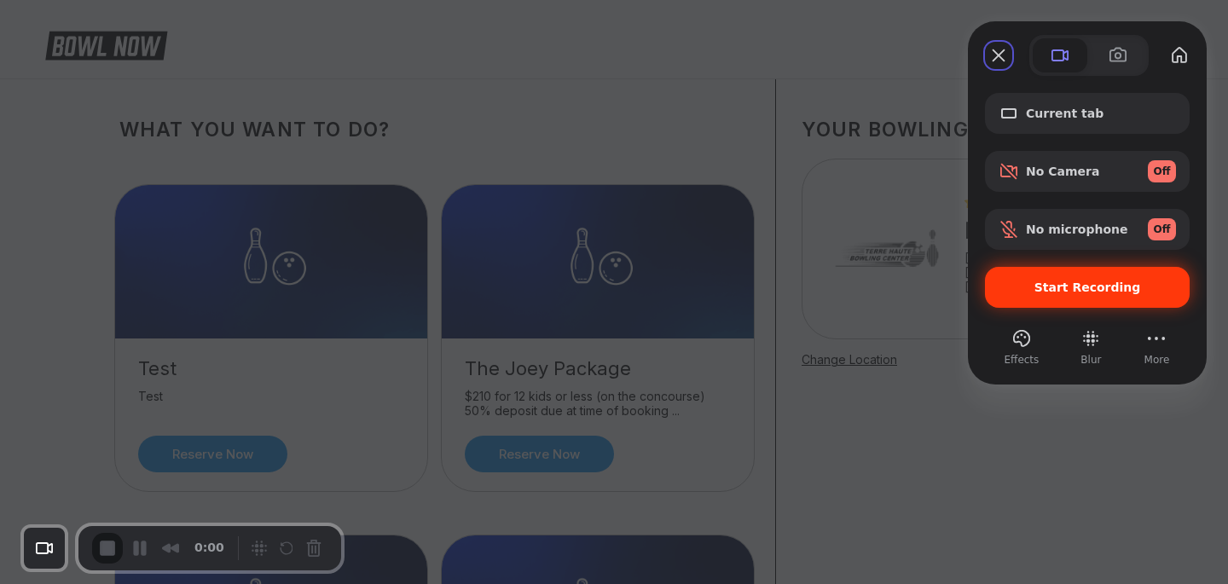
click at [1136, 278] on div "Start Recording" at bounding box center [1087, 287] width 205 height 41
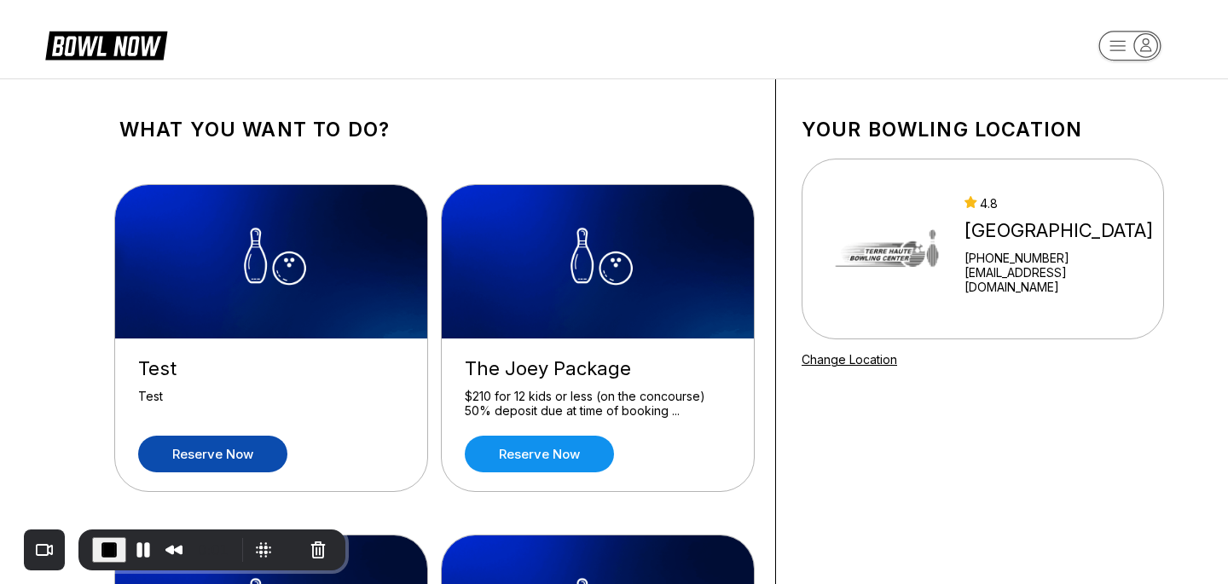
click at [250, 446] on link "Reserve now" at bounding box center [212, 454] width 149 height 37
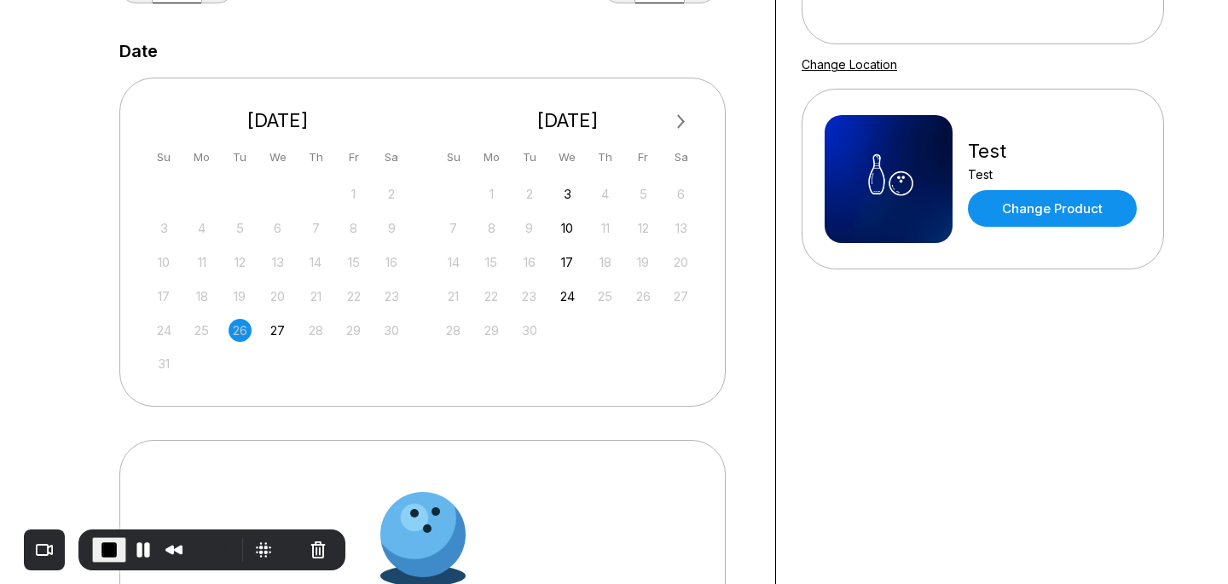
scroll to position [298, 0]
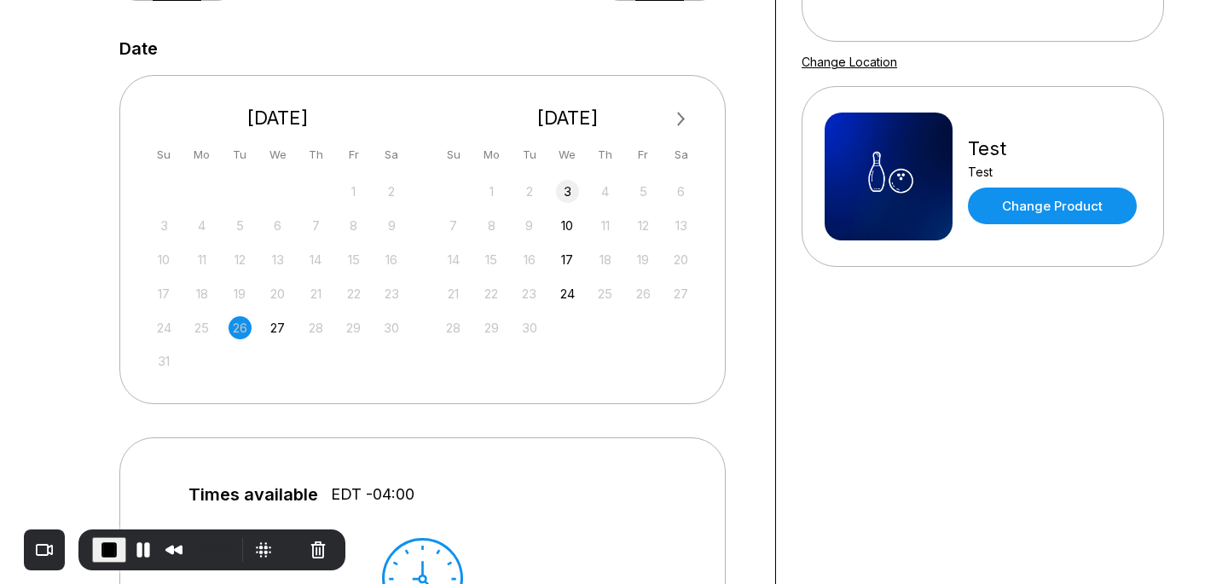
click at [567, 194] on div "3" at bounding box center [567, 191] width 23 height 23
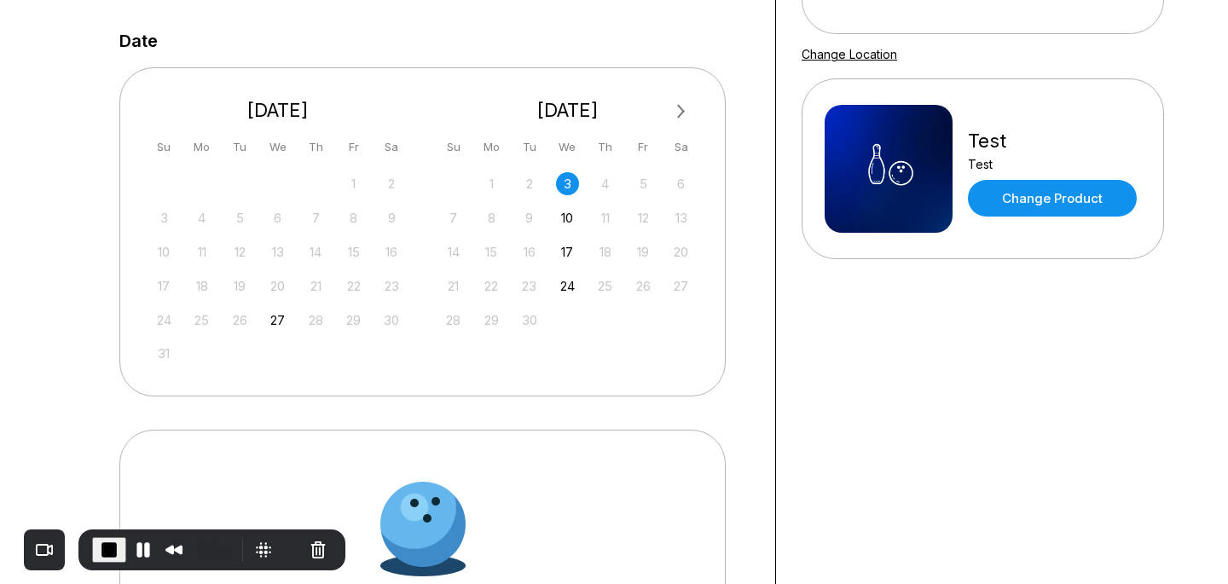
scroll to position [412, 0]
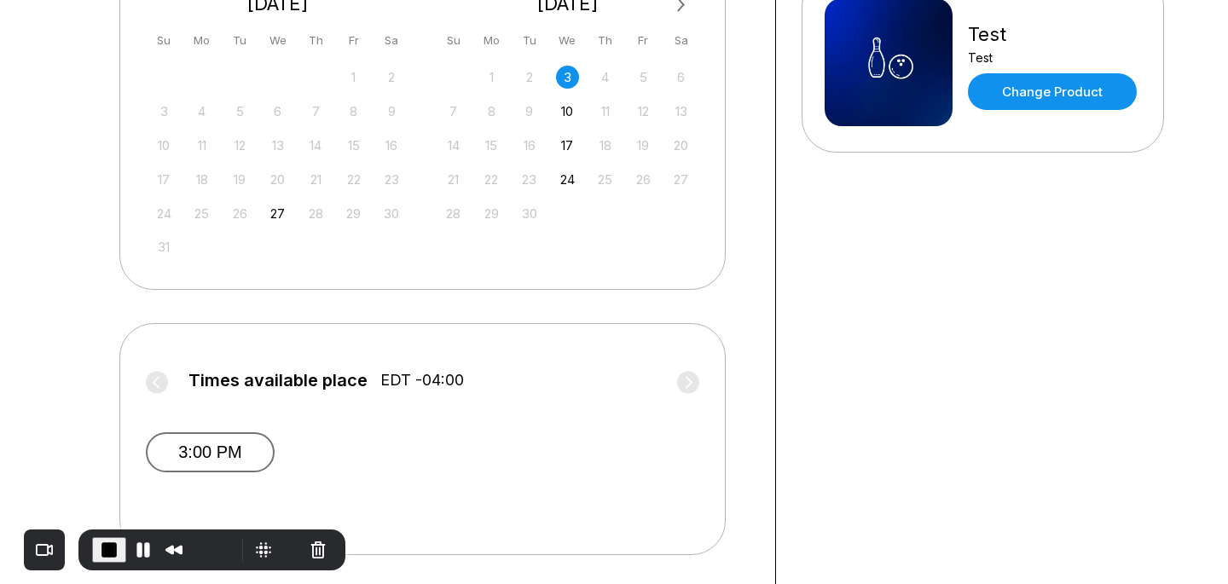
click at [215, 435] on button "3:00 PM" at bounding box center [210, 452] width 129 height 40
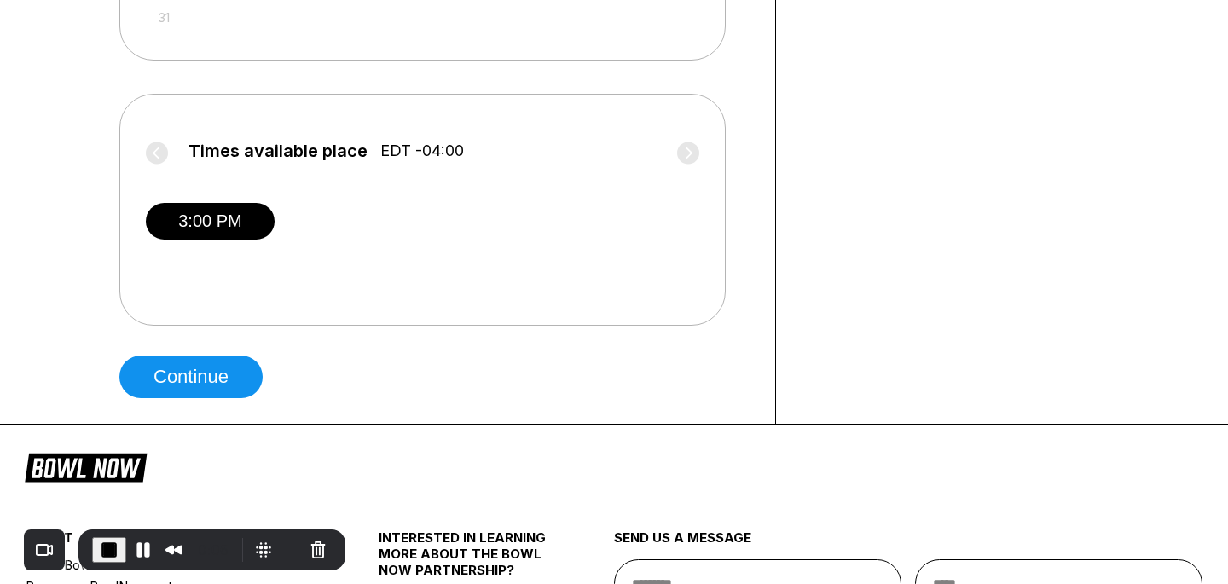
scroll to position [644, 0]
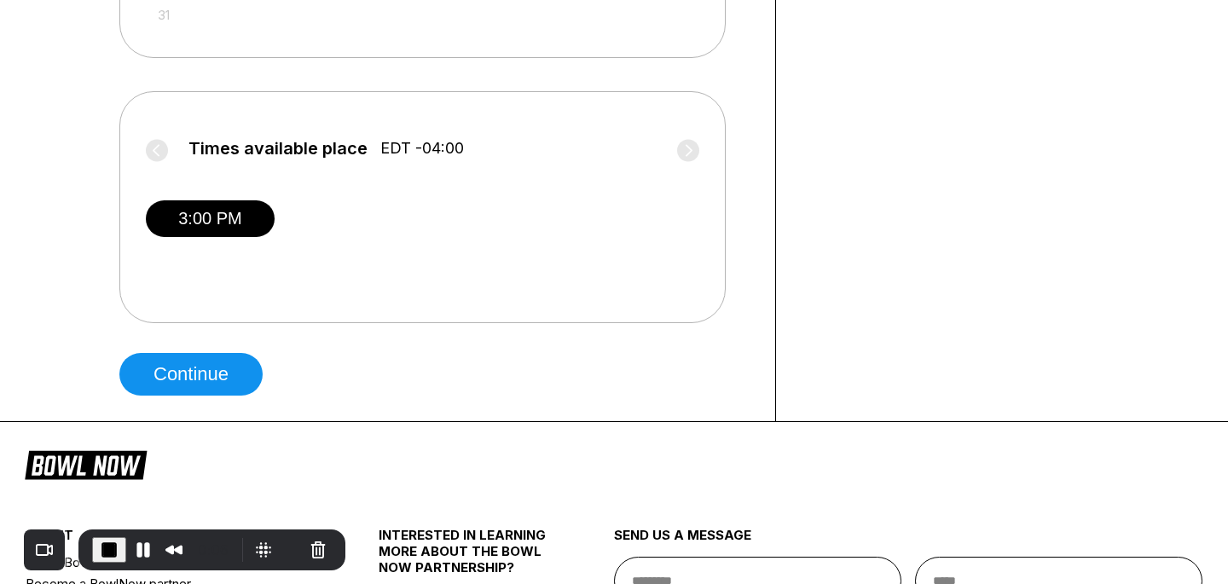
click at [225, 380] on button "Continue" at bounding box center [190, 374] width 143 height 43
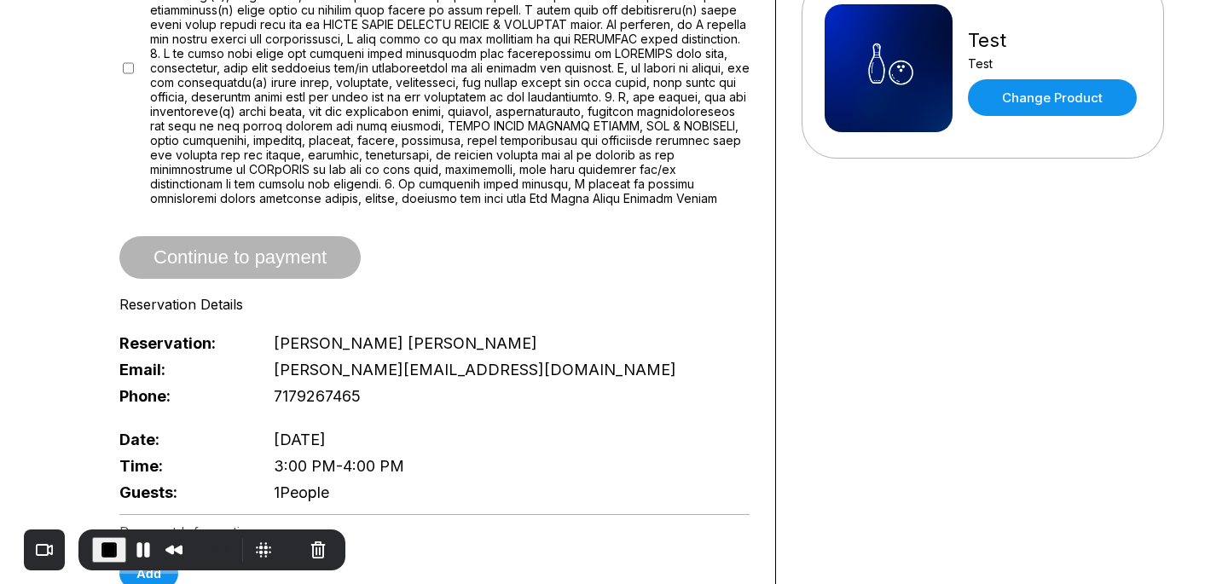
scroll to position [527, 0]
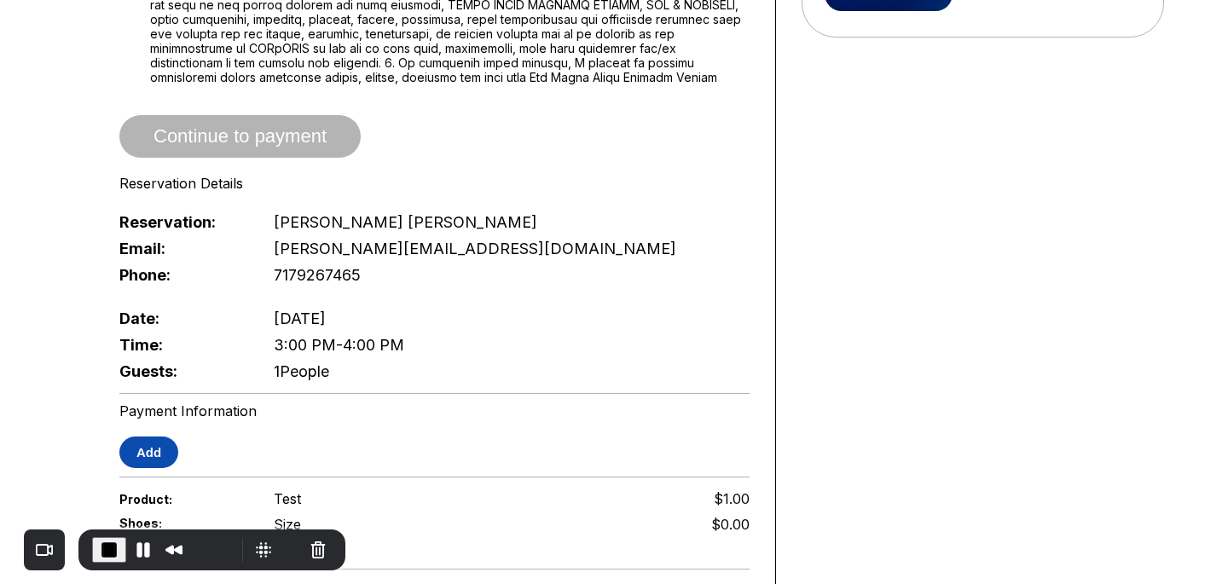
click at [134, 445] on button "Add" at bounding box center [148, 453] width 59 height 32
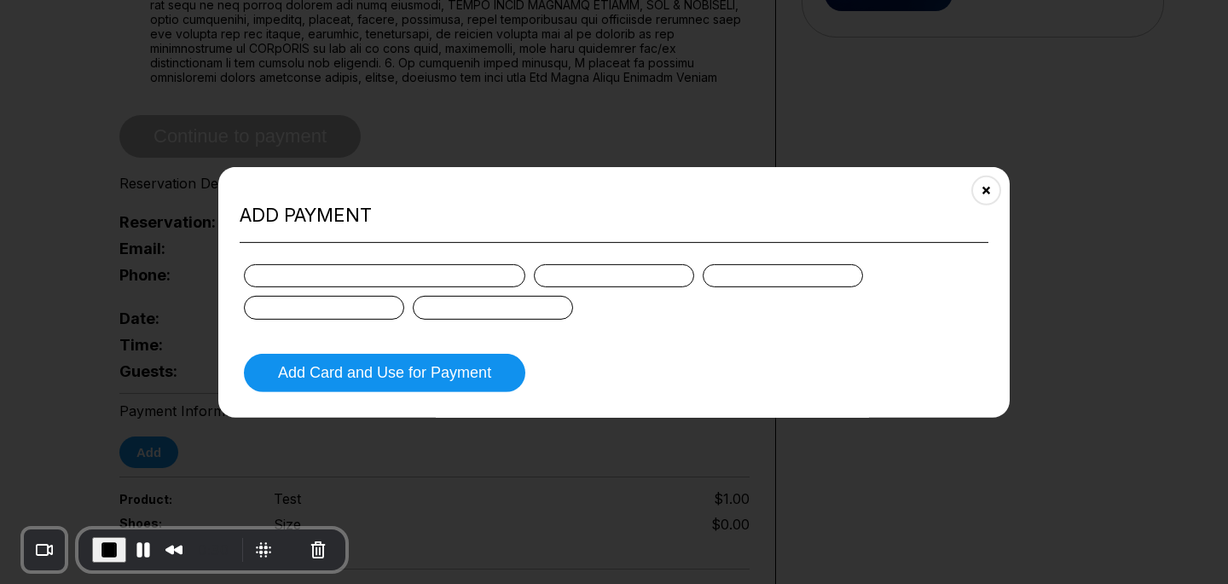
click at [490, 292] on div at bounding box center [614, 291] width 740 height 55
click at [676, 315] on div at bounding box center [614, 291] width 740 height 55
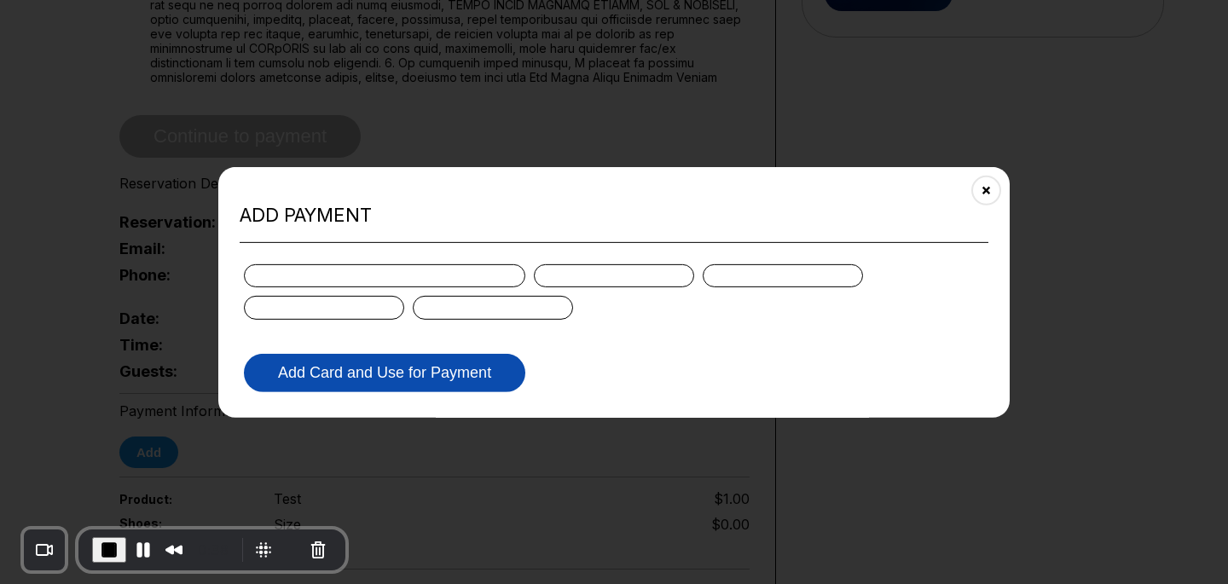
click at [414, 391] on button "Add Card and Use for Payment" at bounding box center [384, 373] width 281 height 38
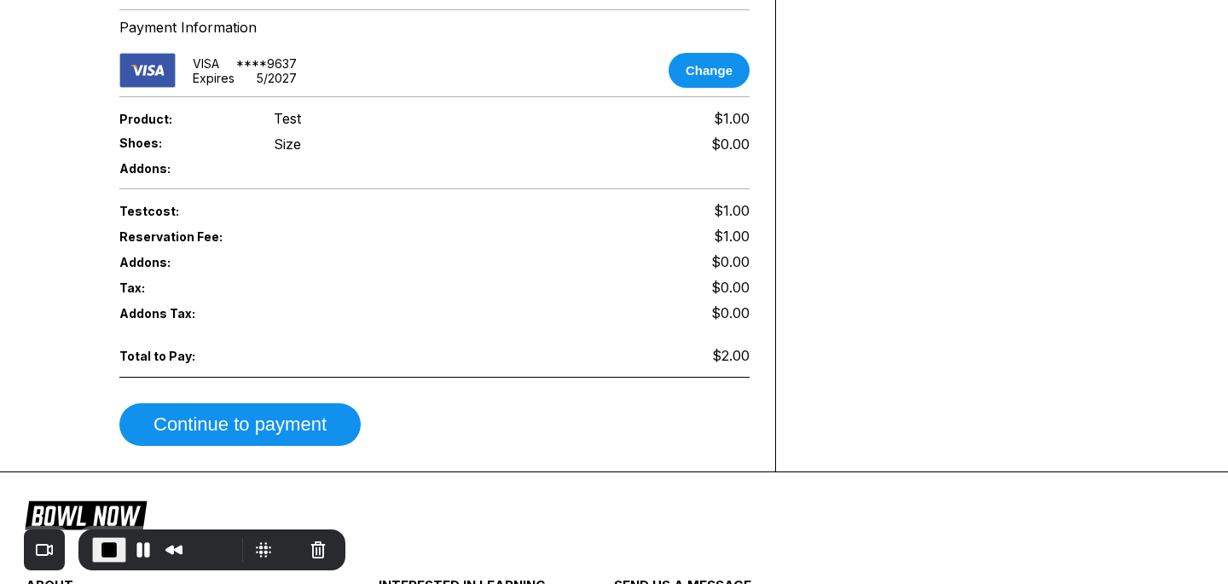
scroll to position [963, 0]
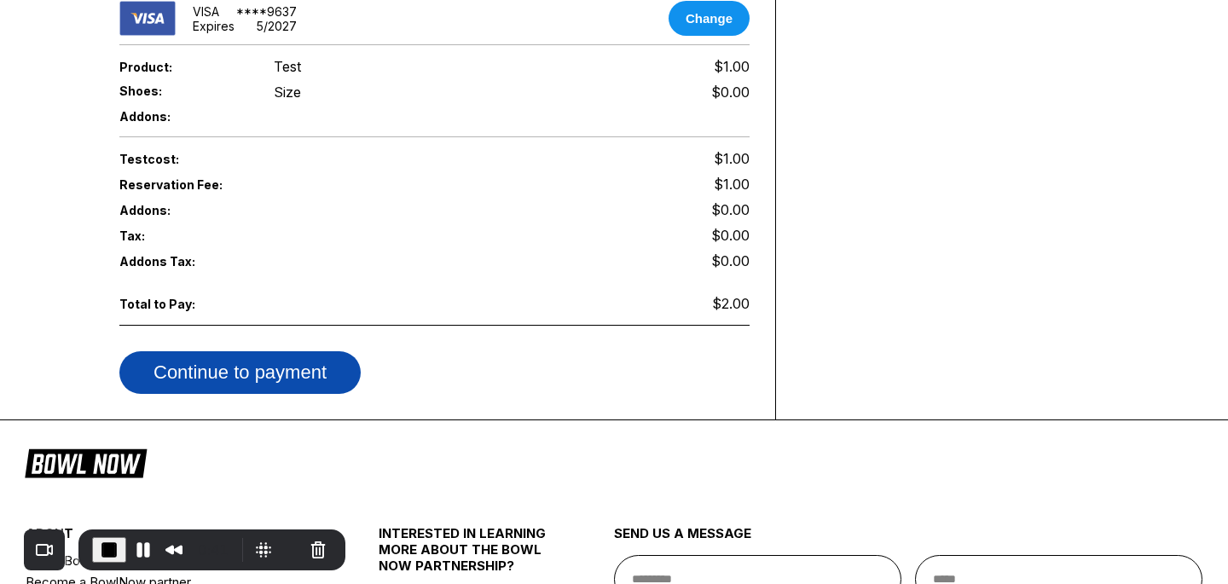
click at [276, 373] on button "Continue to payment" at bounding box center [239, 372] width 241 height 43
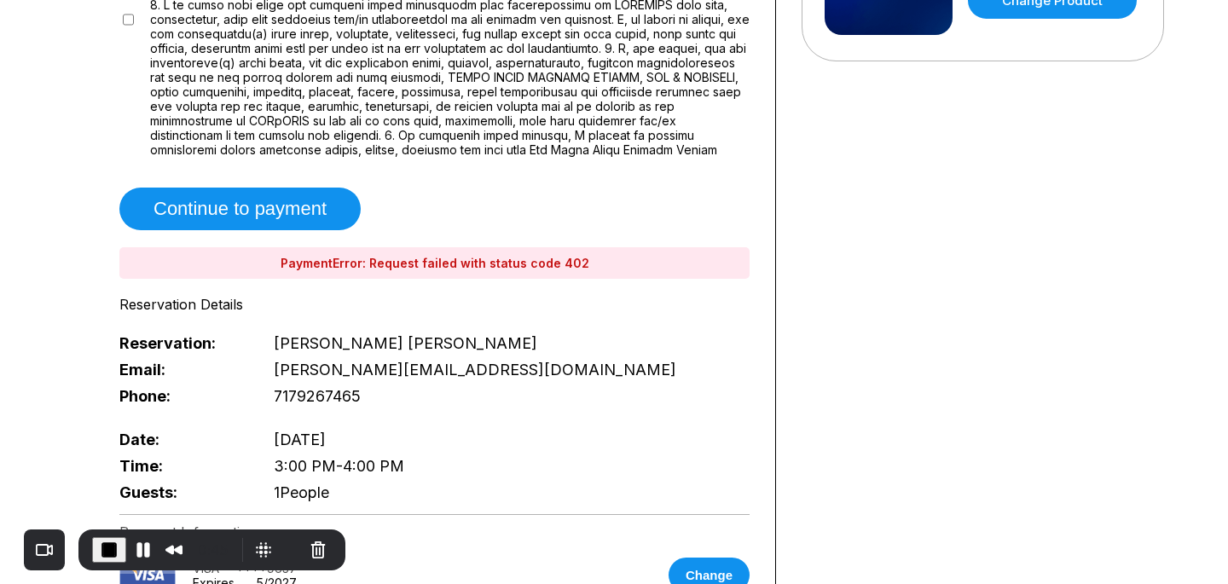
scroll to position [365, 0]
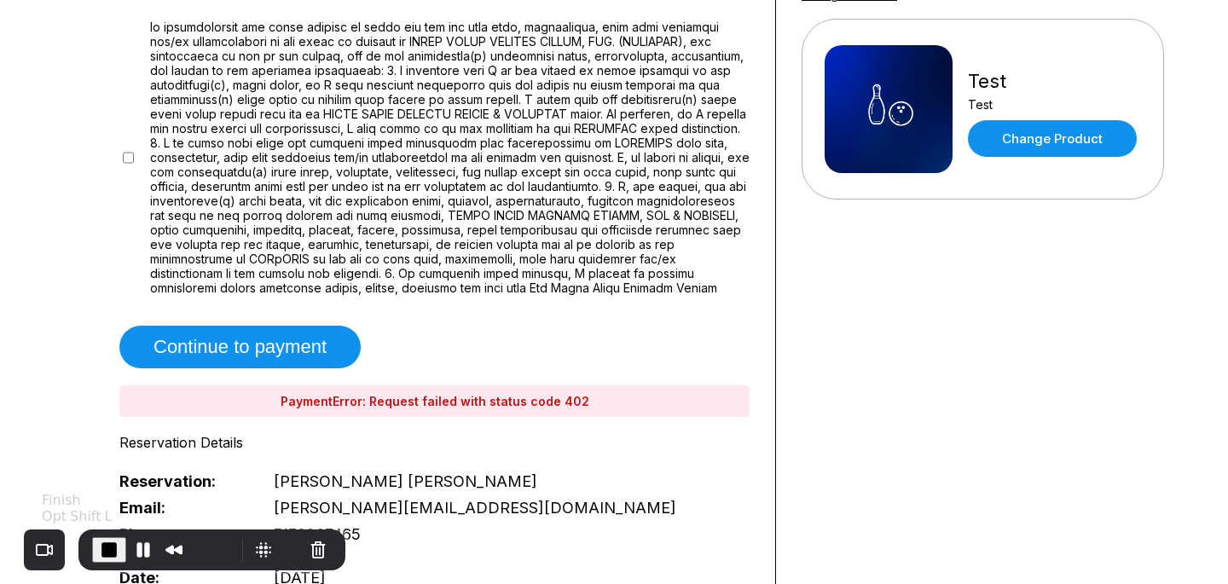
click at [103, 552] on span "End Recording" at bounding box center [109, 550] width 20 height 20
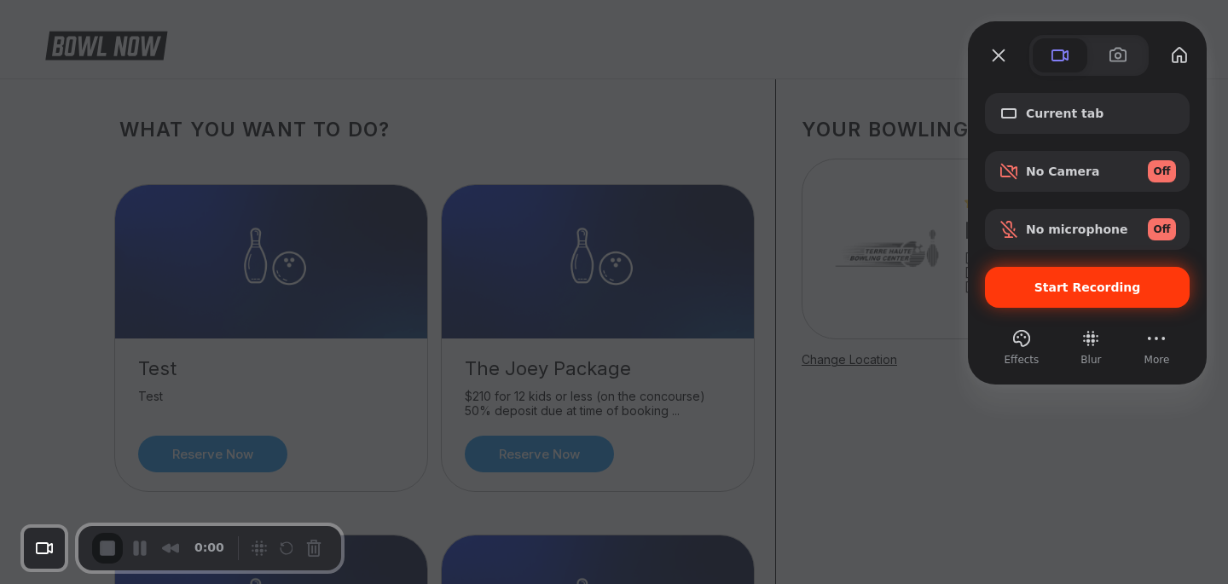
click at [1034, 287] on span "Start Recording" at bounding box center [1087, 288] width 177 height 14
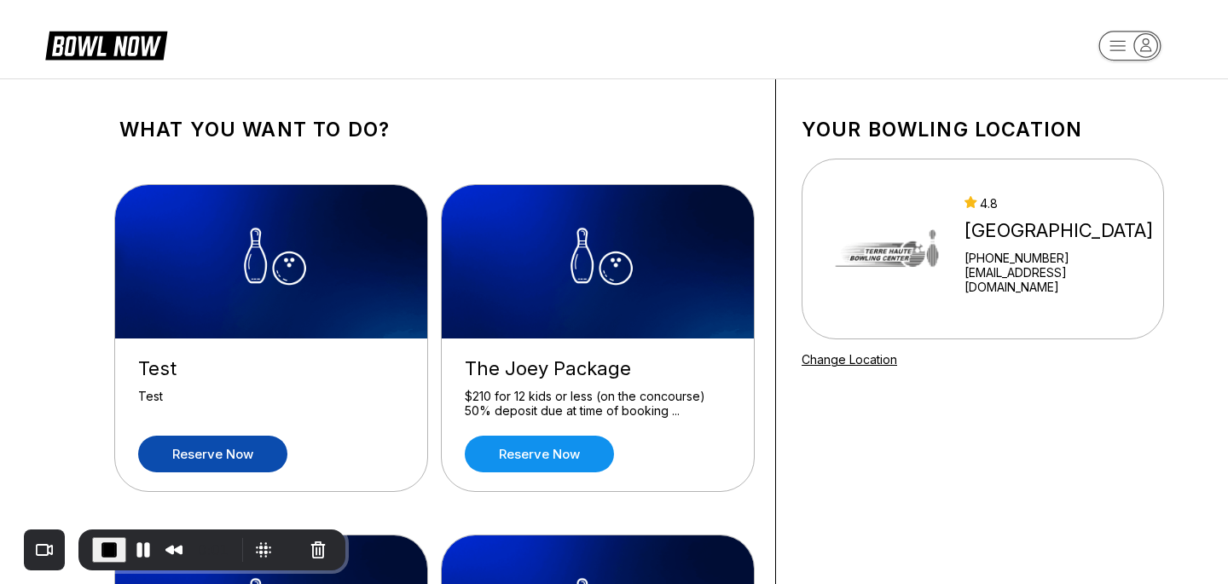
click at [231, 441] on link "Reserve now" at bounding box center [212, 454] width 149 height 37
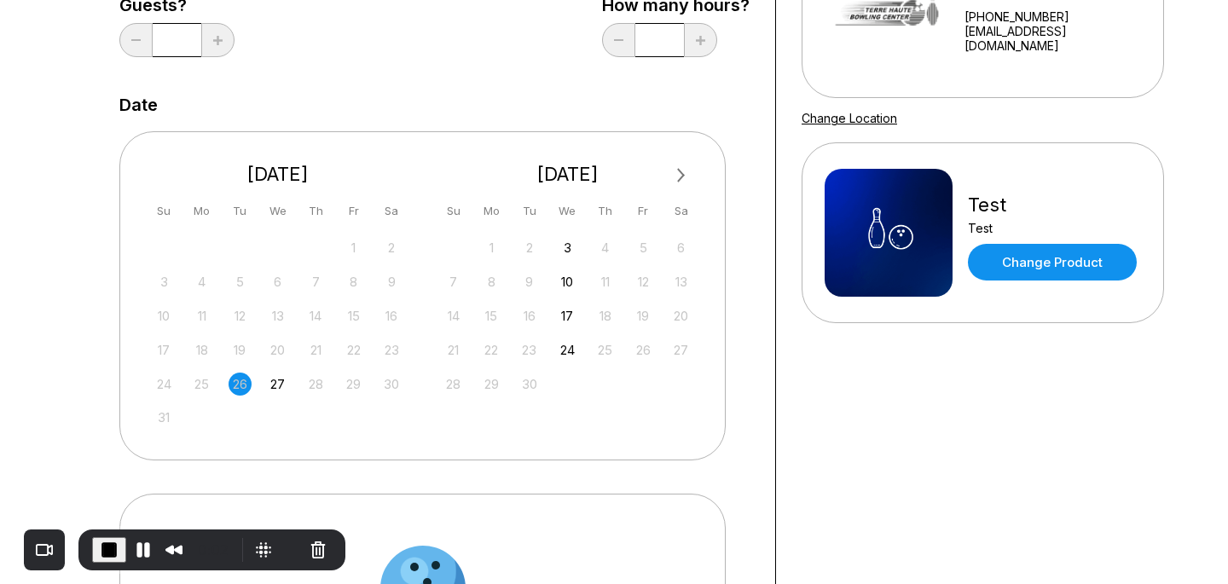
scroll to position [253, 0]
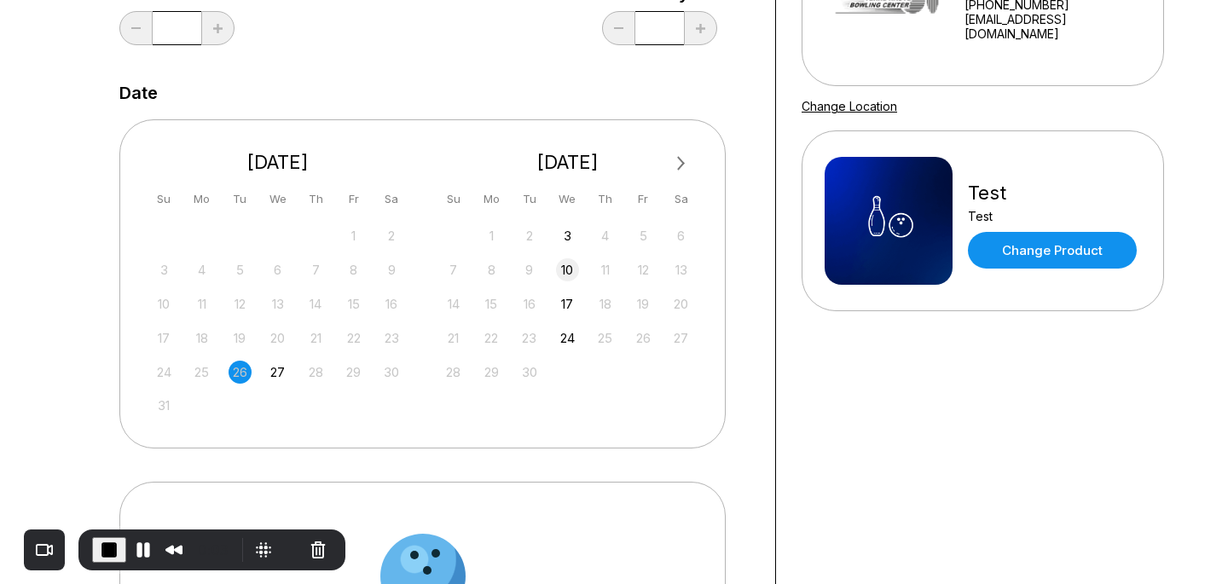
click at [571, 268] on div "10" at bounding box center [567, 269] width 23 height 23
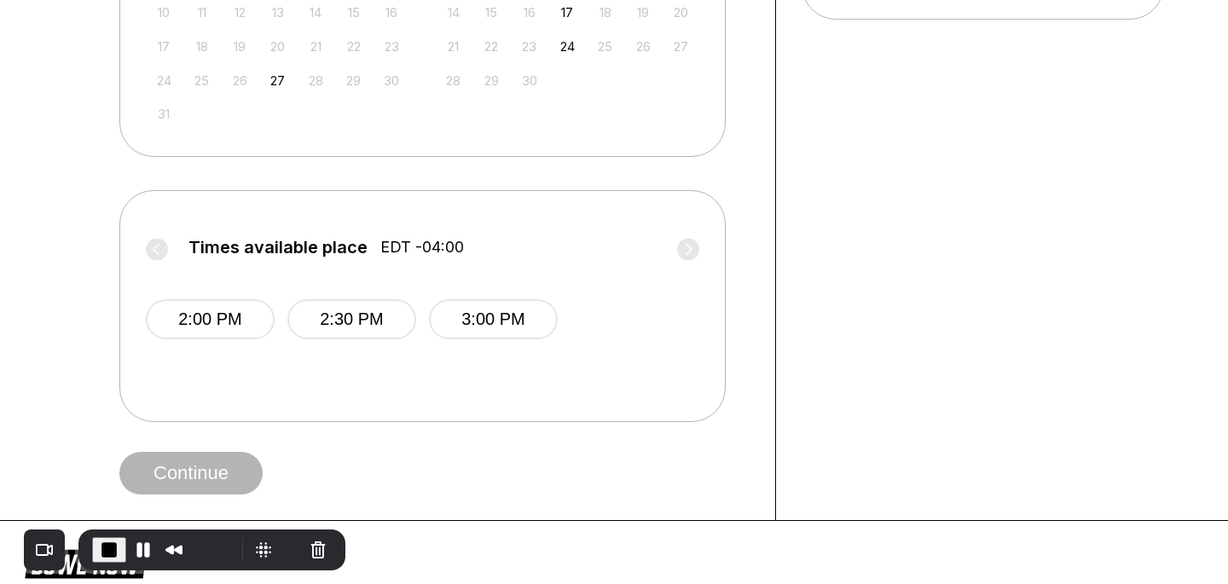
scroll to position [544, 0]
click at [227, 319] on button "2:00 PM" at bounding box center [210, 320] width 129 height 40
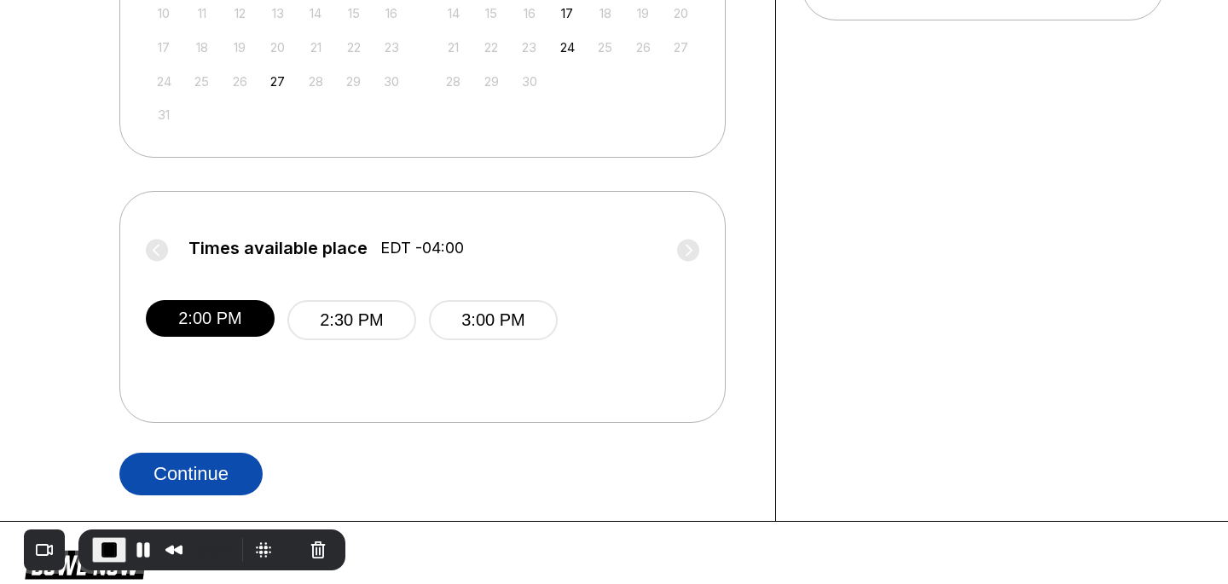
click at [212, 478] on button "Continue" at bounding box center [190, 474] width 143 height 43
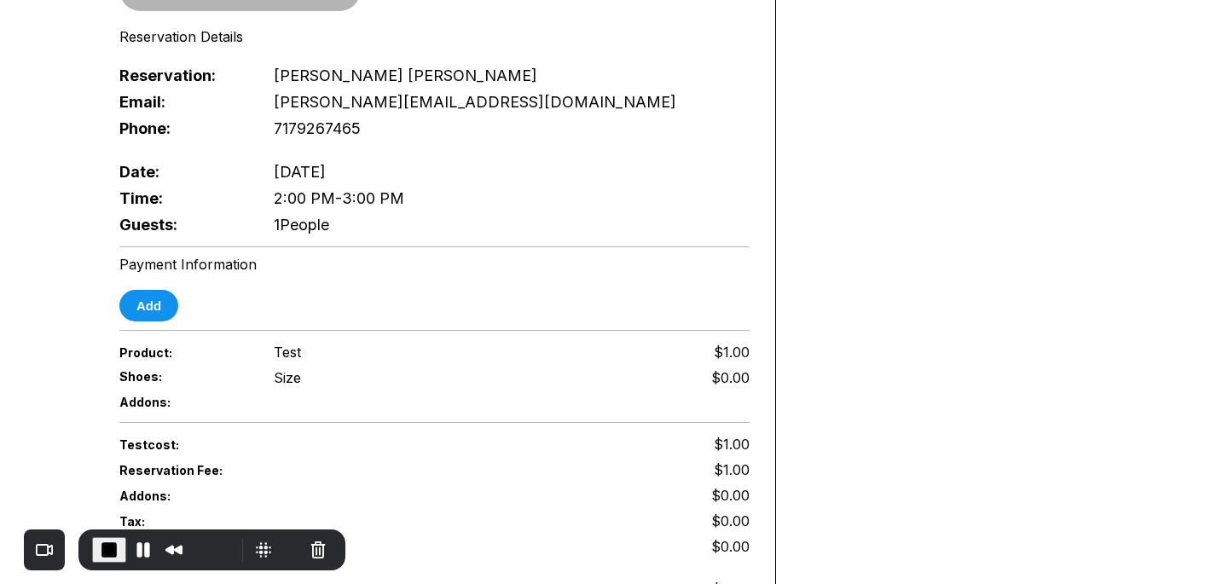
scroll to position [694, 0]
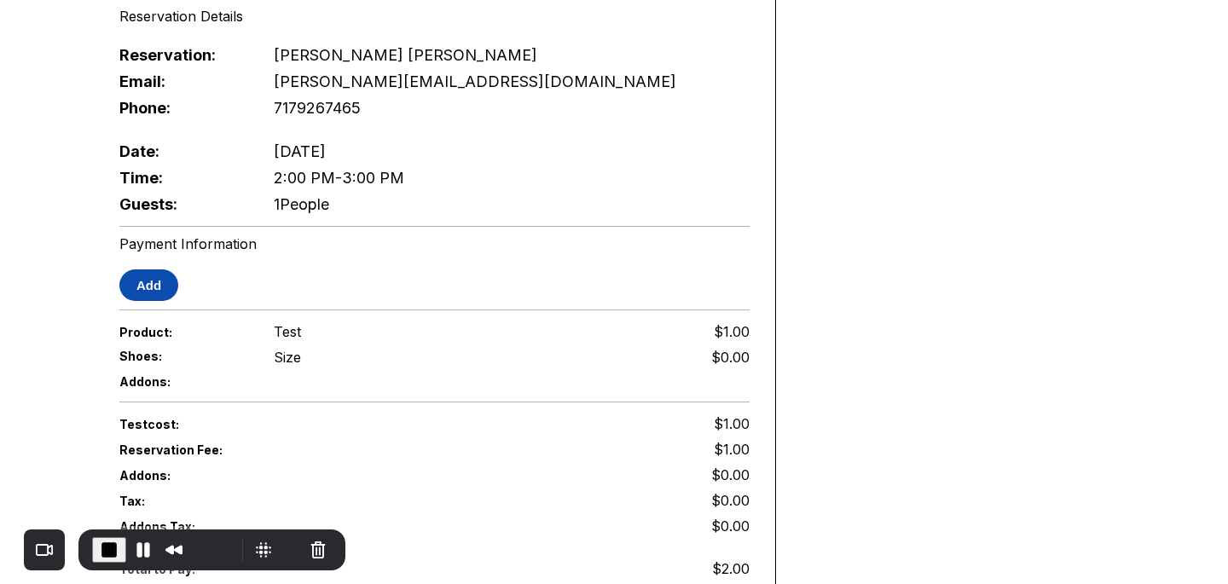
click at [153, 269] on button "Add" at bounding box center [148, 285] width 59 height 32
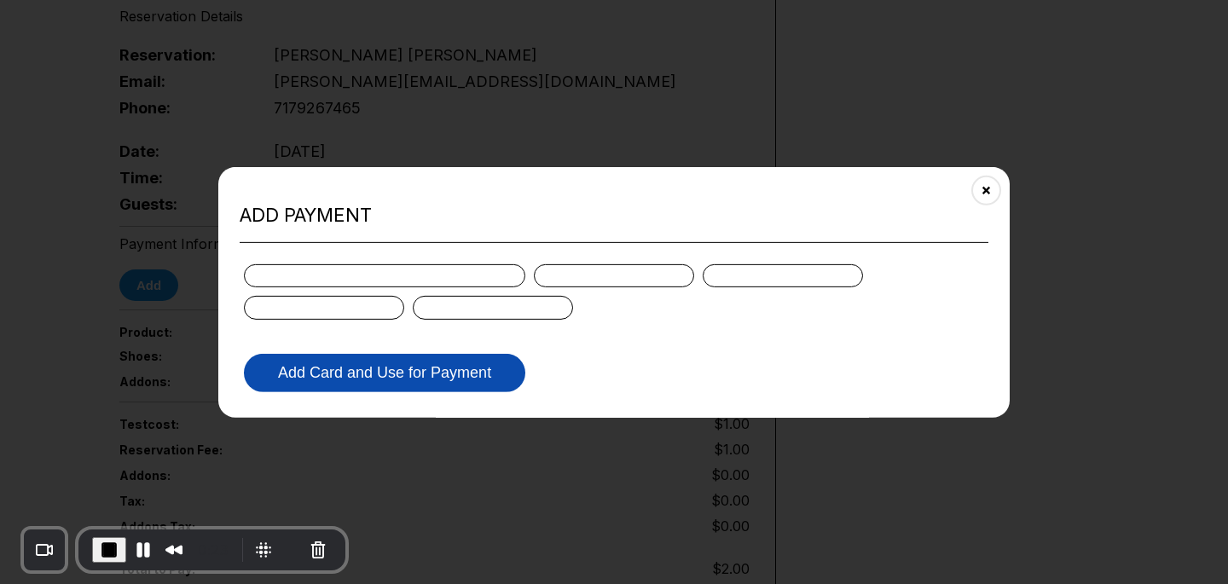
click at [379, 357] on button "Add Card and Use for Payment" at bounding box center [384, 373] width 281 height 38
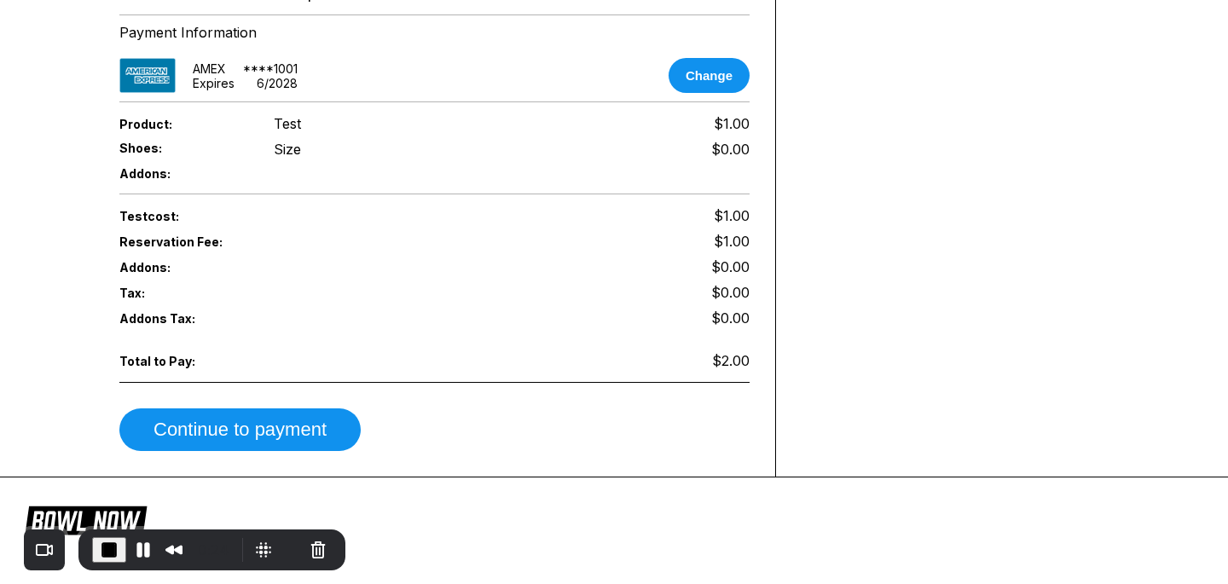
scroll to position [964, 0]
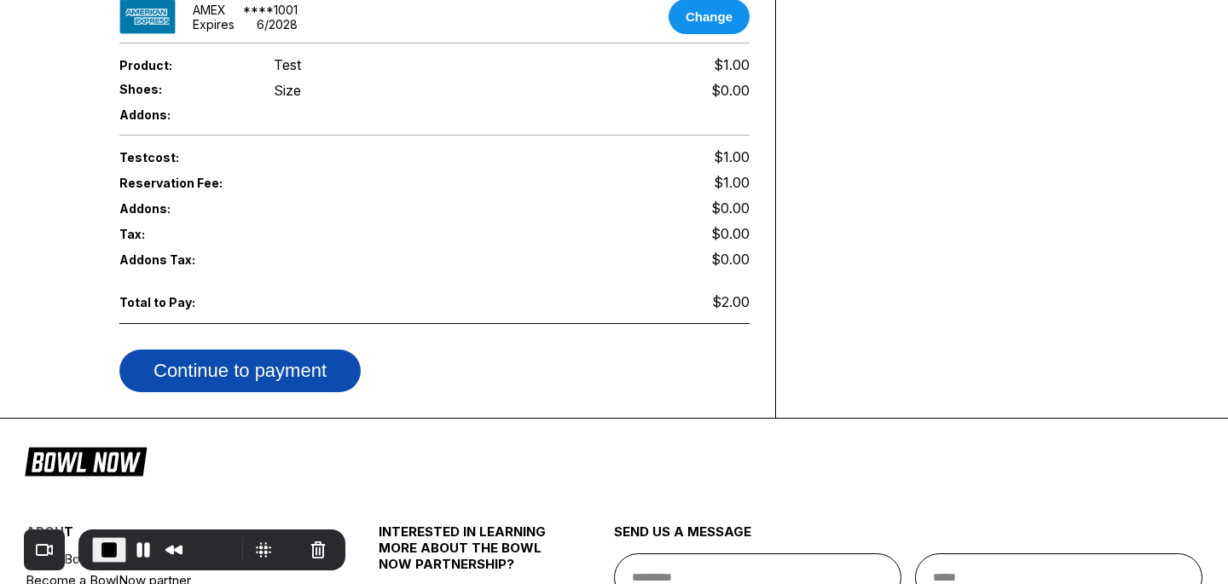
click at [293, 369] on button "Continue to payment" at bounding box center [239, 371] width 241 height 43
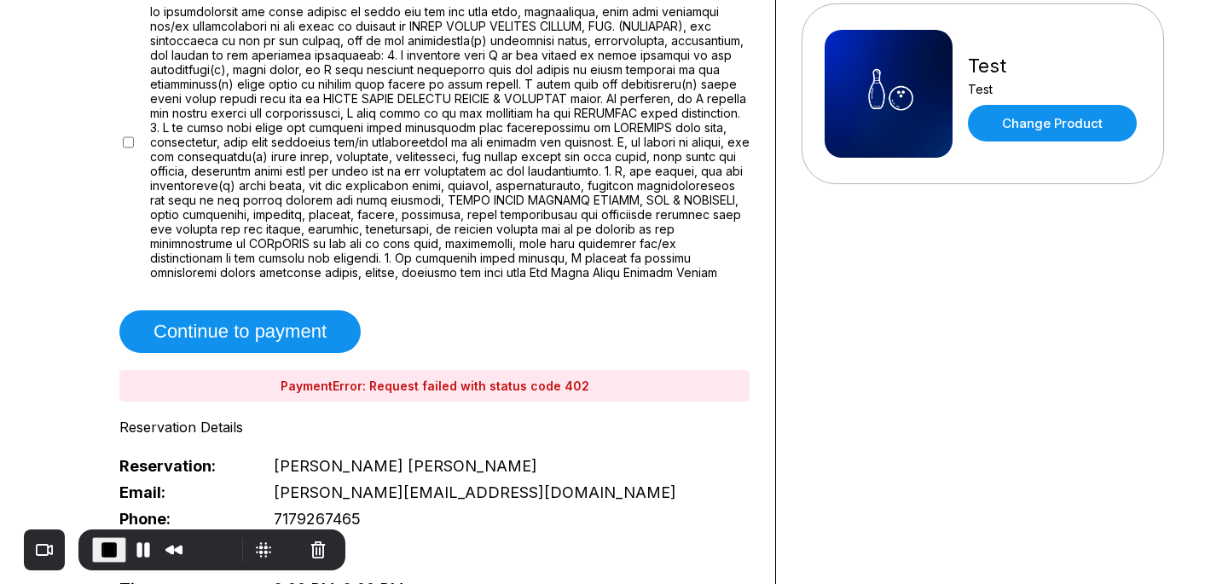
scroll to position [329, 0]
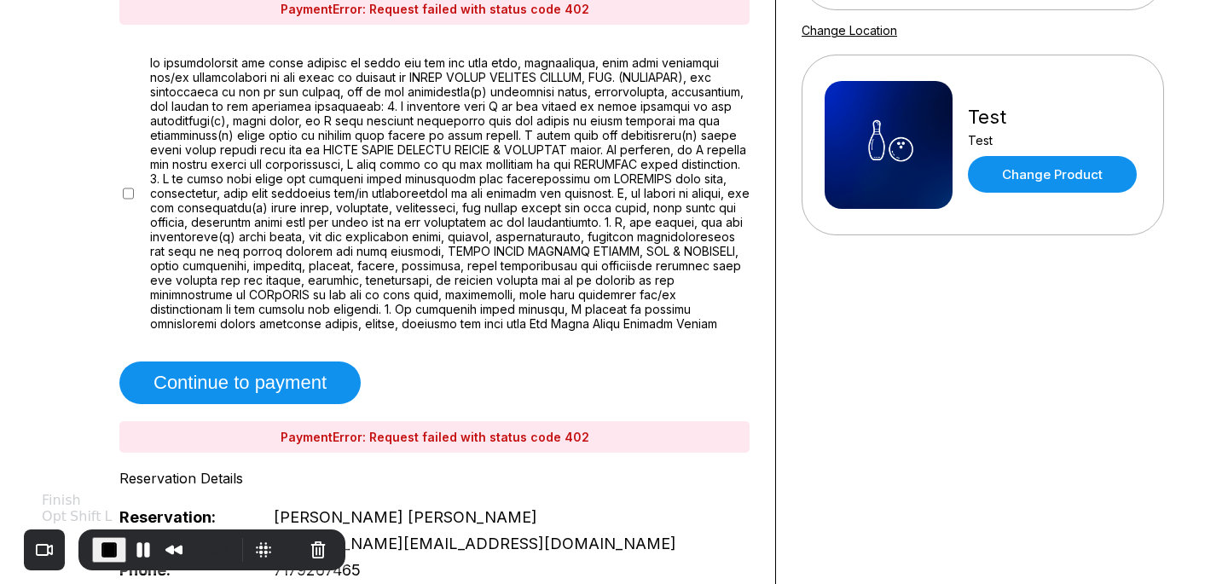
click at [106, 553] on span "End Recording" at bounding box center [109, 550] width 20 height 20
